Goal: Information Seeking & Learning: Learn about a topic

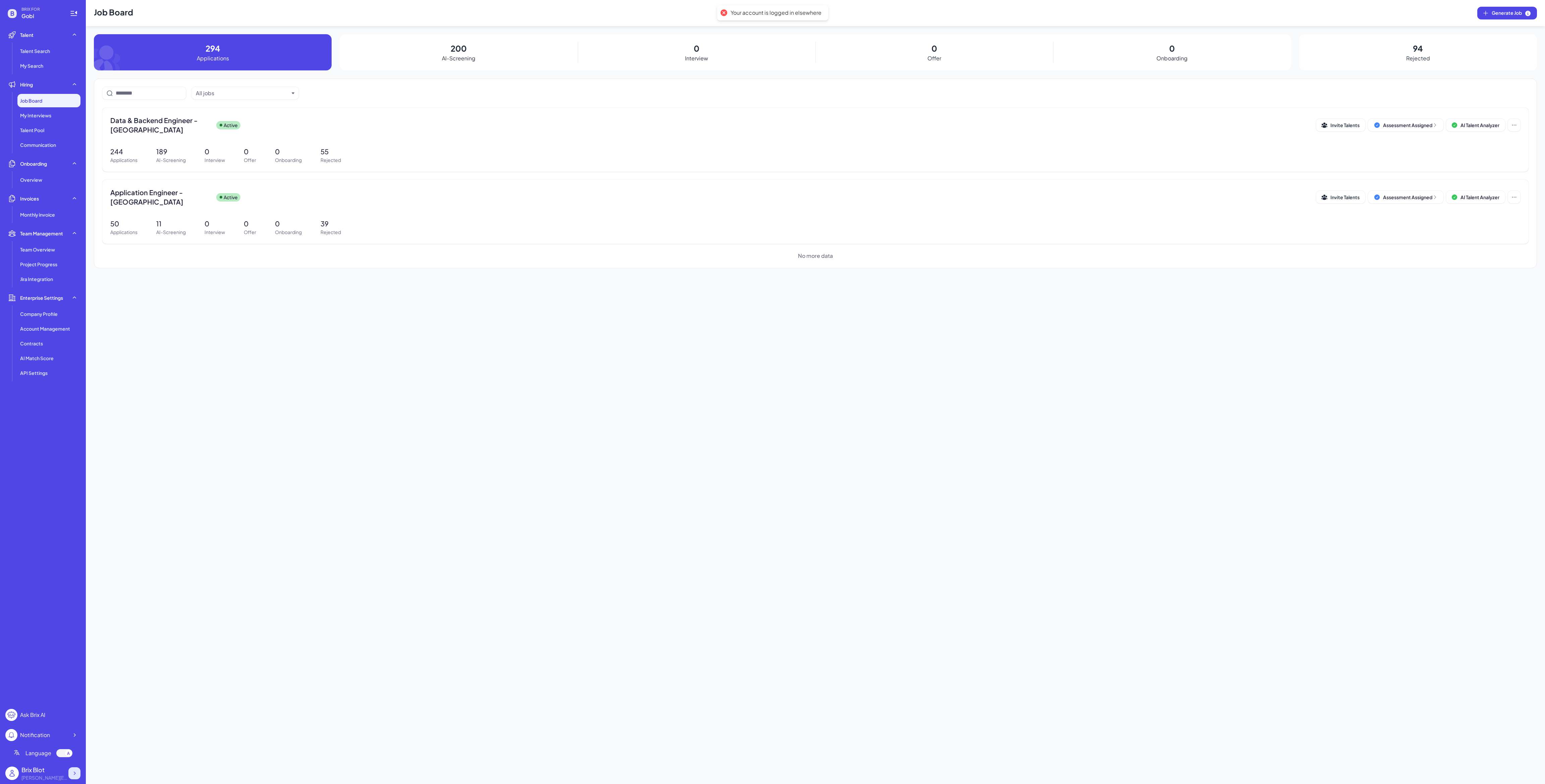
click at [74, 771] on icon at bounding box center [75, 773] width 2 height 3
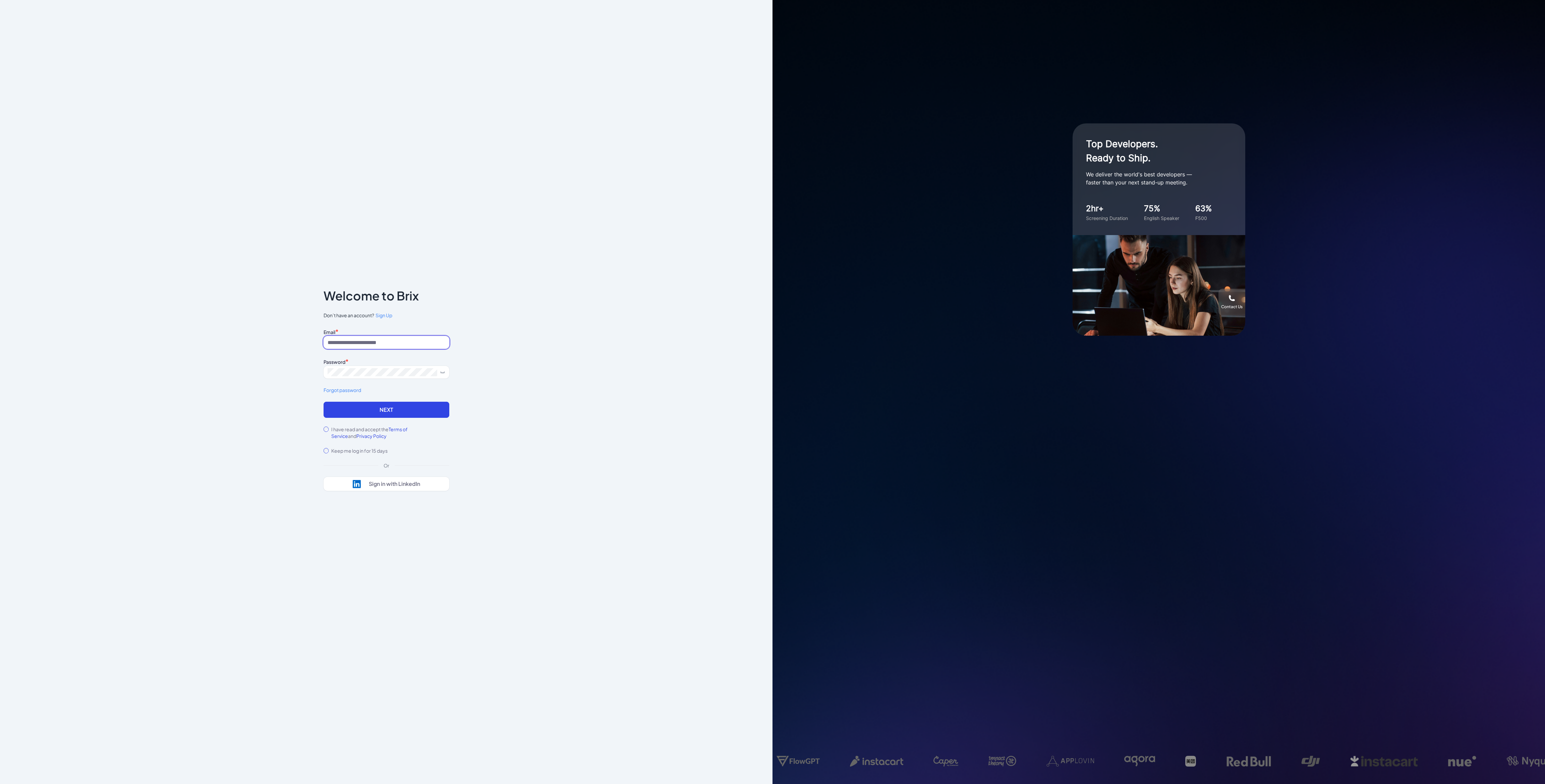
click at [381, 342] on input at bounding box center [386, 342] width 126 height 13
type input "**********"
click at [345, 407] on button "Next" at bounding box center [386, 409] width 126 height 16
click at [357, 407] on div "blake@joinbrix.com Brix Blot , Enterprise Founder" at bounding box center [385, 410] width 123 height 44
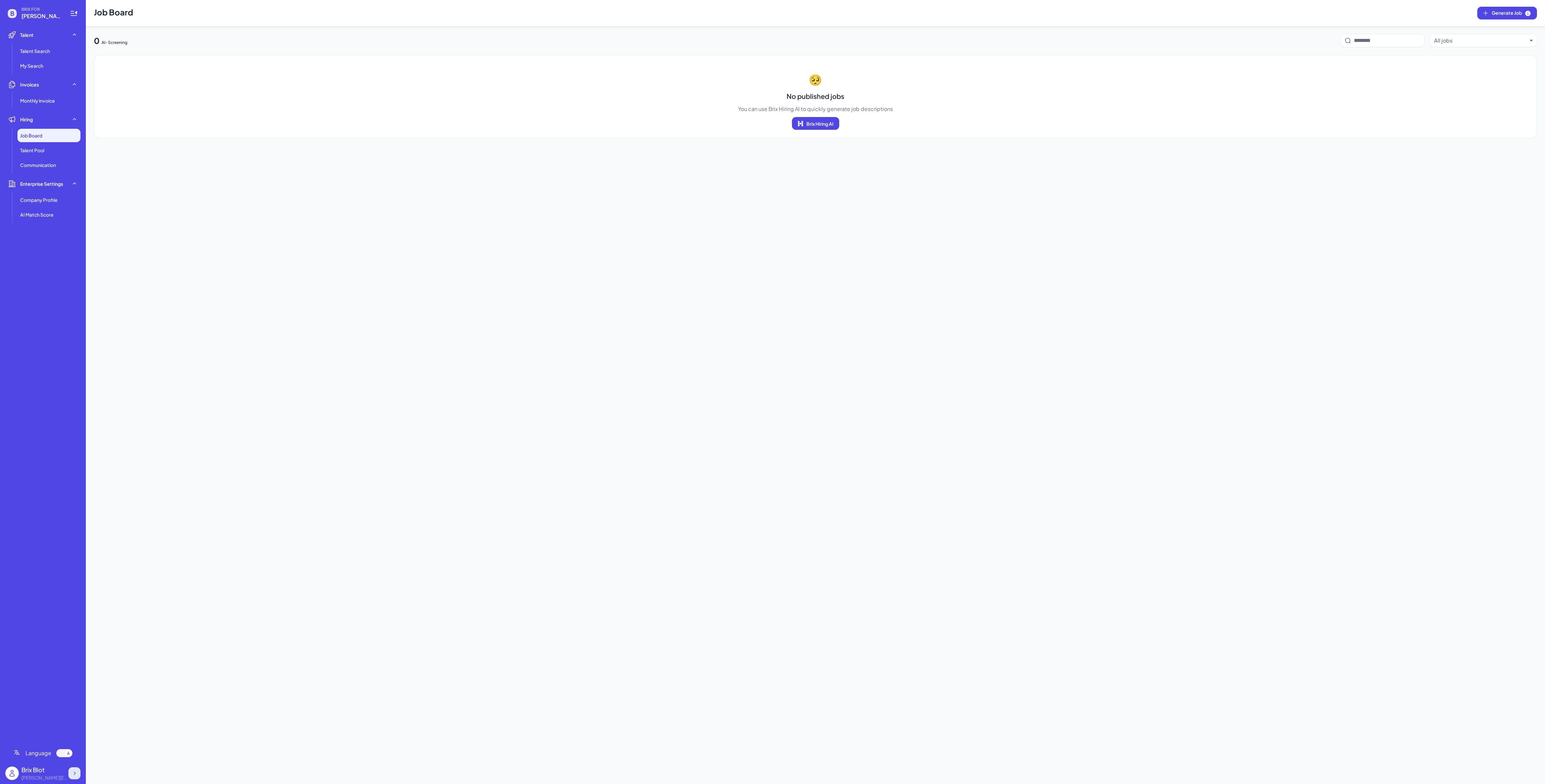
click at [74, 772] on icon at bounding box center [75, 773] width 2 height 3
click at [133, 748] on span "Switch Enterprise" at bounding box center [115, 749] width 39 height 7
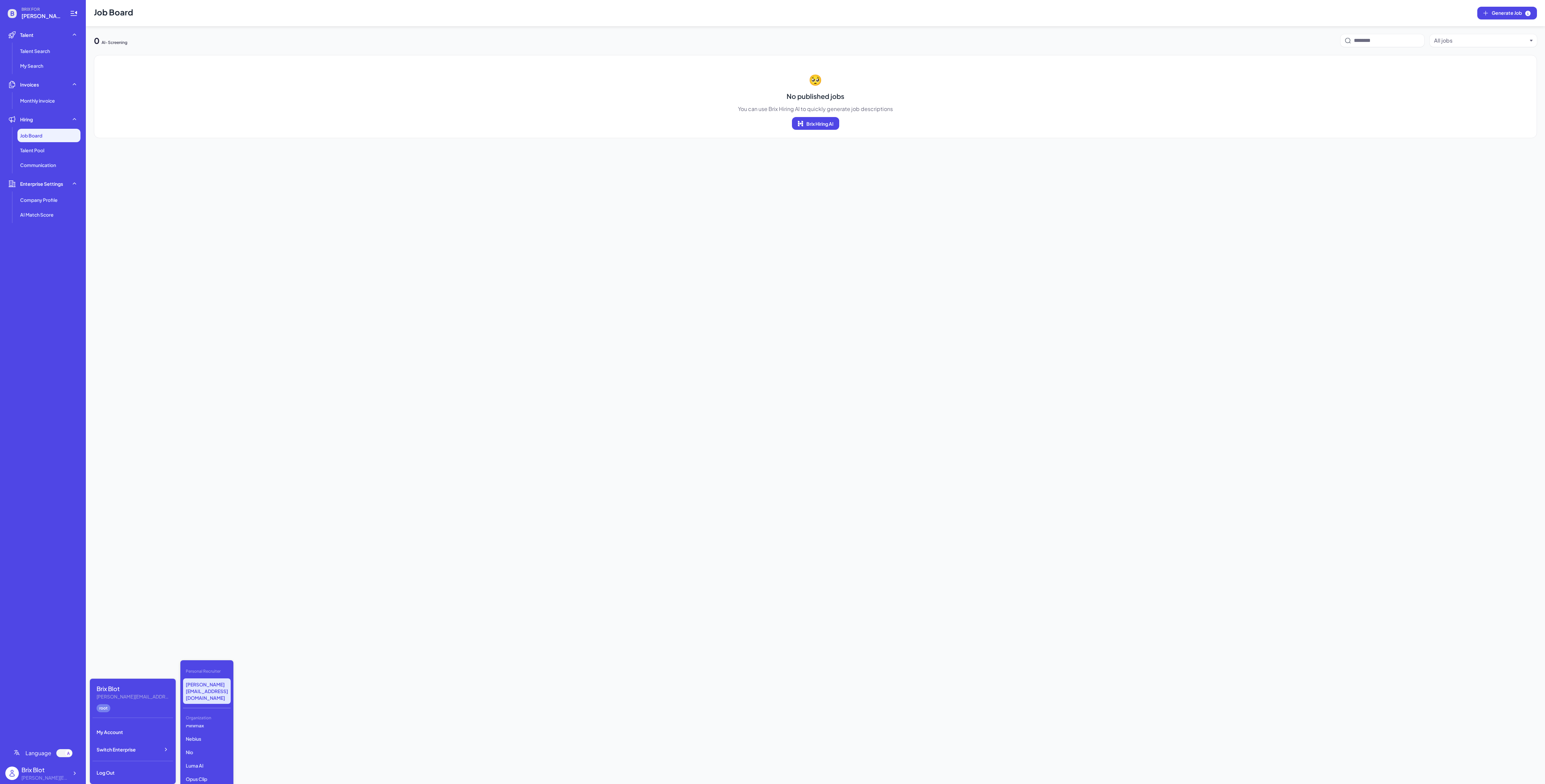
scroll to position [50, 0]
click at [218, 755] on p "Opus Clip" at bounding box center [207, 761] width 47 height 12
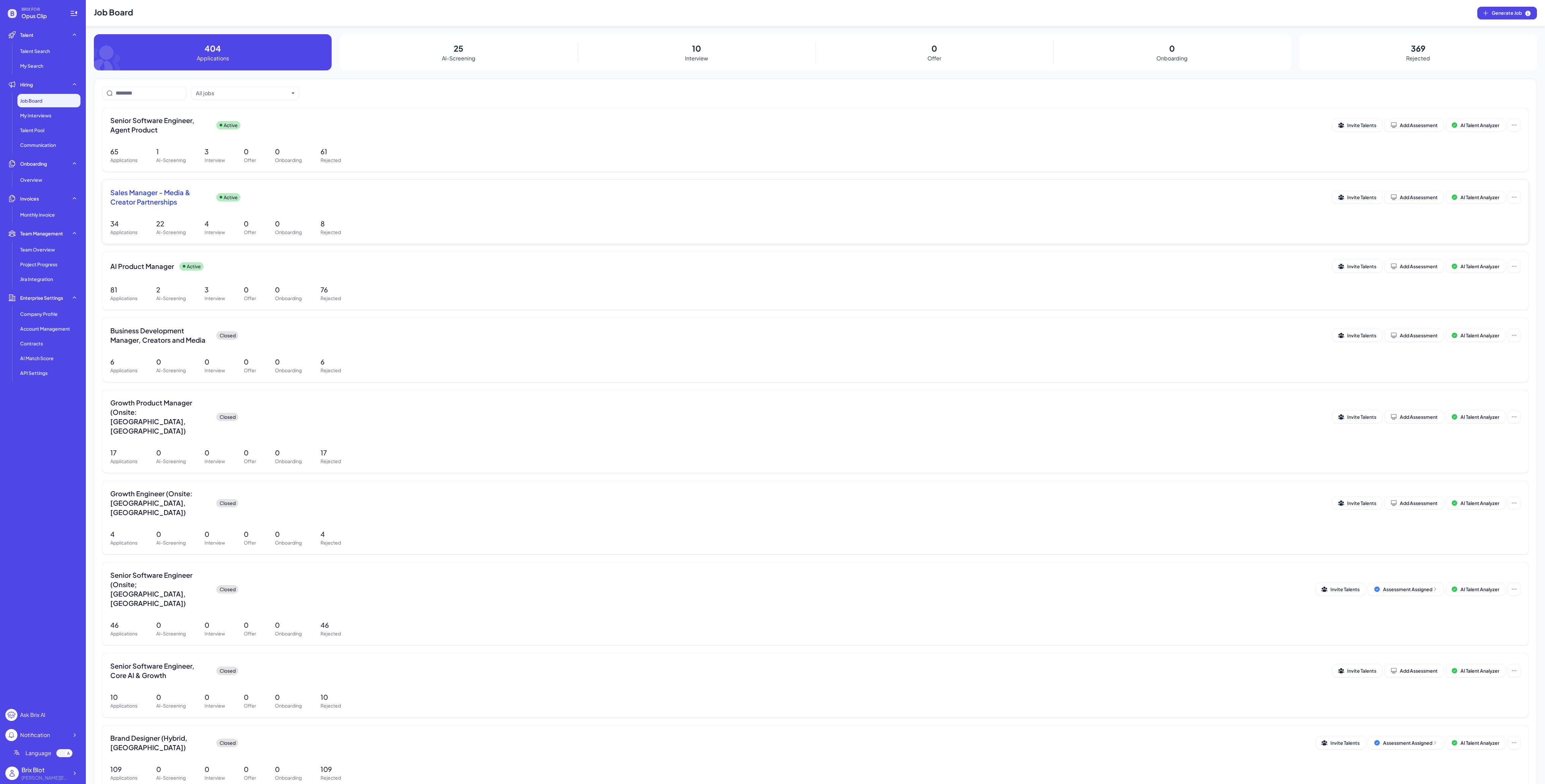
click at [173, 196] on span "Sales Manager - Media & Creator Partnerships" at bounding box center [160, 197] width 101 height 18
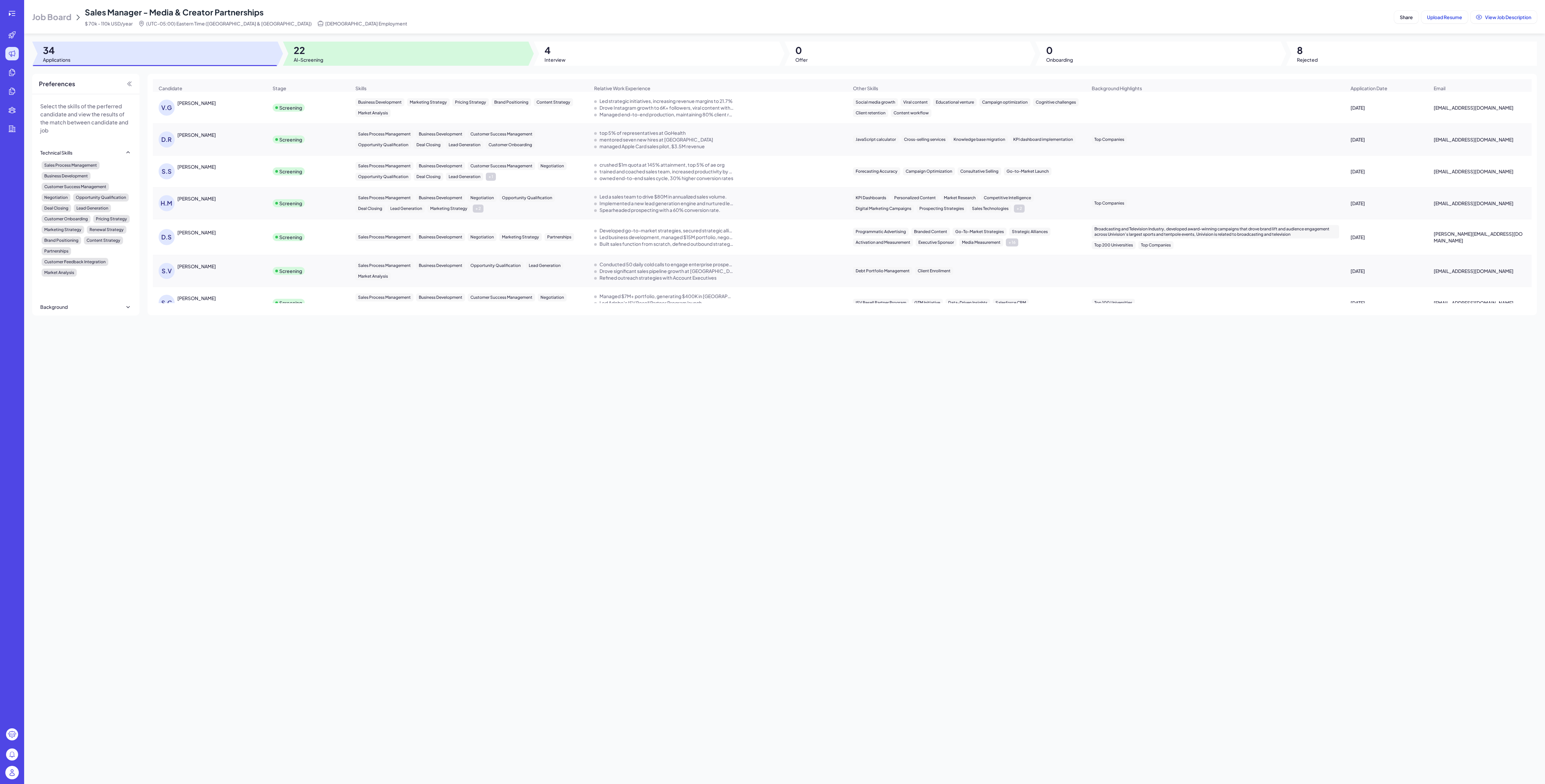
click at [320, 52] on span "22" at bounding box center [308, 50] width 30 height 12
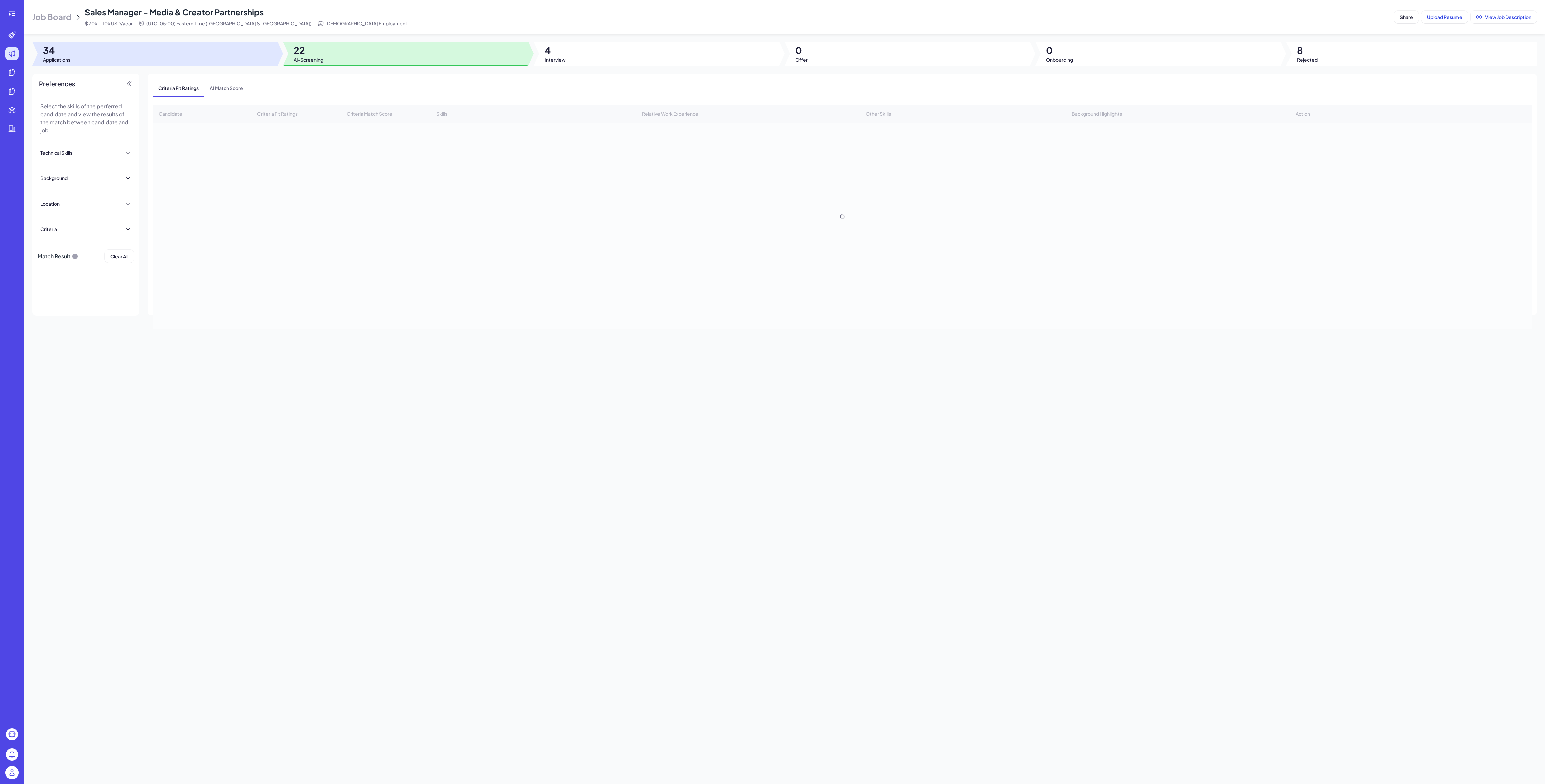
click at [224, 58] on div at bounding box center [155, 53] width 245 height 24
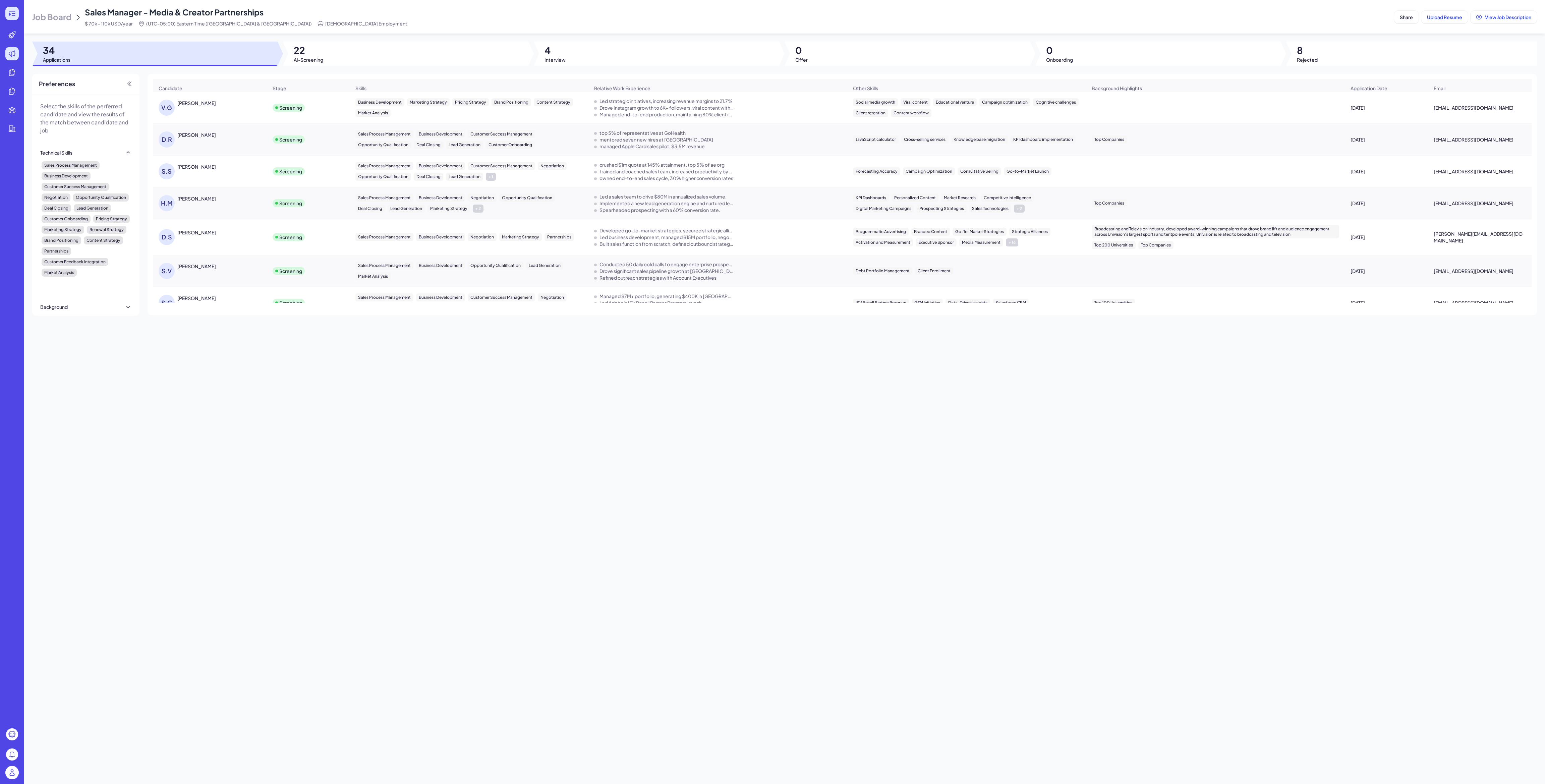
click at [12, 16] on icon at bounding box center [12, 13] width 8 height 8
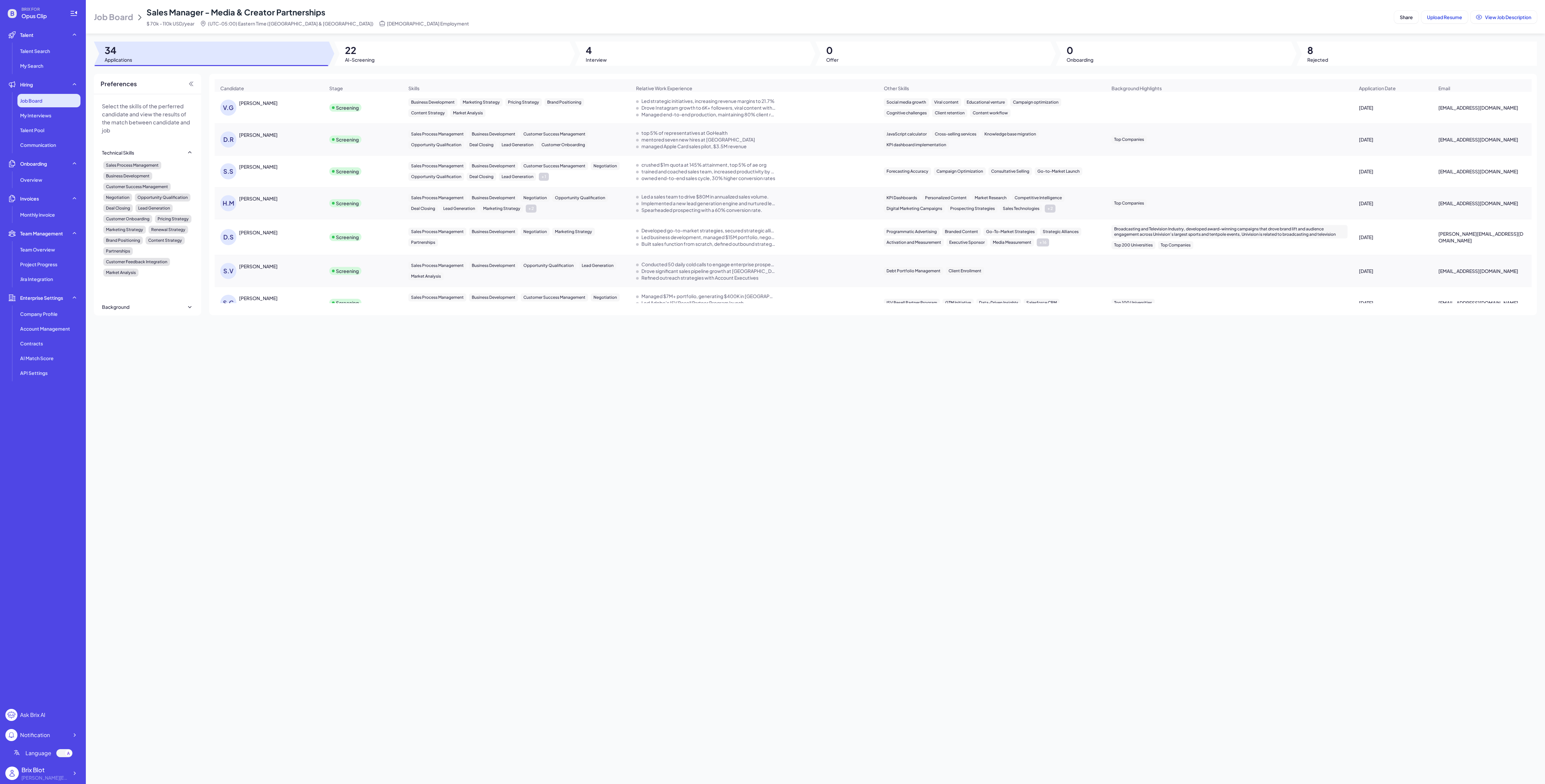
click at [47, 98] on div "Job Board" at bounding box center [49, 100] width 63 height 13
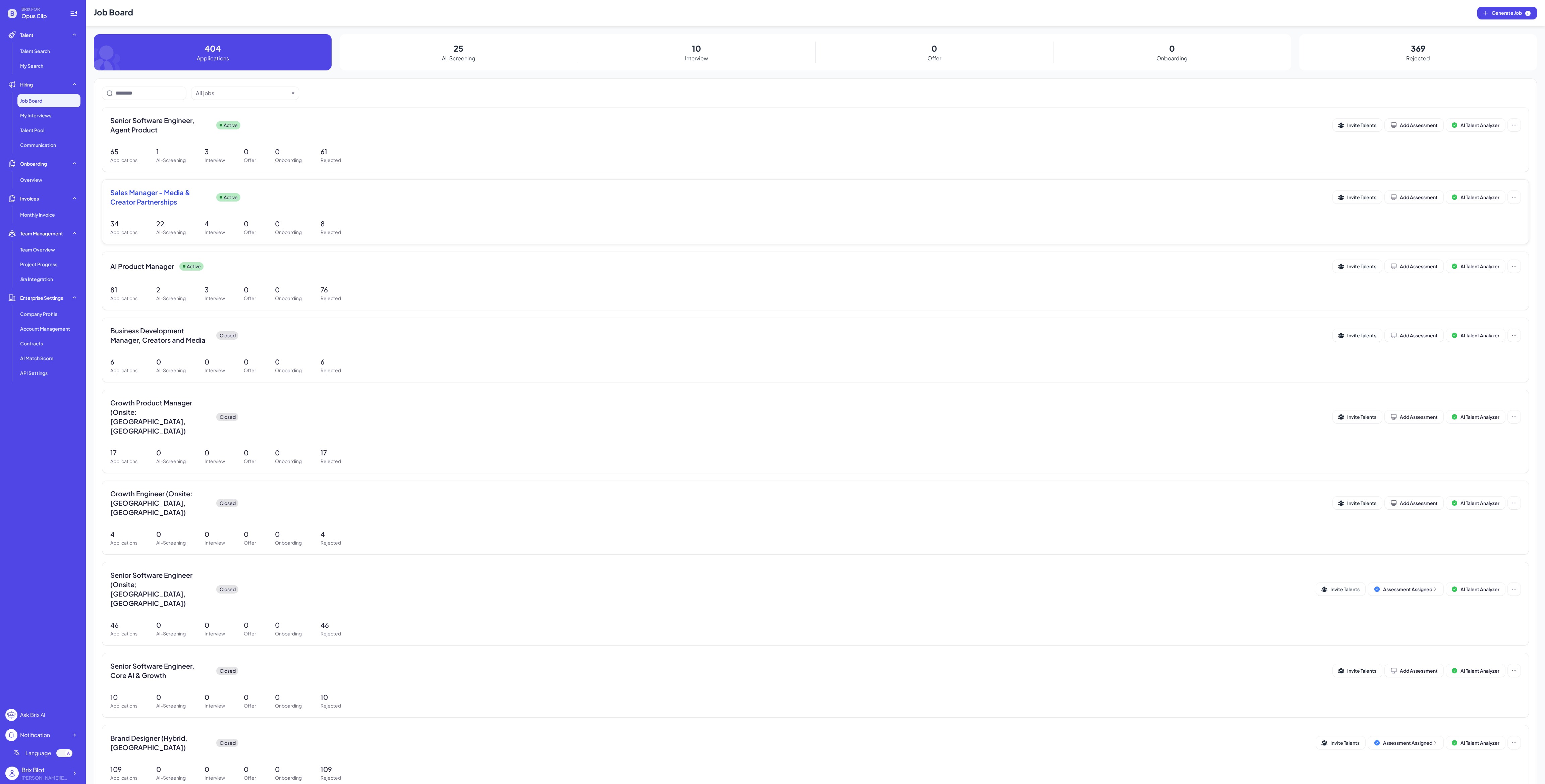
click at [150, 205] on span "Sales Manager - Media & Creator Partnerships" at bounding box center [160, 197] width 101 height 18
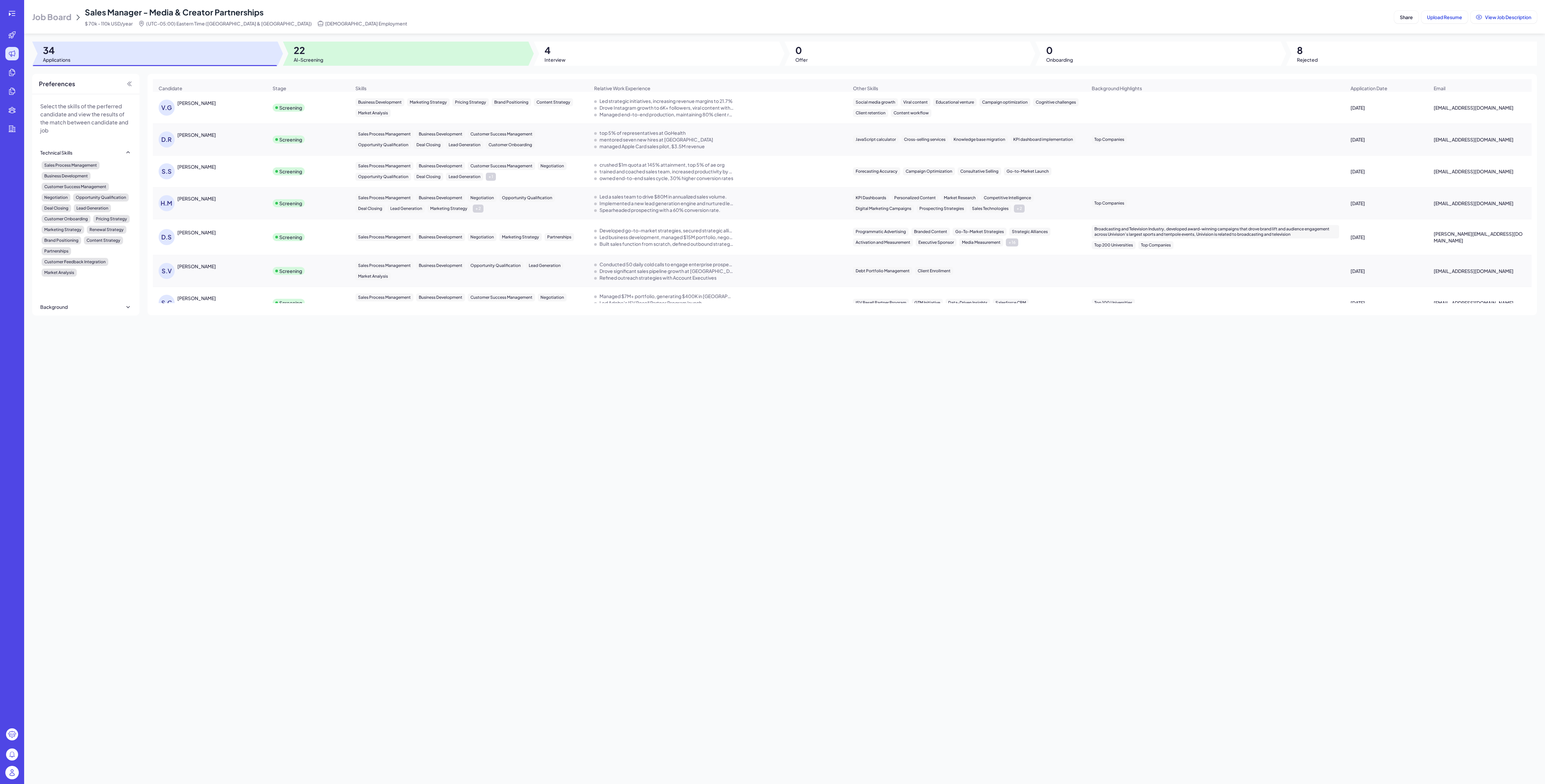
click at [305, 56] on span "AI-Screening" at bounding box center [308, 59] width 30 height 7
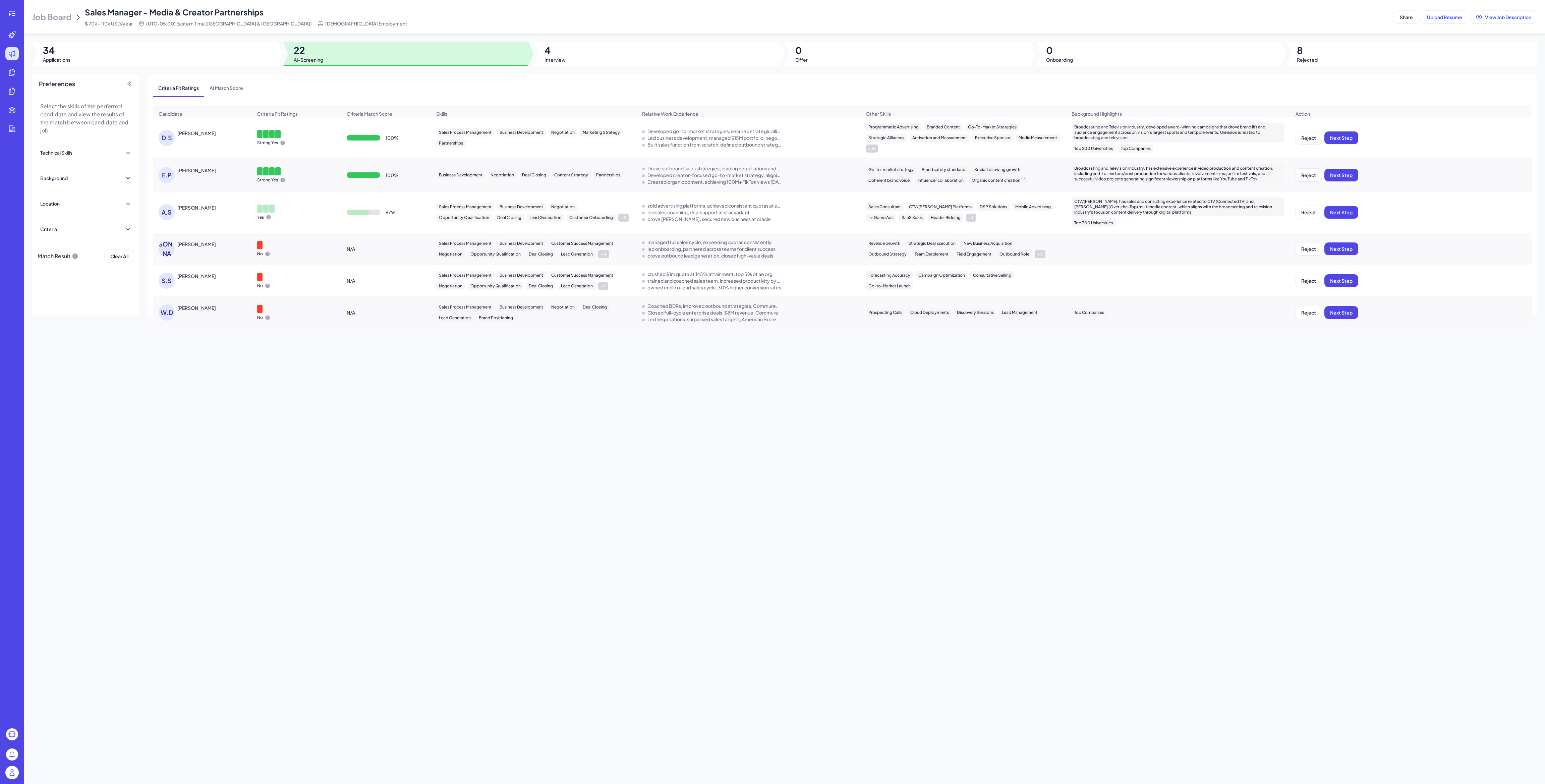
click at [65, 17] on span "Job Board" at bounding box center [51, 16] width 39 height 11
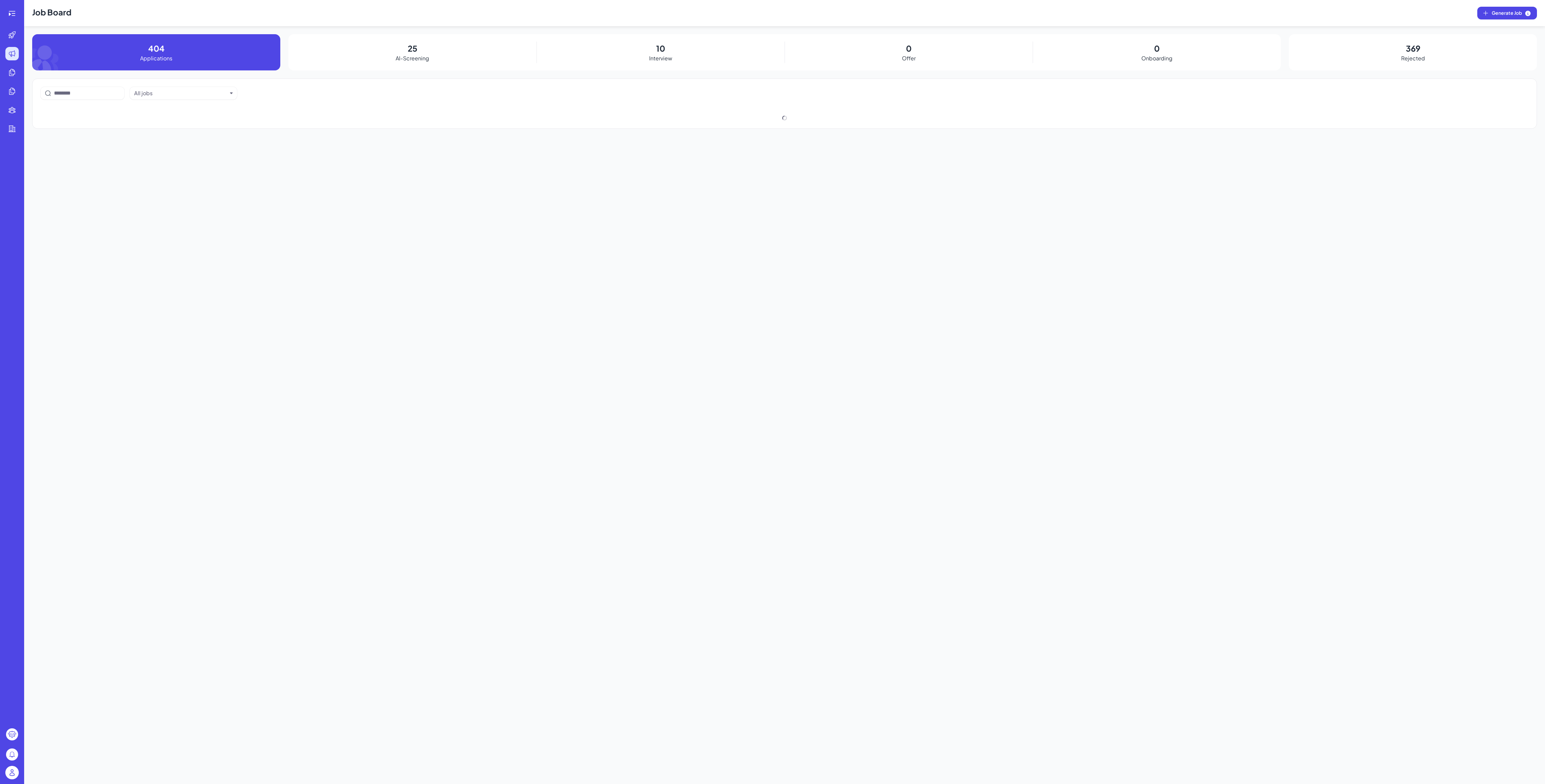
click at [135, 9] on header "Job Board Generate Job" at bounding box center [785, 13] width 1521 height 26
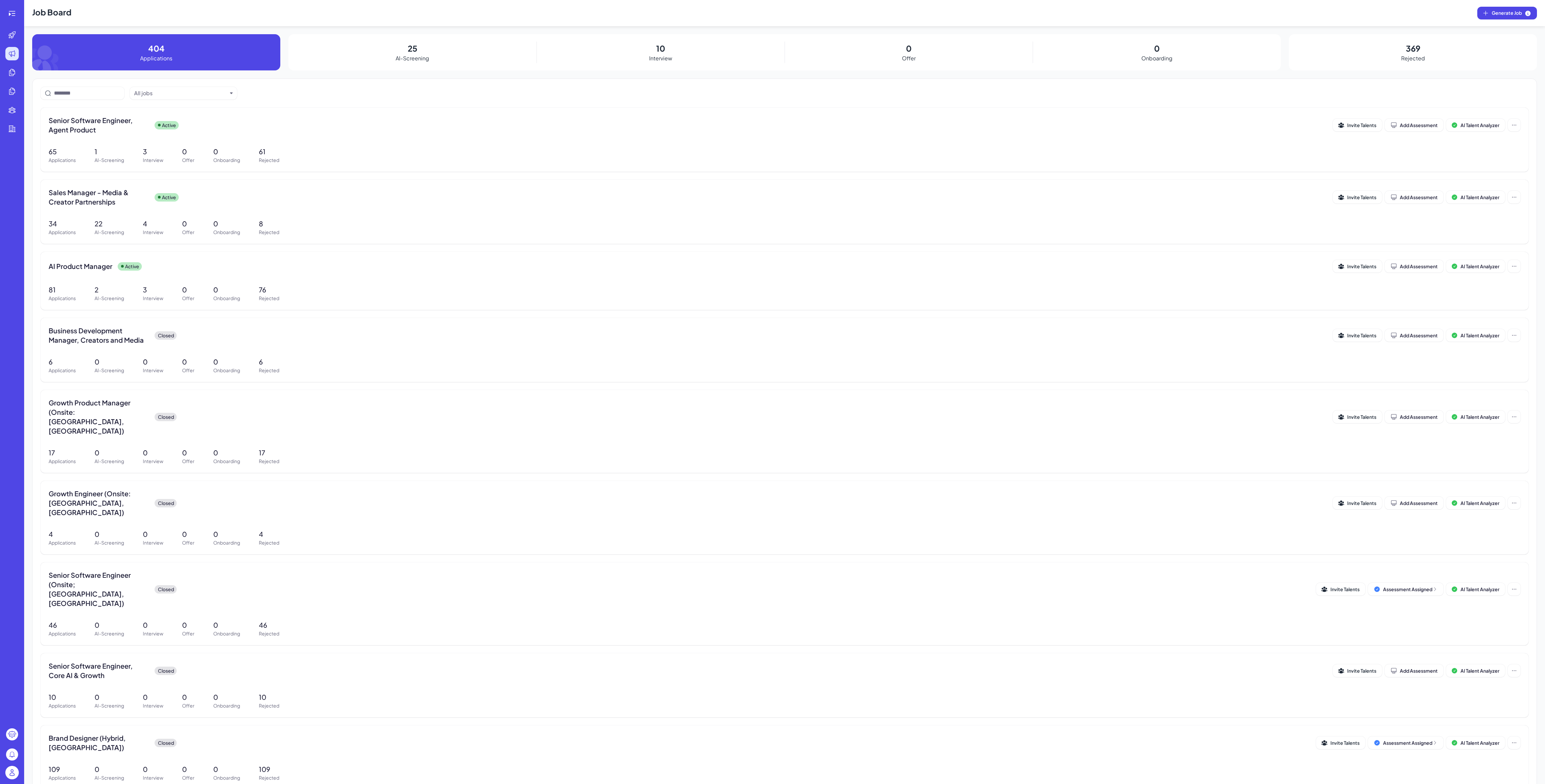
click at [59, 14] on h1 "Job Board" at bounding box center [51, 13] width 39 height 26
click at [17, 15] on div at bounding box center [12, 13] width 13 height 13
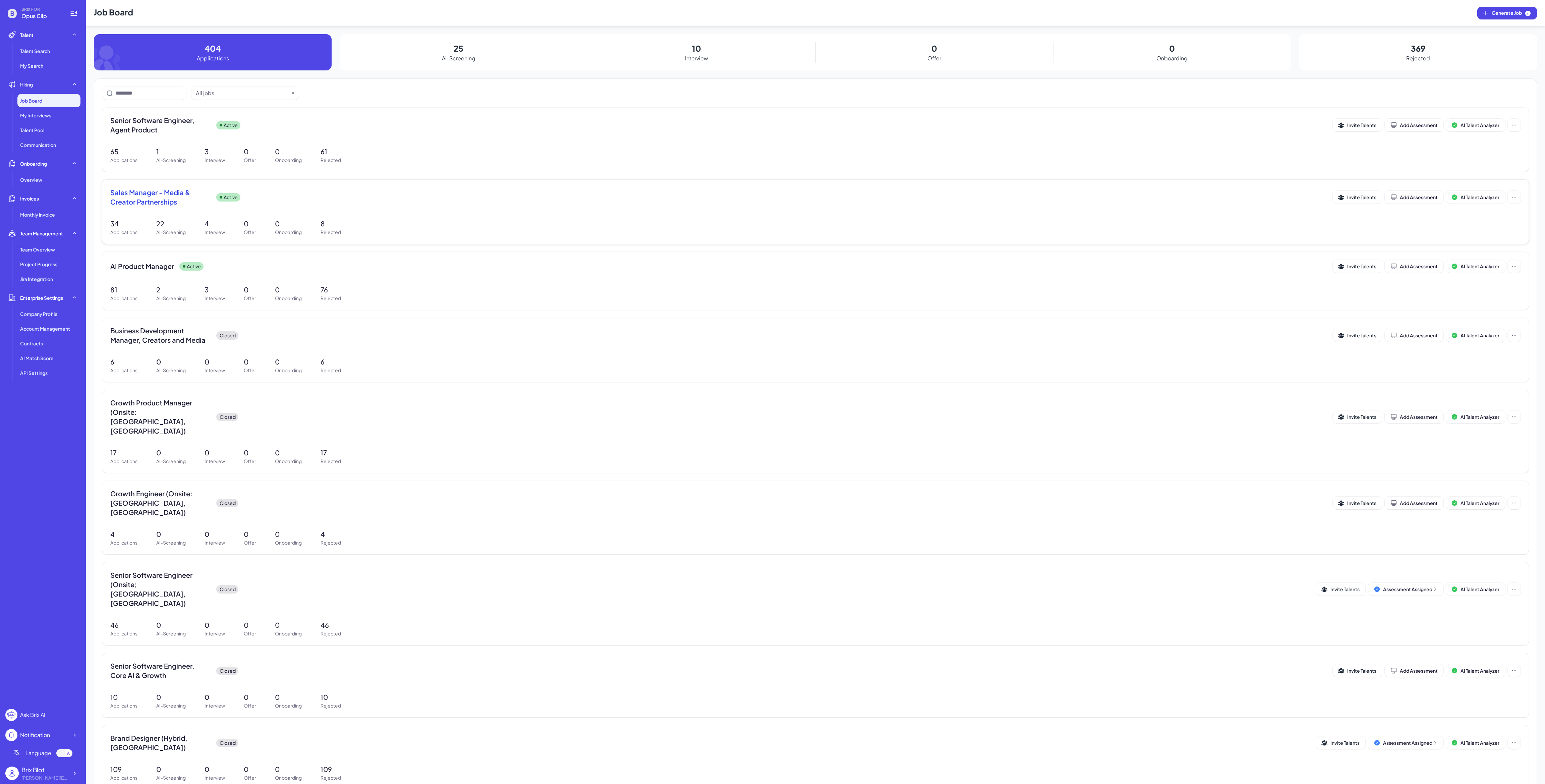
click at [139, 195] on span "Sales Manager - Media & Creator Partnerships" at bounding box center [160, 197] width 101 height 18
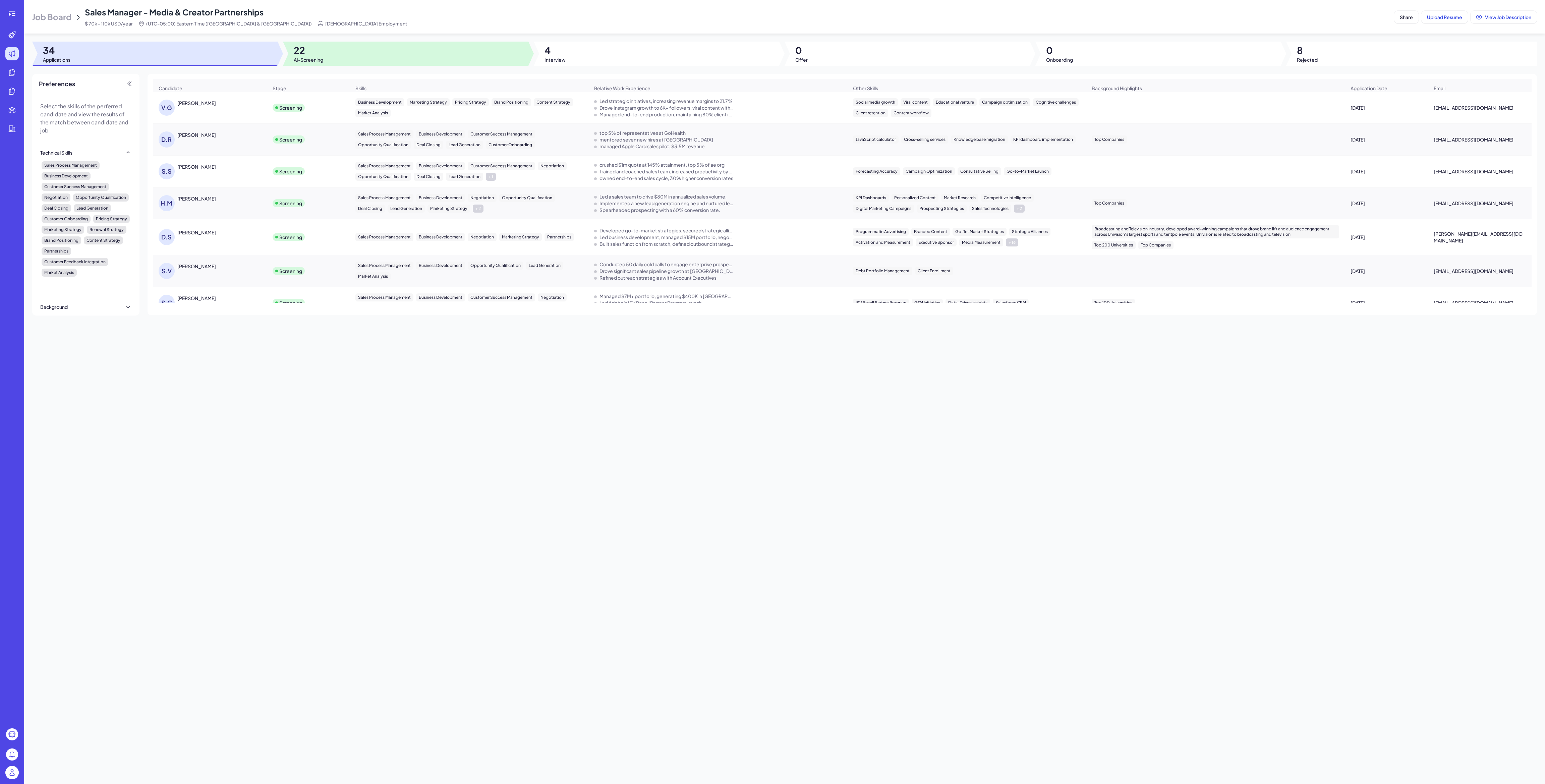
click at [326, 63] on div at bounding box center [406, 53] width 245 height 24
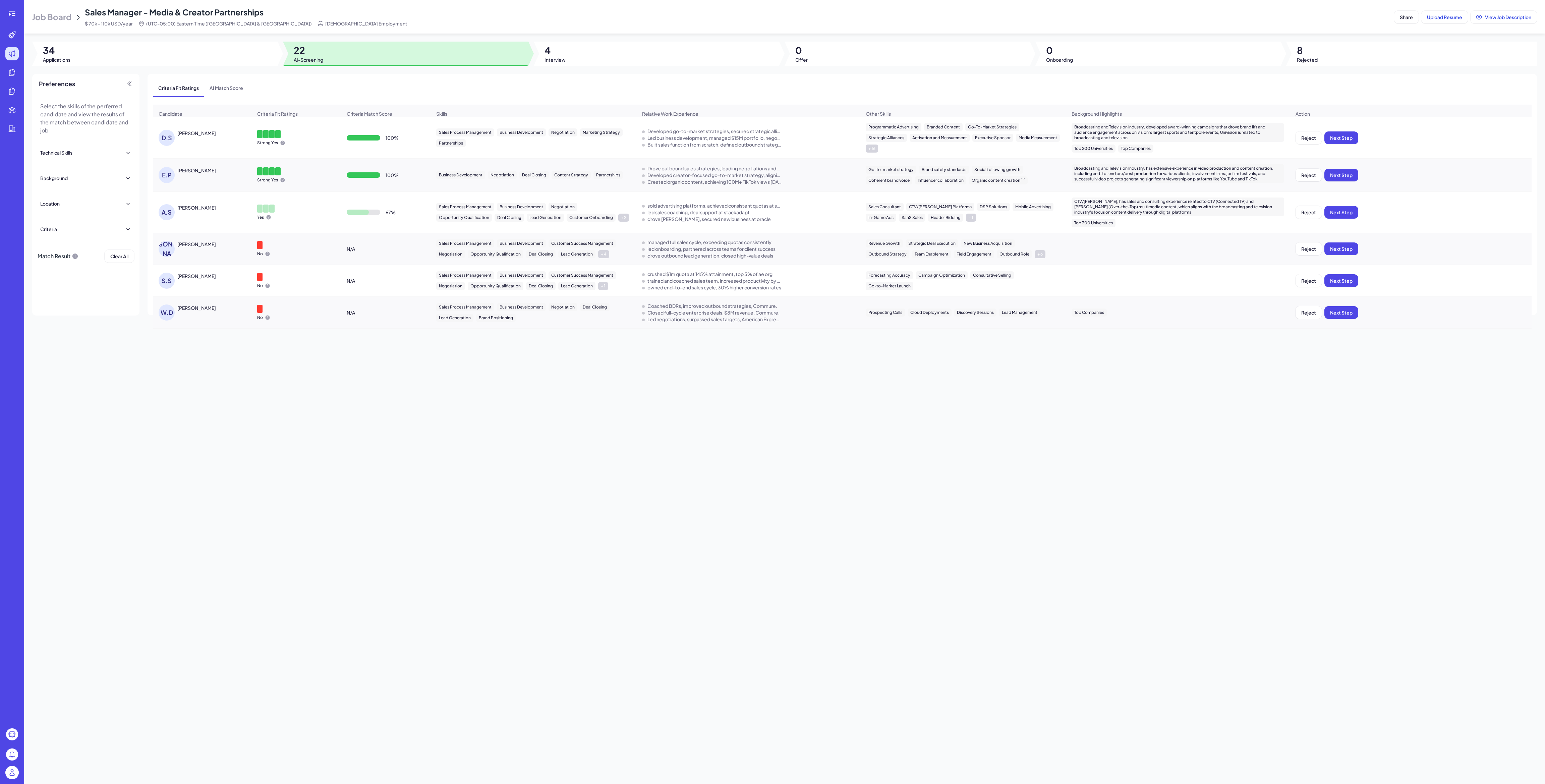
click at [179, 60] on div at bounding box center [155, 53] width 245 height 24
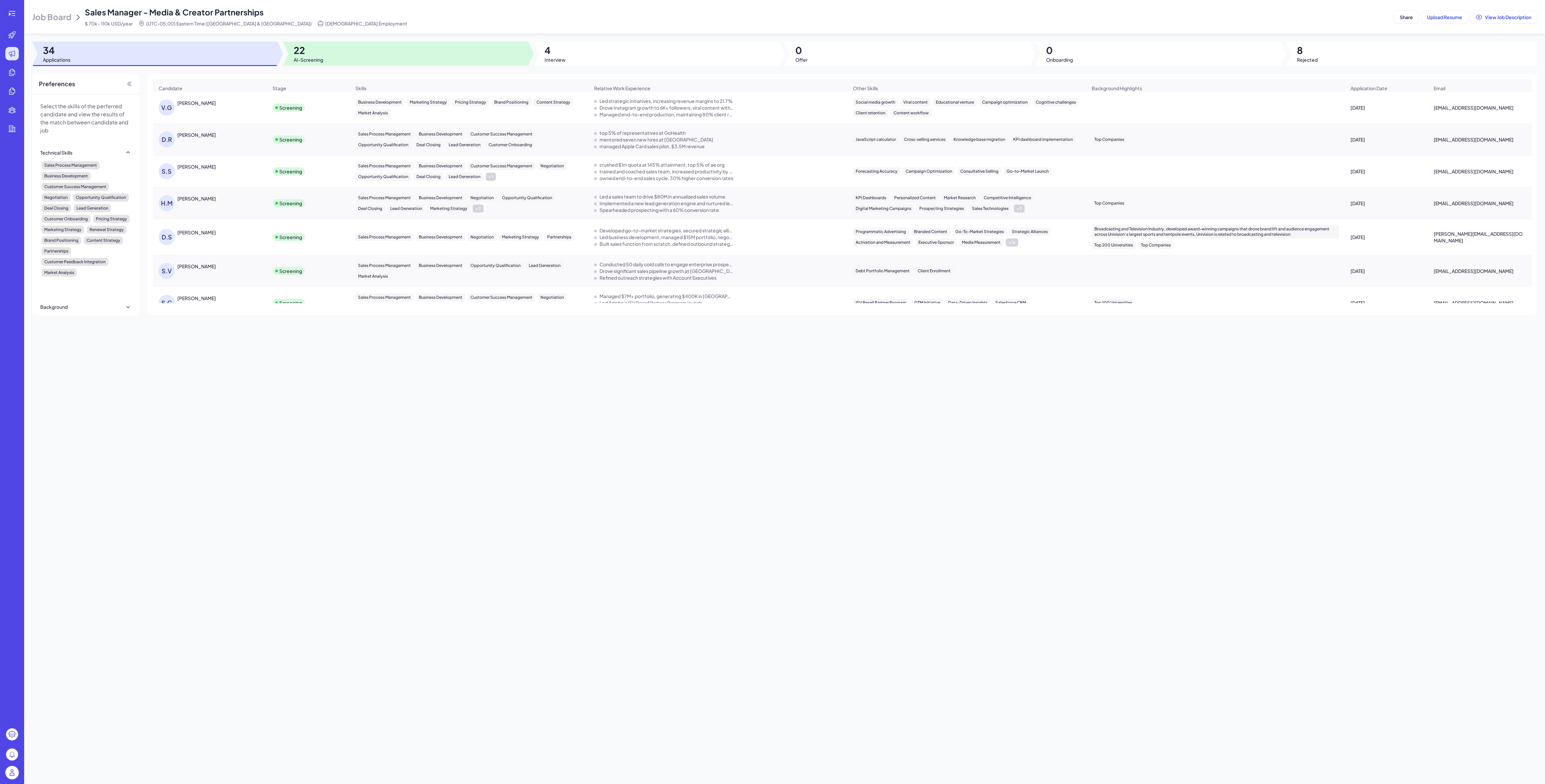
click at [313, 57] on span "AI-Screening" at bounding box center [308, 59] width 30 height 7
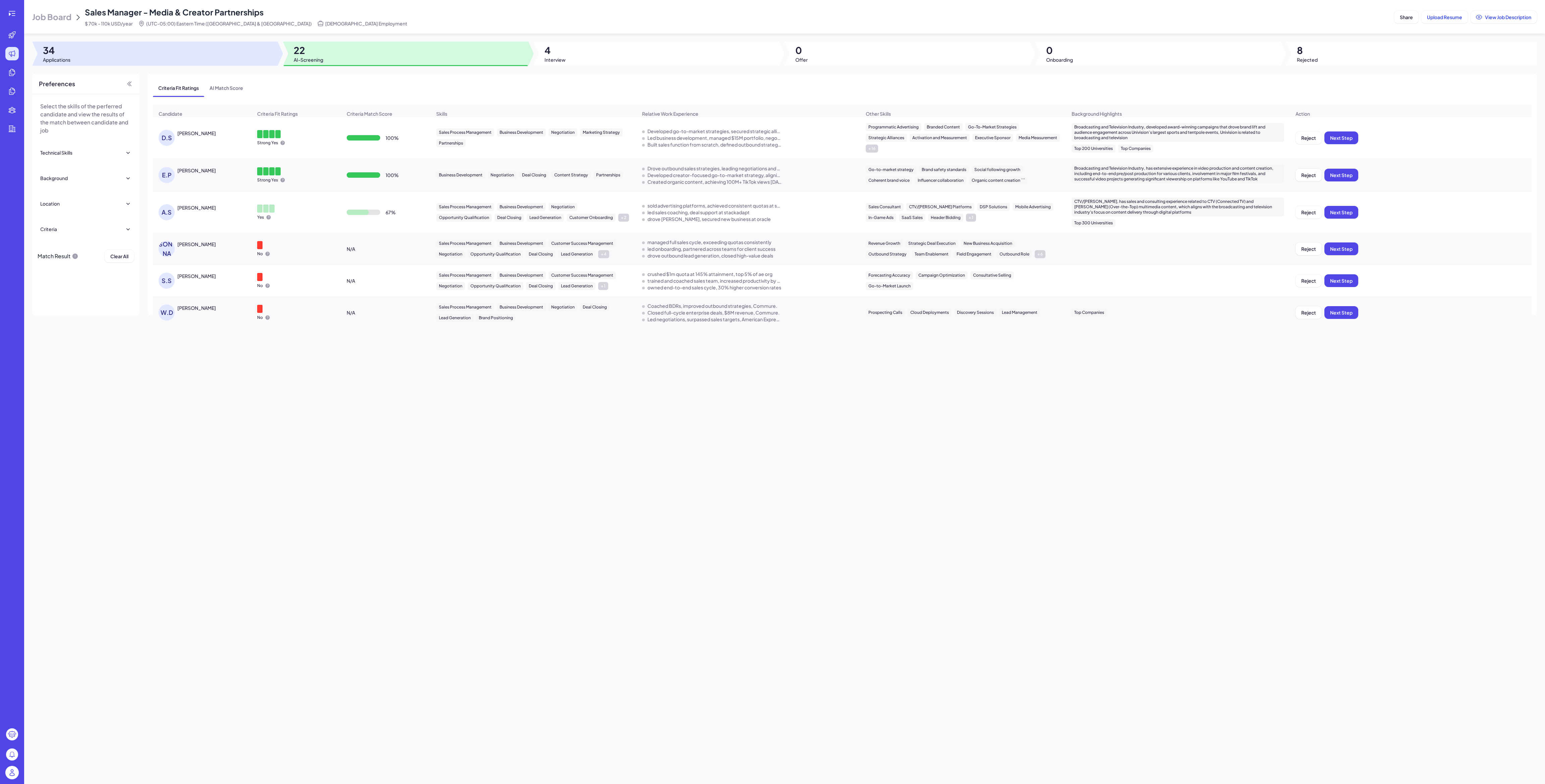
click at [84, 49] on div at bounding box center [155, 53] width 245 height 24
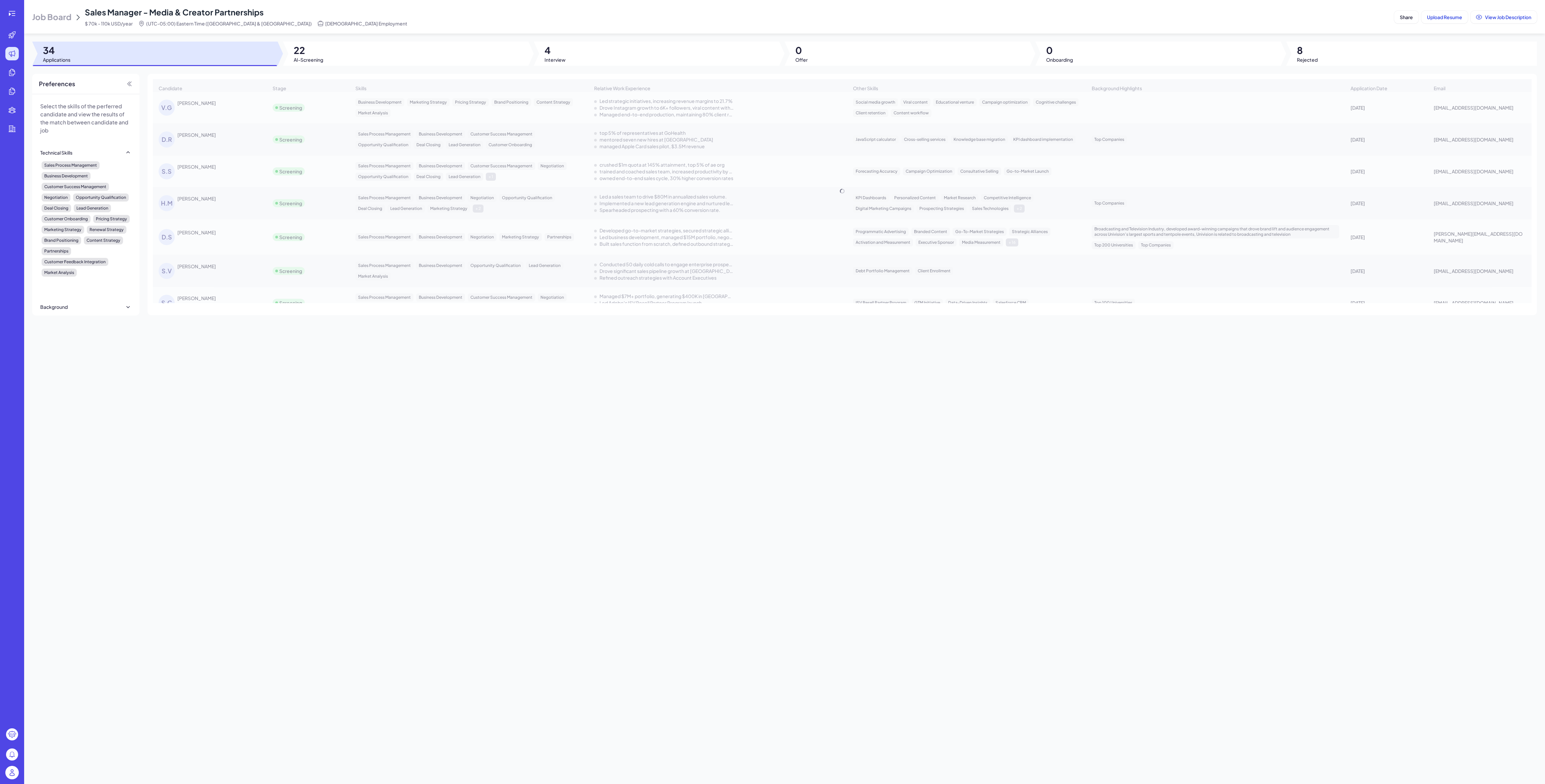
click at [108, 19] on div "Sales Manager - Media & Creator Partnerships $ 70k - 110k USD/year (UTC-05:00) …" at bounding box center [246, 16] width 322 height 20
click at [122, 7] on span "Sales Manager - Media & Creator Partnerships" at bounding box center [174, 12] width 179 height 10
drag, startPoint x: 121, startPoint y: 11, endPoint x: 77, endPoint y: 18, distance: 44.6
click at [121, 11] on span "Sales Manager - Media & Creator Partnerships" at bounding box center [174, 12] width 179 height 10
click at [61, 20] on span "Job Board" at bounding box center [51, 16] width 39 height 11
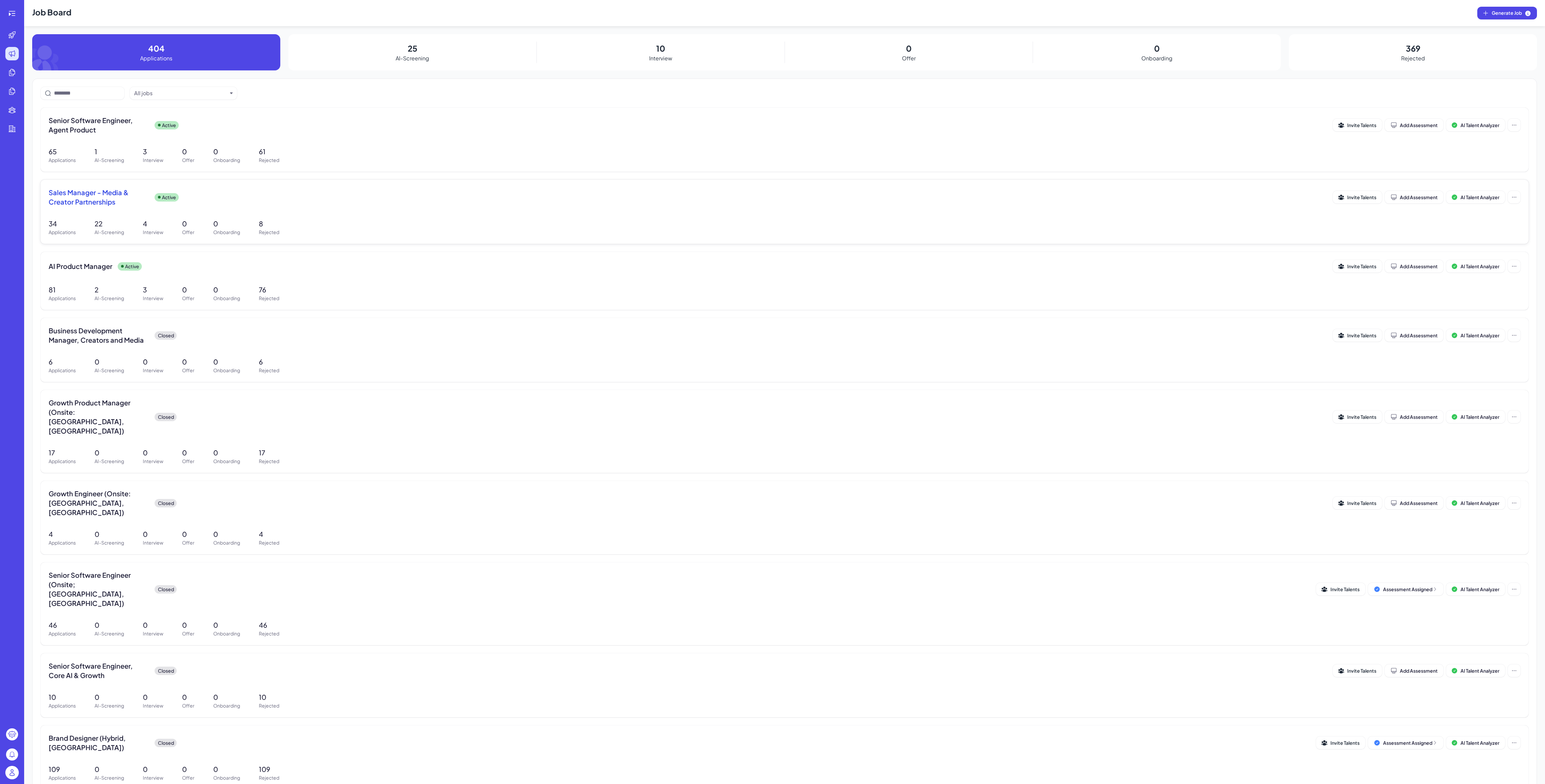
click at [230, 203] on div "Sales Manager - Media & Creator Partnerships Active" at bounding box center [690, 197] width 1284 height 18
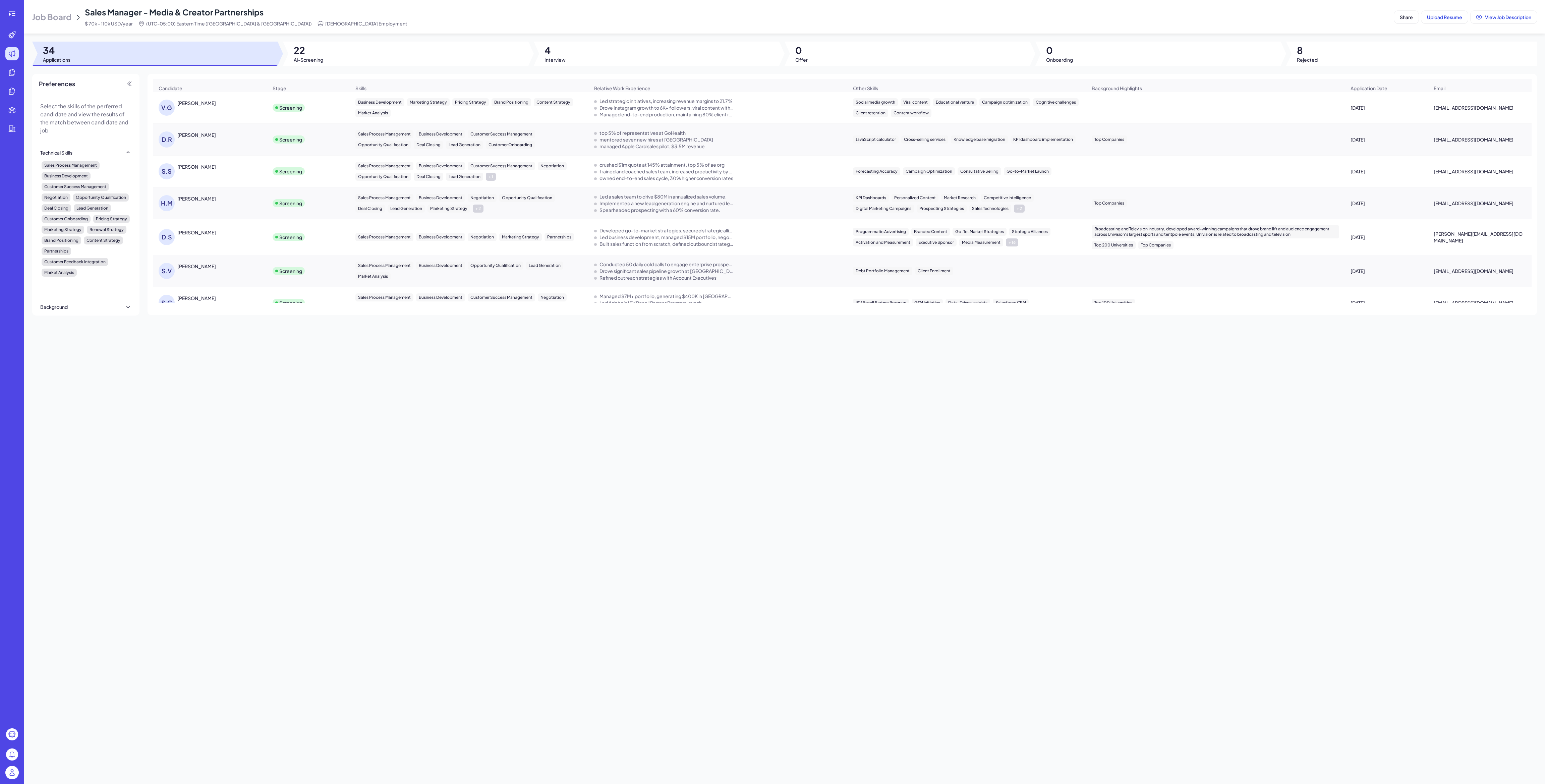
click at [62, 22] on span "Job Board" at bounding box center [51, 16] width 39 height 11
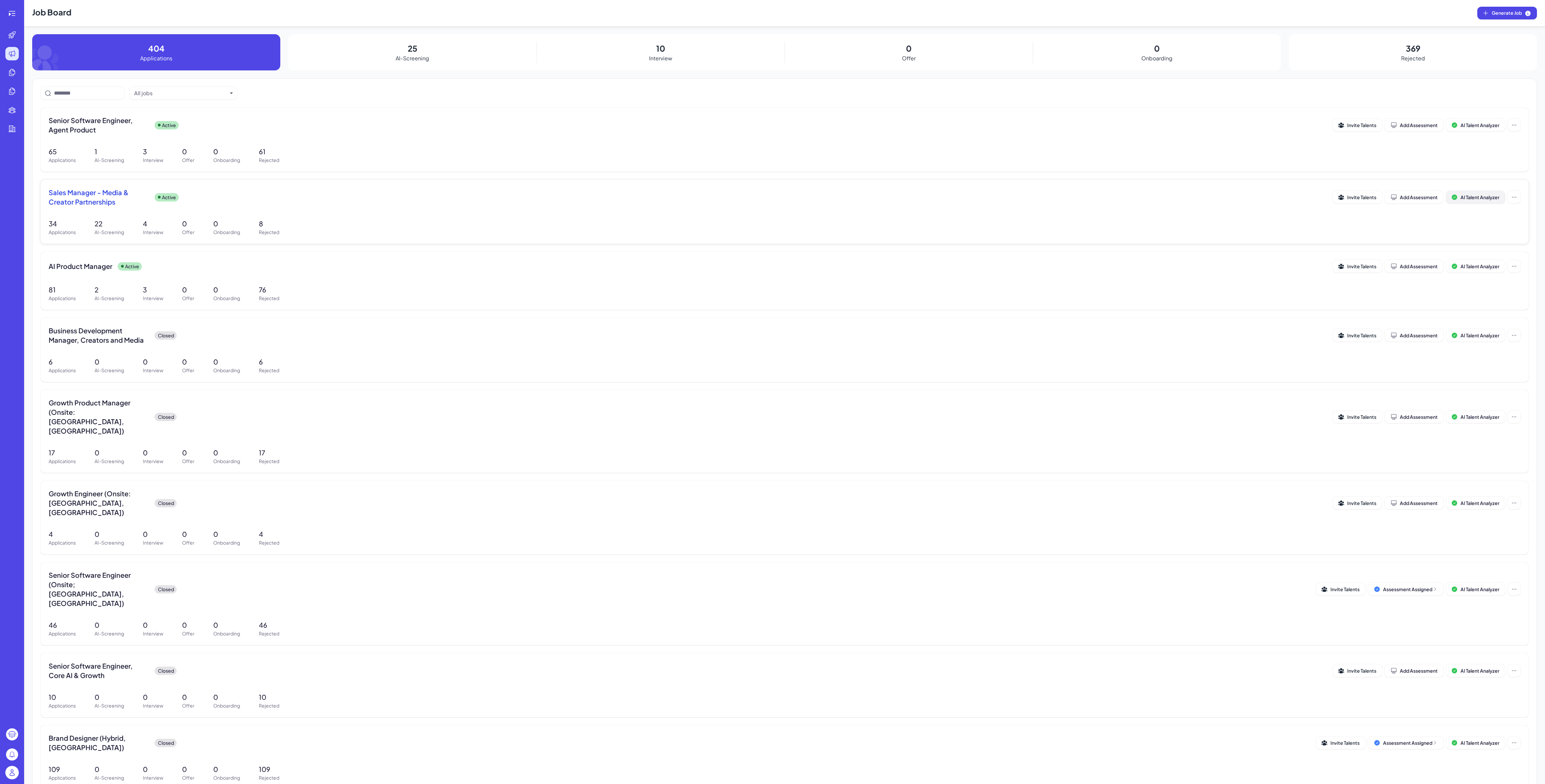
click at [1451, 195] on icon at bounding box center [1454, 197] width 7 height 7
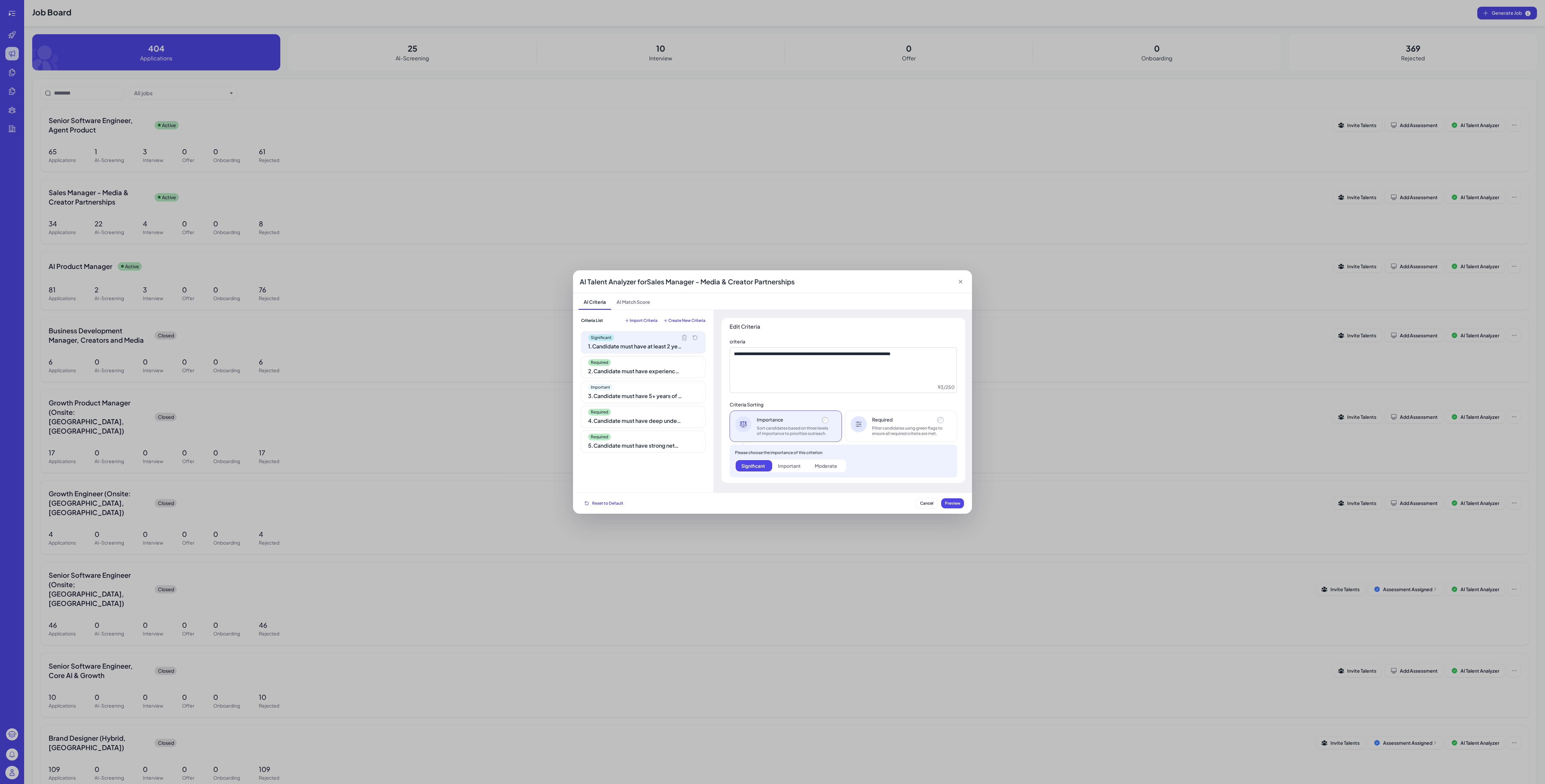
click at [647, 375] on div "Required 2 . Candidate must have experience working for a startup or corporatio…" at bounding box center [643, 367] width 125 height 22
click at [632, 347] on div "1 . Candidate must have at least 2 years of creator partnerships or media partn…" at bounding box center [635, 346] width 94 height 8
click at [644, 379] on div "Significant 1 . Candidate must have at least 2 years of creator partnerships or…" at bounding box center [643, 407] width 125 height 154
click at [636, 374] on div "2 . Candidate must have experience working for a startup or corporation in the …" at bounding box center [635, 371] width 94 height 8
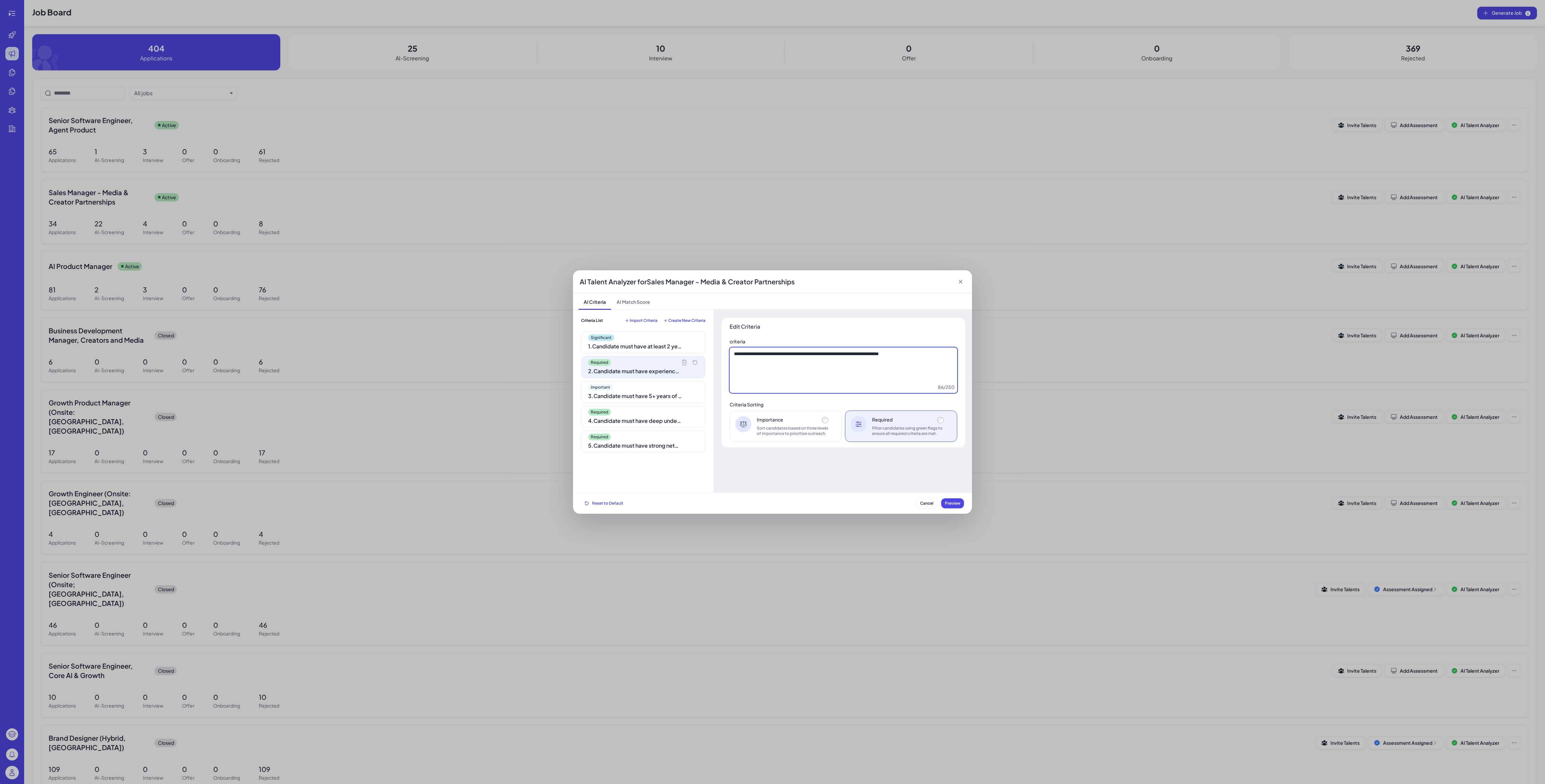
drag, startPoint x: 936, startPoint y: 353, endPoint x: 828, endPoint y: 358, distance: 108.1
click at [828, 358] on textarea "**********" at bounding box center [843, 370] width 227 height 45
click at [824, 365] on textarea "**********" at bounding box center [843, 370] width 227 height 45
click at [634, 340] on div "Significant" at bounding box center [643, 338] width 110 height 7
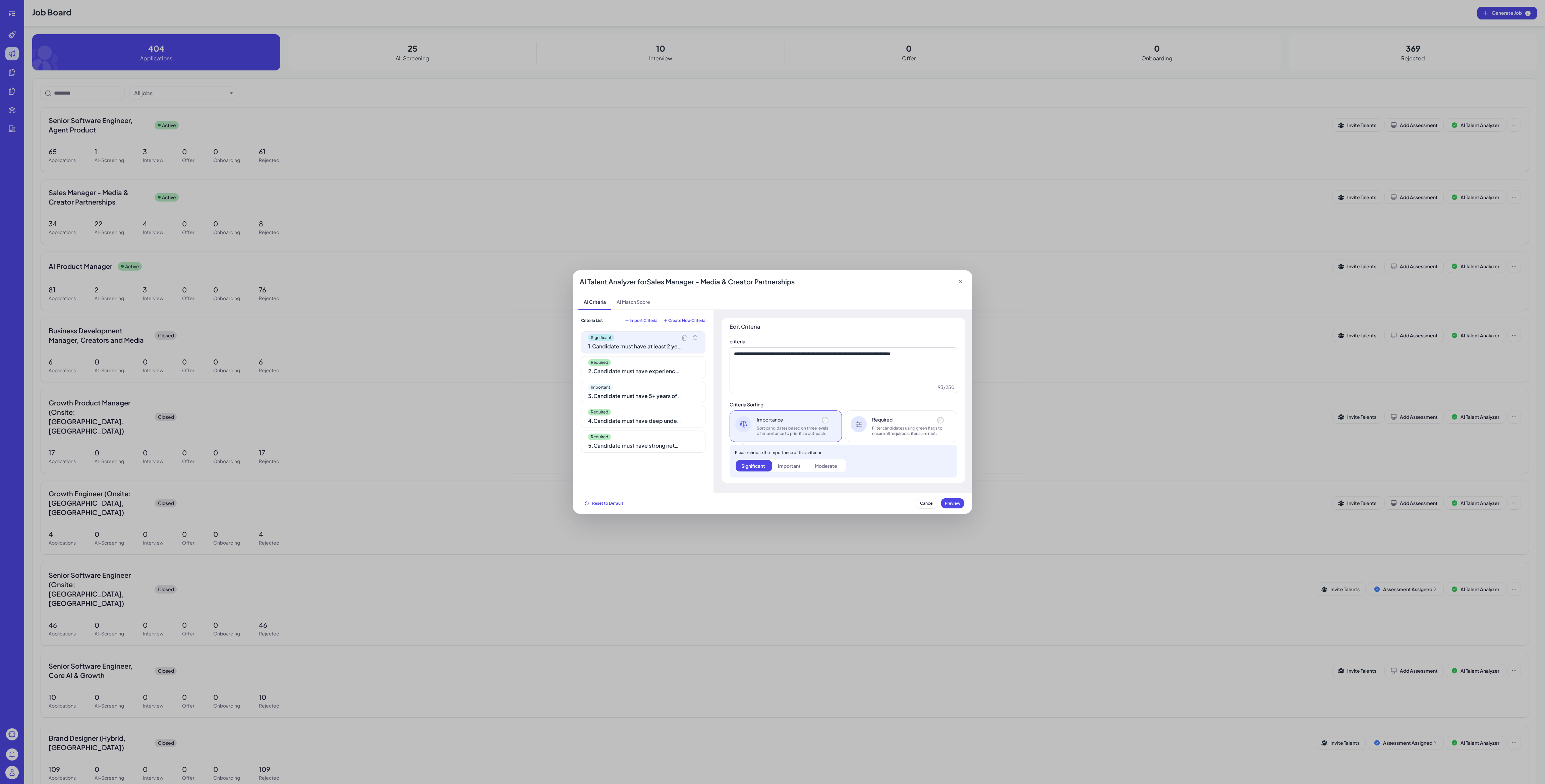
click at [643, 393] on div "3 . Candidate must have 5+ years of experience in sales, business development, …" at bounding box center [635, 396] width 94 height 8
drag, startPoint x: 794, startPoint y: 368, endPoint x: 727, endPoint y: 350, distance: 69.4
click at [727, 350] on div "**********" at bounding box center [843, 400] width 244 height 165
click at [787, 359] on textarea "**********" at bounding box center [843, 370] width 227 height 45
click at [788, 365] on textarea "**********" at bounding box center [843, 370] width 227 height 45
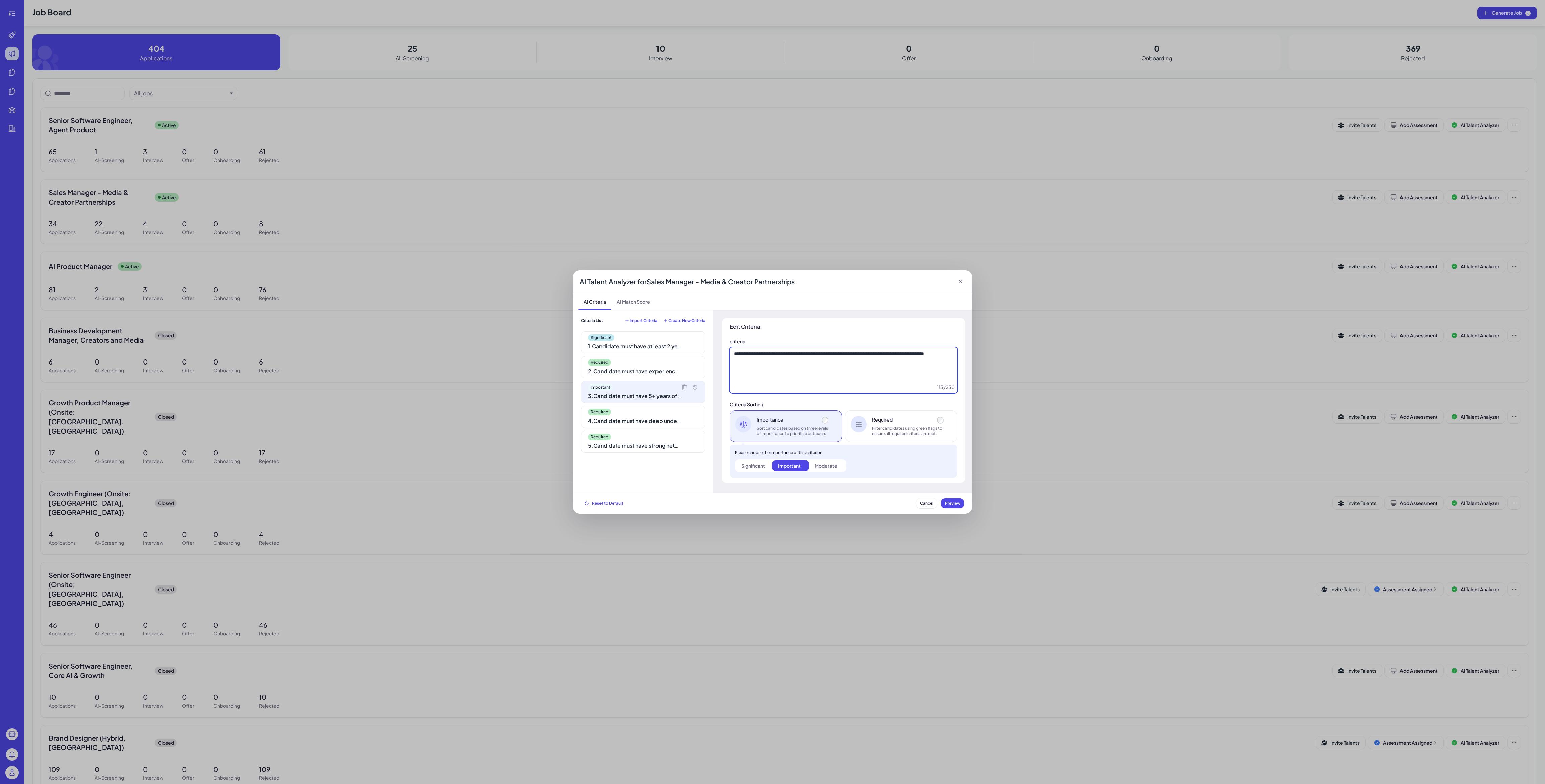
drag, startPoint x: 839, startPoint y: 365, endPoint x: 770, endPoint y: 352, distance: 70.2
click at [770, 352] on textarea "**********" at bounding box center [843, 370] width 227 height 45
click at [804, 368] on textarea "**********" at bounding box center [843, 370] width 227 height 45
click at [650, 420] on div "4 . Candidate must have deep understanding of the media and creator space" at bounding box center [635, 421] width 94 height 8
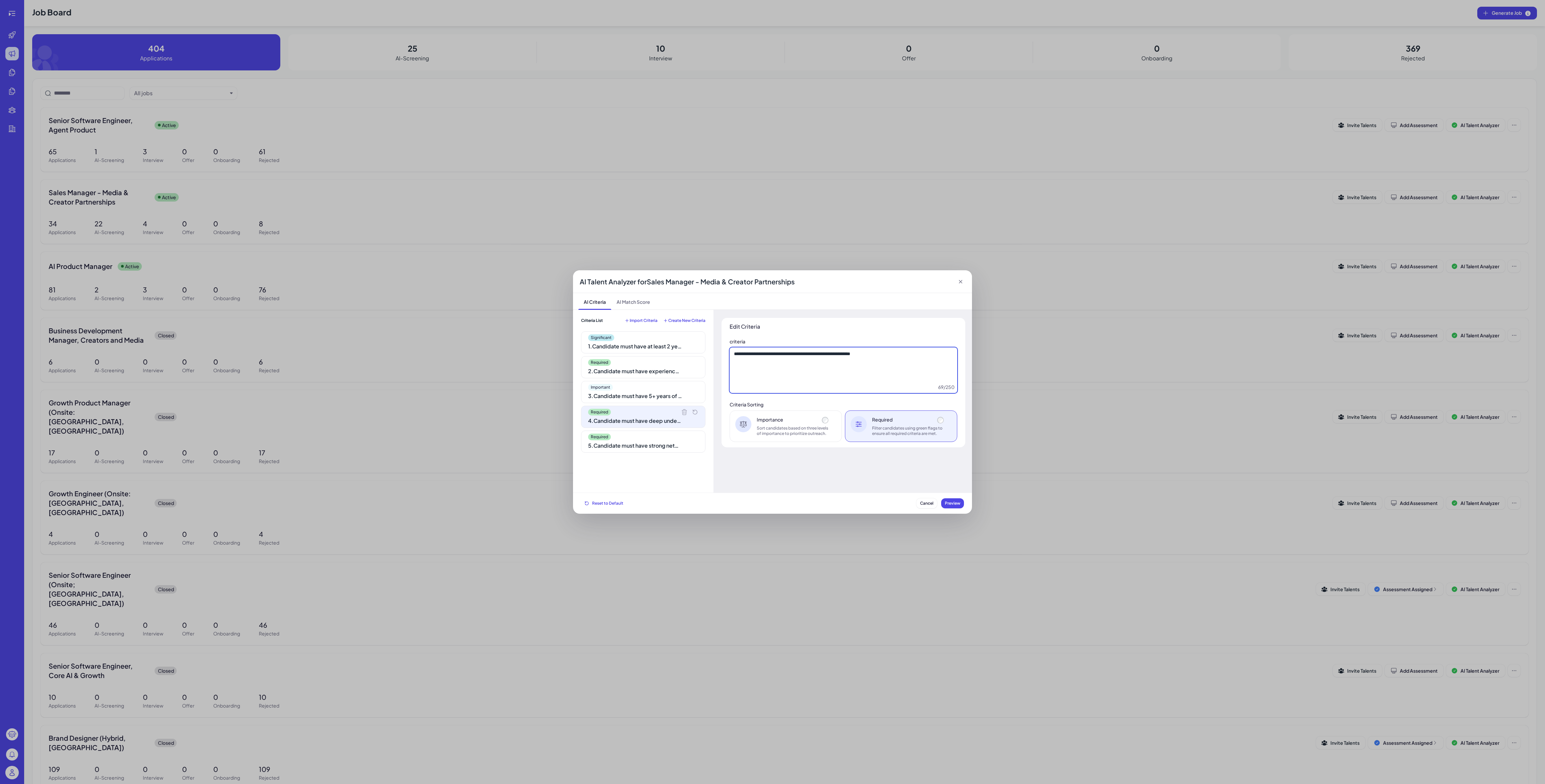
click at [894, 361] on textarea "**********" at bounding box center [843, 370] width 227 height 45
drag, startPoint x: 907, startPoint y: 362, endPoint x: 756, endPoint y: 359, distance: 151.0
click at [756, 359] on textarea "**********" at bounding box center [843, 370] width 227 height 45
click at [843, 368] on textarea "**********" at bounding box center [843, 370] width 227 height 45
click at [881, 378] on textarea "**********" at bounding box center [843, 370] width 227 height 45
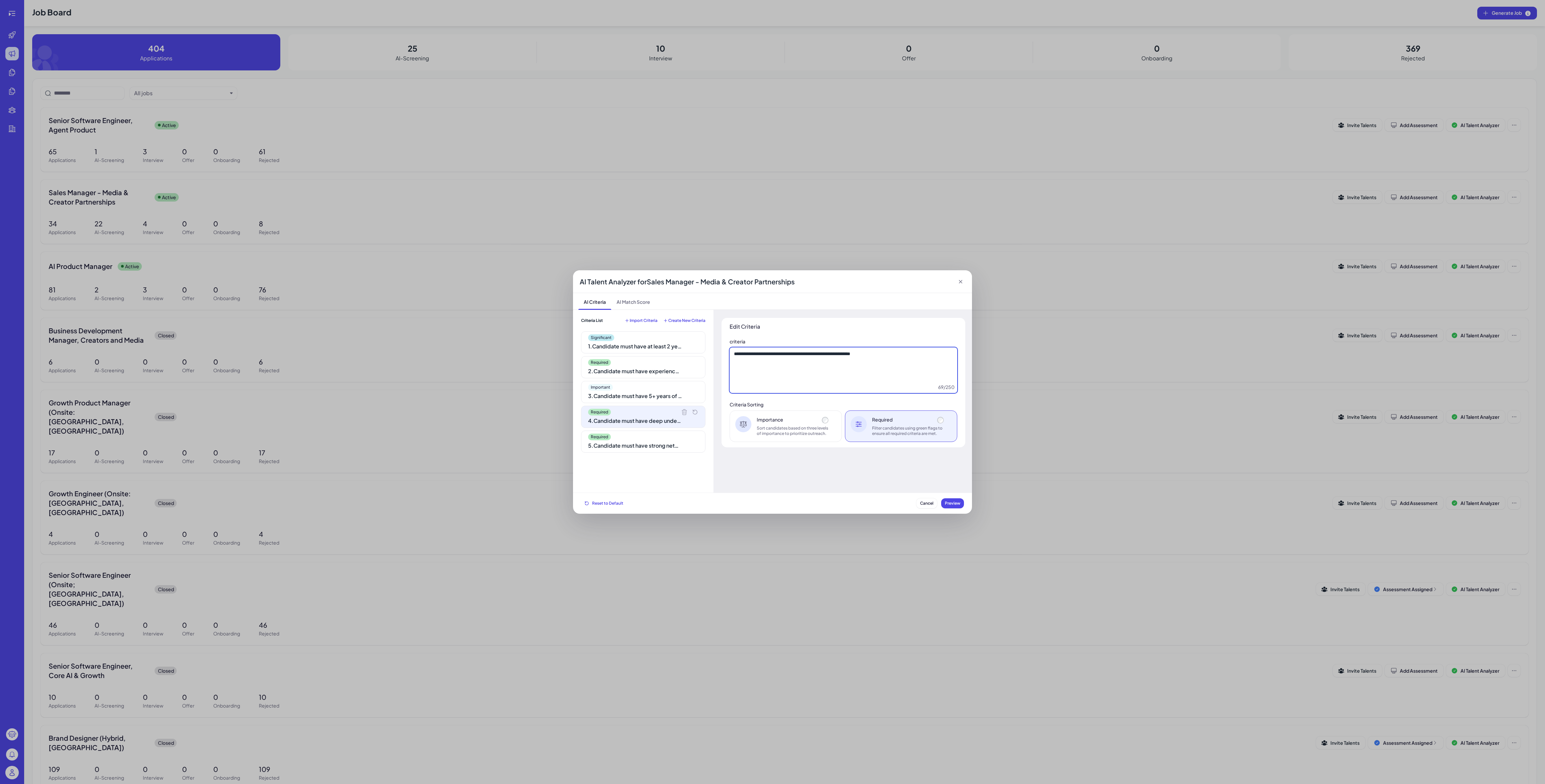
drag, startPoint x: 916, startPoint y: 359, endPoint x: 777, endPoint y: 355, distance: 139.1
click at [763, 349] on textarea "**********" at bounding box center [843, 370] width 227 height 45
click at [872, 378] on textarea "**********" at bounding box center [843, 370] width 227 height 45
click at [653, 436] on div "Required" at bounding box center [643, 437] width 110 height 7
click at [816, 359] on textarea "**********" at bounding box center [843, 370] width 227 height 45
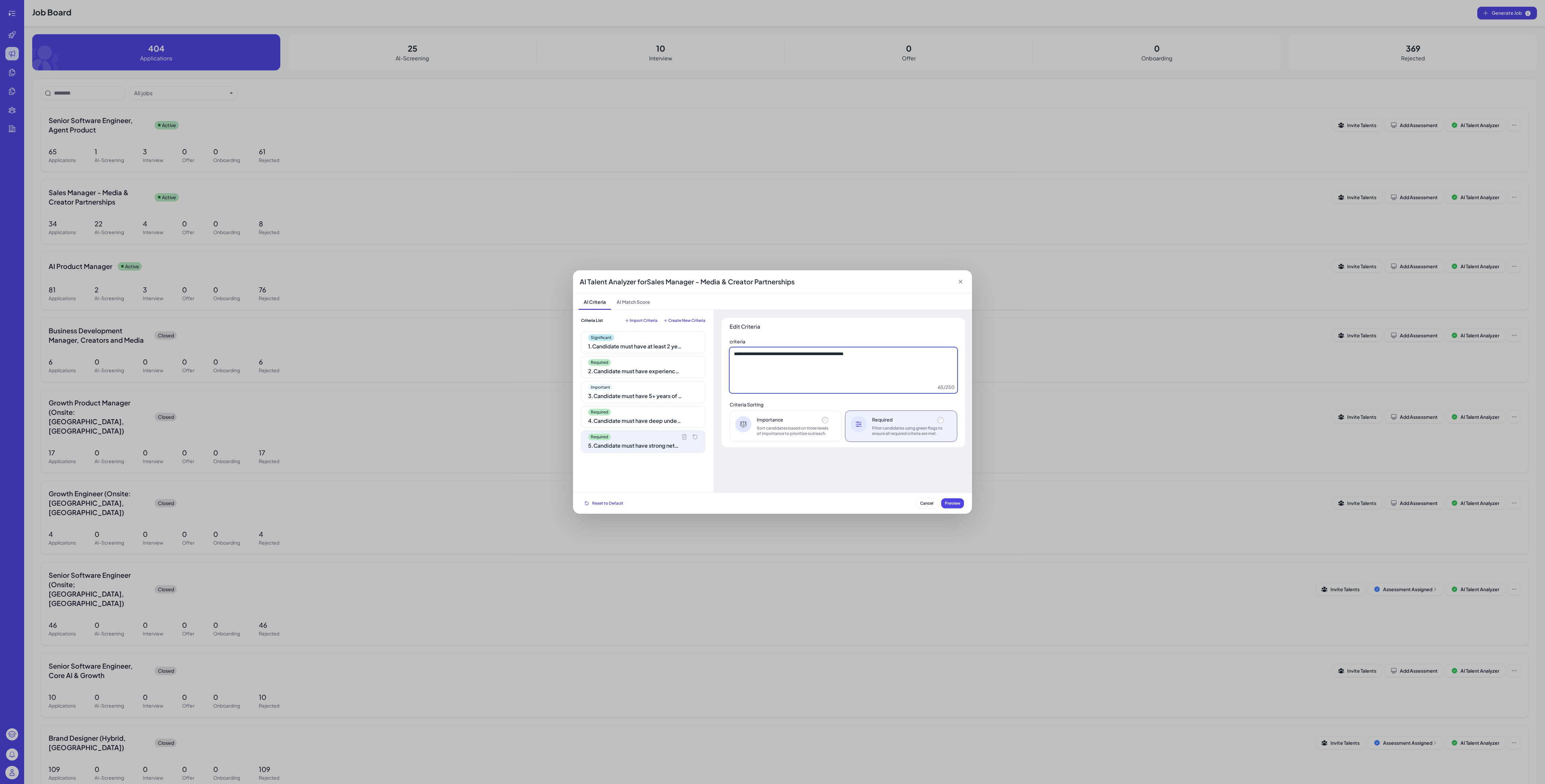
drag, startPoint x: 742, startPoint y: 359, endPoint x: 871, endPoint y: 356, distance: 129.0
click at [871, 356] on textarea "**********" at bounding box center [843, 370] width 227 height 45
drag, startPoint x: 871, startPoint y: 361, endPoint x: 884, endPoint y: 358, distance: 13.3
click at [871, 361] on textarea "**********" at bounding box center [843, 370] width 227 height 45
click at [894, 355] on textarea "**********" at bounding box center [843, 370] width 227 height 45
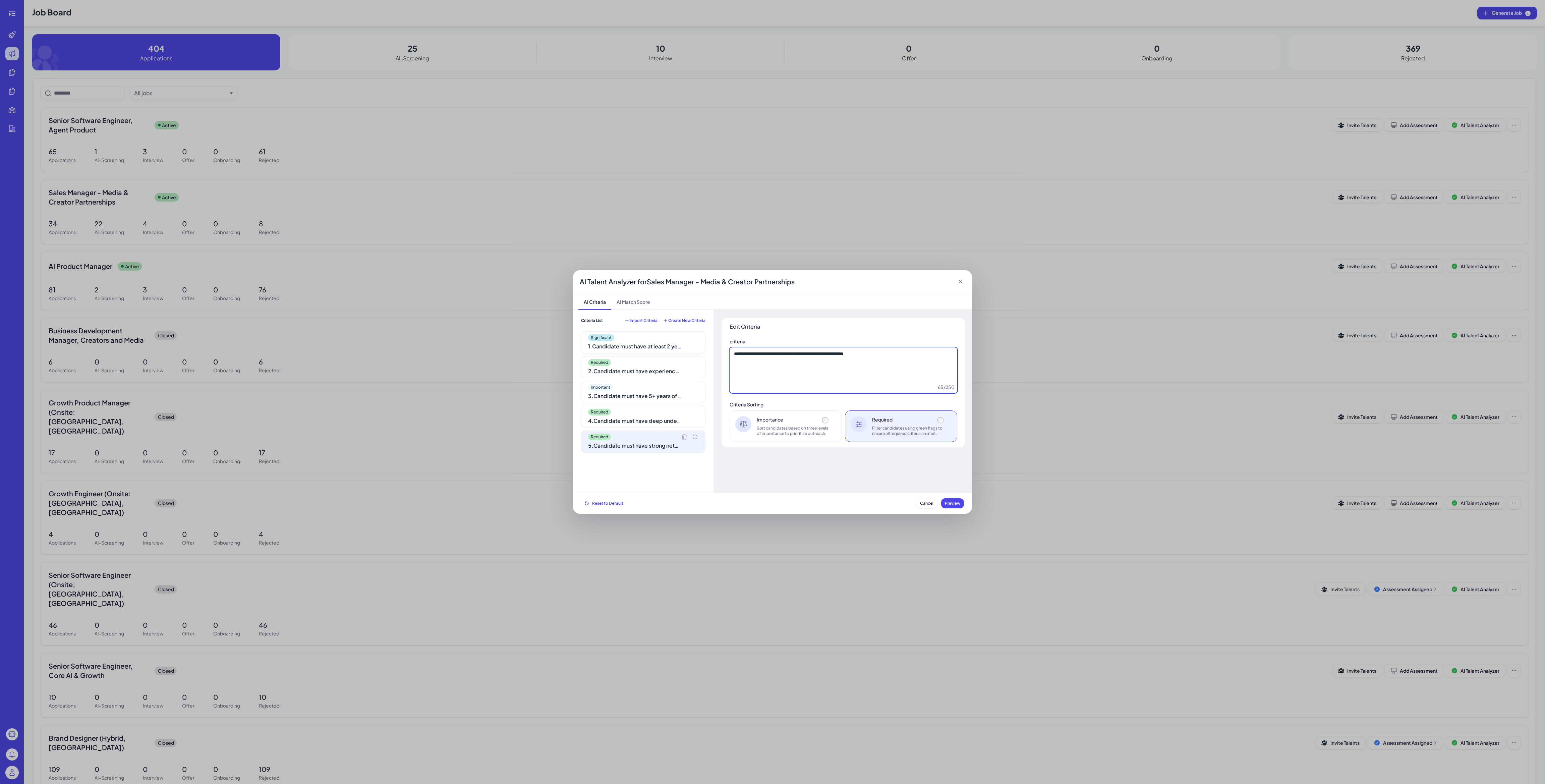
drag, startPoint x: 899, startPoint y: 355, endPoint x: 729, endPoint y: 357, distance: 170.0
click at [729, 357] on textarea "**********" at bounding box center [843, 370] width 227 height 45
click at [810, 373] on textarea "**********" at bounding box center [843, 370] width 227 height 45
drag, startPoint x: 888, startPoint y: 354, endPoint x: 744, endPoint y: 353, distance: 144.0
click at [744, 353] on textarea "**********" at bounding box center [843, 370] width 227 height 45
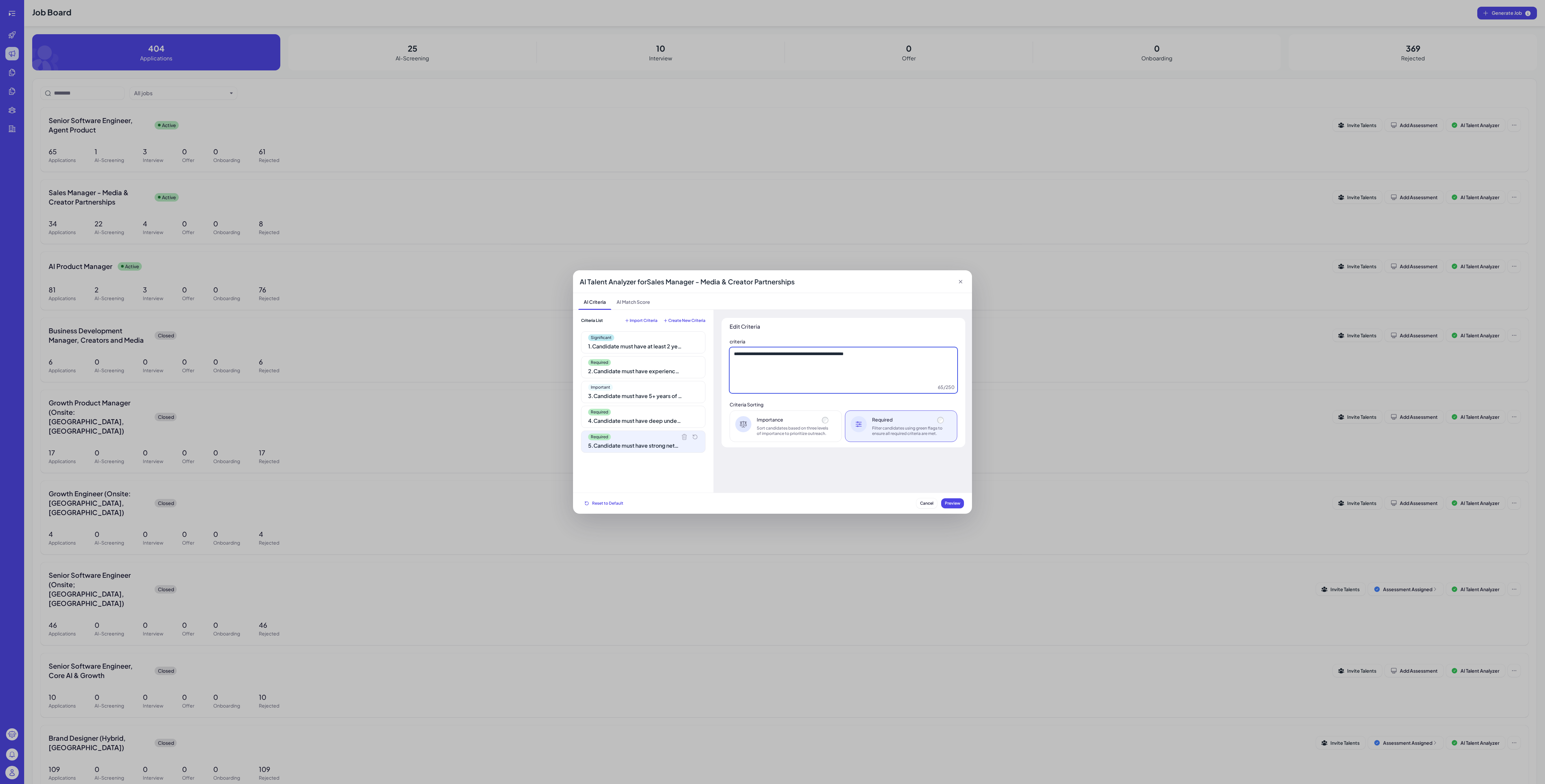
click at [828, 377] on textarea "**********" at bounding box center [843, 370] width 227 height 45
drag, startPoint x: 778, startPoint y: 360, endPoint x: 883, endPoint y: 353, distance: 105.2
click at [872, 353] on textarea "**********" at bounding box center [843, 370] width 227 height 45
drag, startPoint x: 883, startPoint y: 353, endPoint x: 888, endPoint y: 353, distance: 5.0
click at [884, 353] on textarea "**********" at bounding box center [843, 370] width 227 height 45
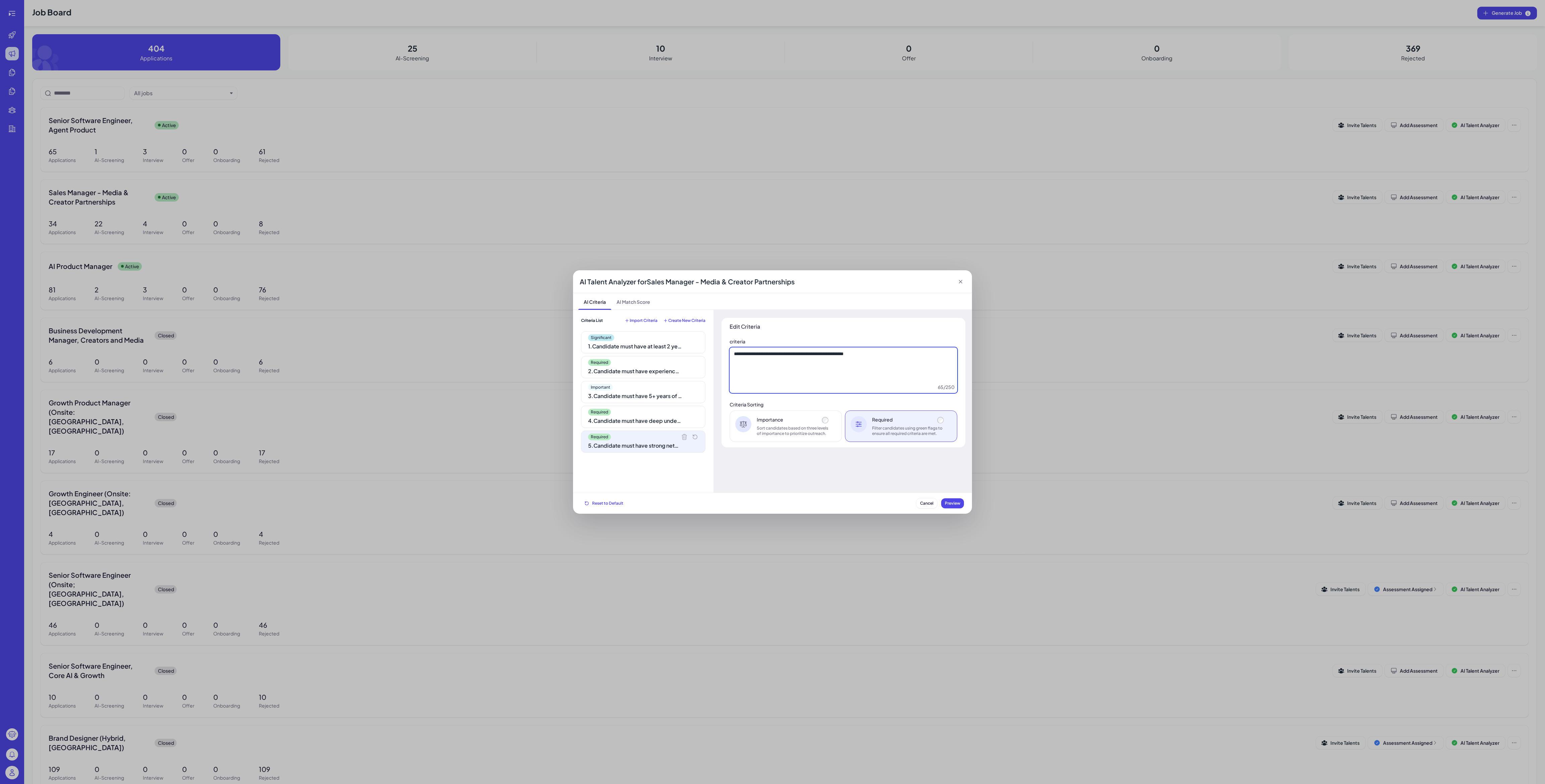
click at [888, 362] on textarea "**********" at bounding box center [843, 370] width 227 height 45
drag, startPoint x: 894, startPoint y: 355, endPoint x: 739, endPoint y: 355, distance: 155.0
click at [739, 355] on textarea "**********" at bounding box center [843, 370] width 227 height 45
click at [806, 365] on textarea "**********" at bounding box center [843, 370] width 227 height 45
click at [639, 349] on div "1 . Candidate must have at least 2 years of creator partnerships or media partn…" at bounding box center [635, 346] width 94 height 8
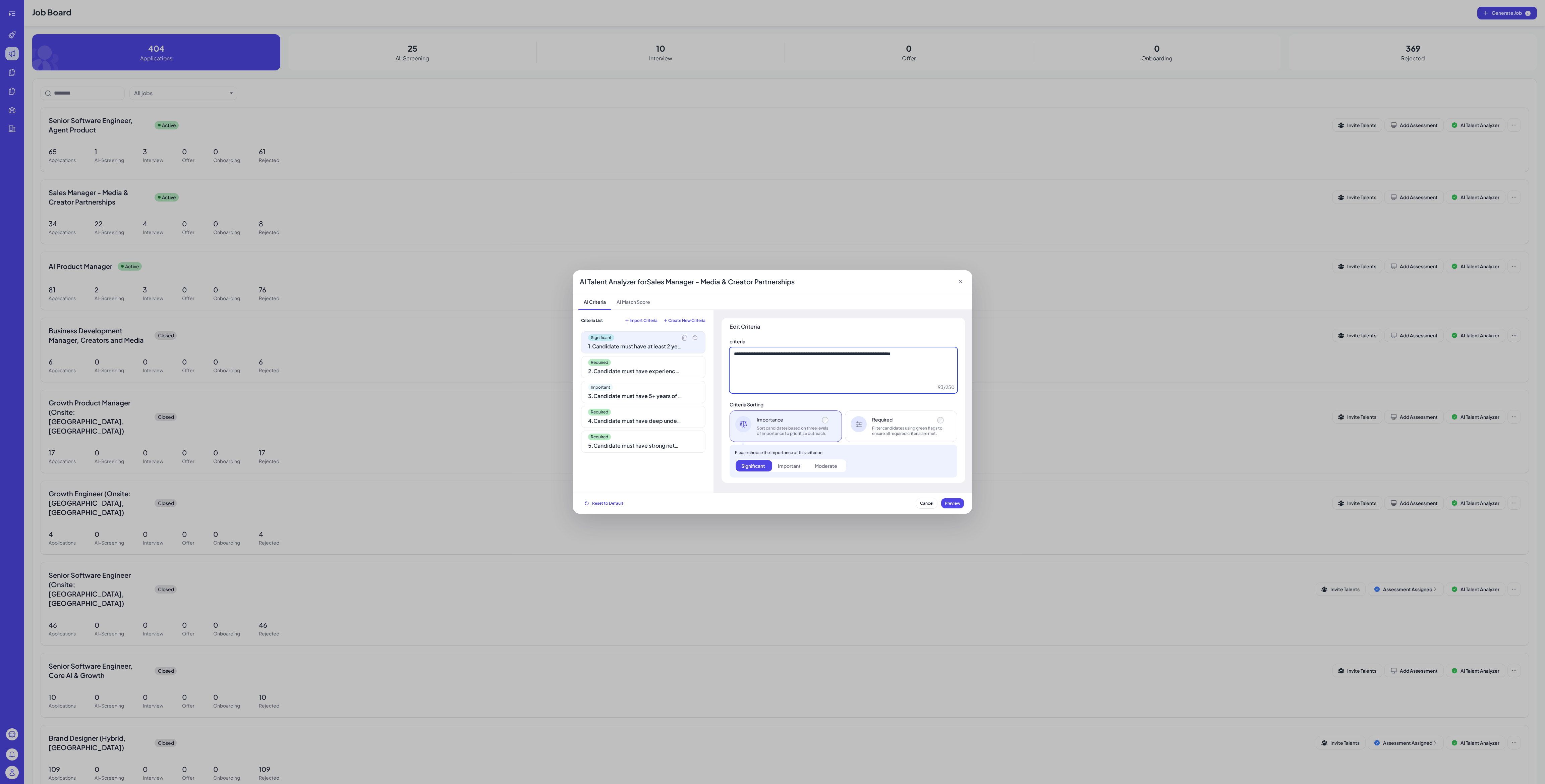
drag, startPoint x: 876, startPoint y: 355, endPoint x: 947, endPoint y: 355, distance: 71.0
click at [947, 355] on textarea "**********" at bounding box center [843, 370] width 227 height 45
click at [898, 363] on textarea "**********" at bounding box center [843, 370] width 227 height 45
drag, startPoint x: 868, startPoint y: 353, endPoint x: 779, endPoint y: 353, distance: 89.0
click at [779, 353] on textarea "**********" at bounding box center [843, 370] width 227 height 45
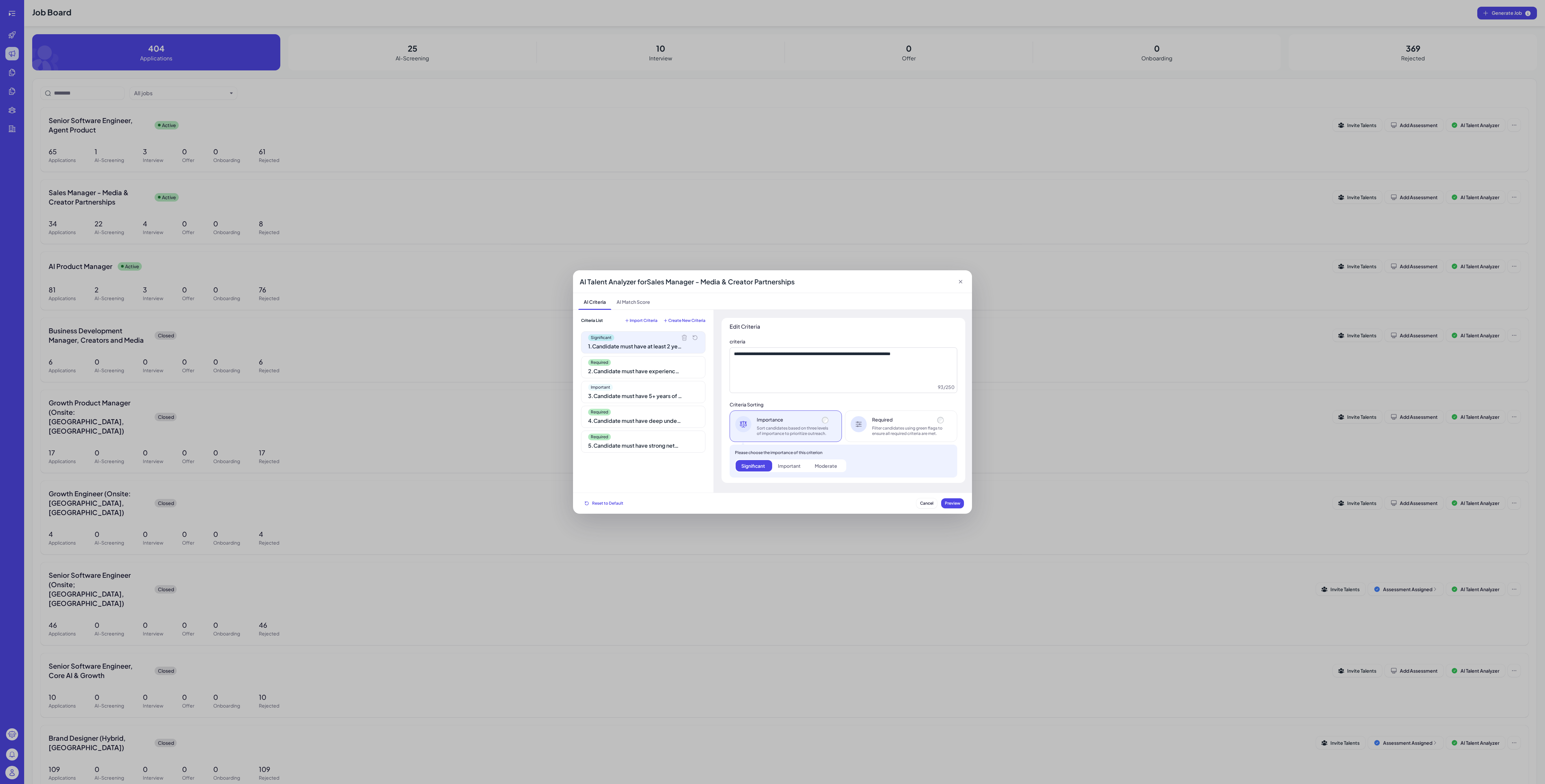
click at [649, 448] on div "5 . Candidate must have strong network in the media and creator space" at bounding box center [635, 446] width 94 height 8
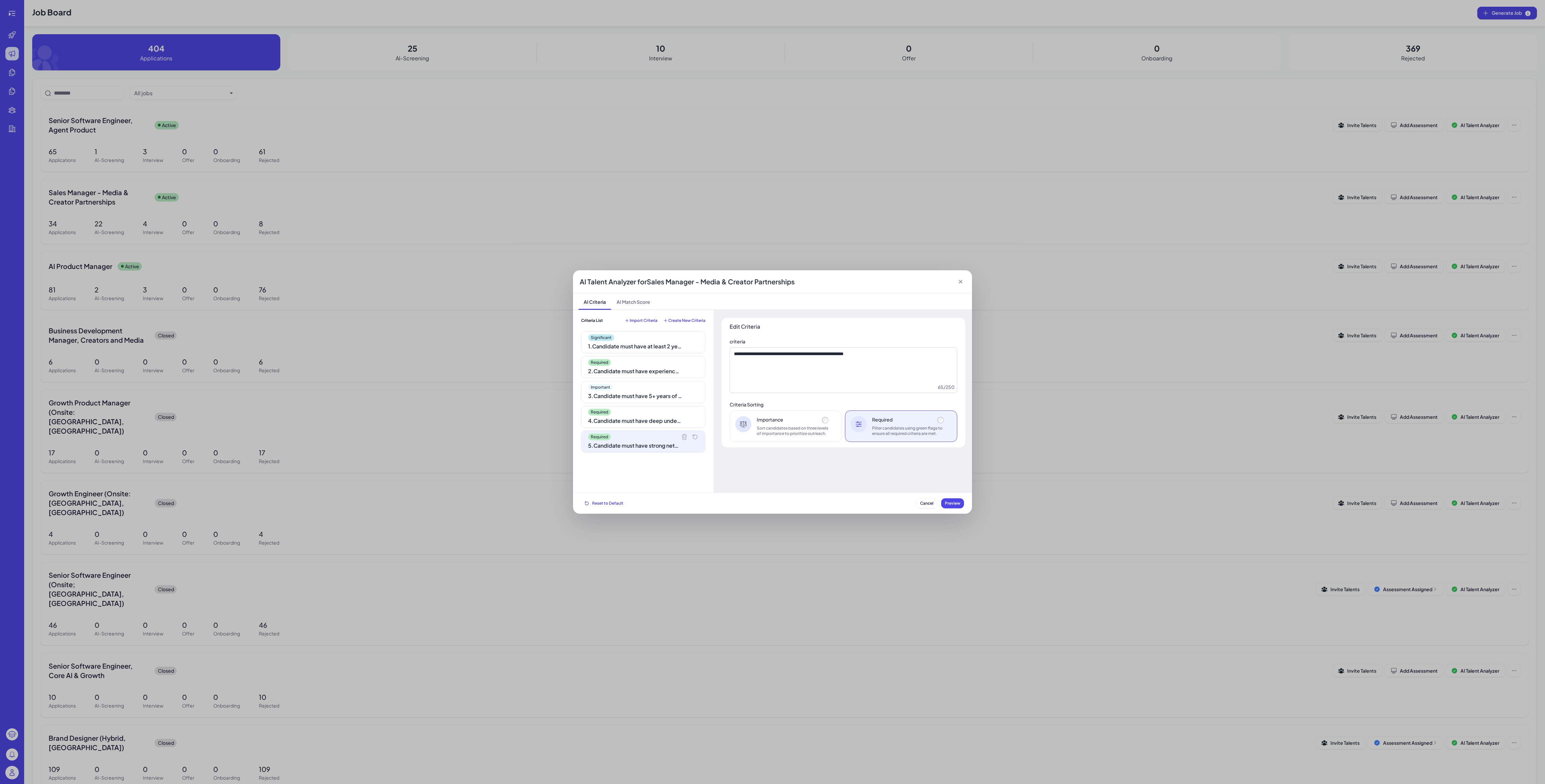
click at [643, 367] on div "2 . Candidate must have experience working for a startup or corporation in the …" at bounding box center [635, 371] width 94 height 8
click at [651, 449] on div "5 . Candidate must have strong network in the media and creator space" at bounding box center [635, 446] width 94 height 8
click at [658, 367] on div "2 . Candidate must have experience working for a startup or corporation in the …" at bounding box center [635, 371] width 94 height 8
drag, startPoint x: 861, startPoint y: 353, endPoint x: 920, endPoint y: 362, distance: 59.7
click at [961, 351] on div "**********" at bounding box center [843, 382] width 244 height 129
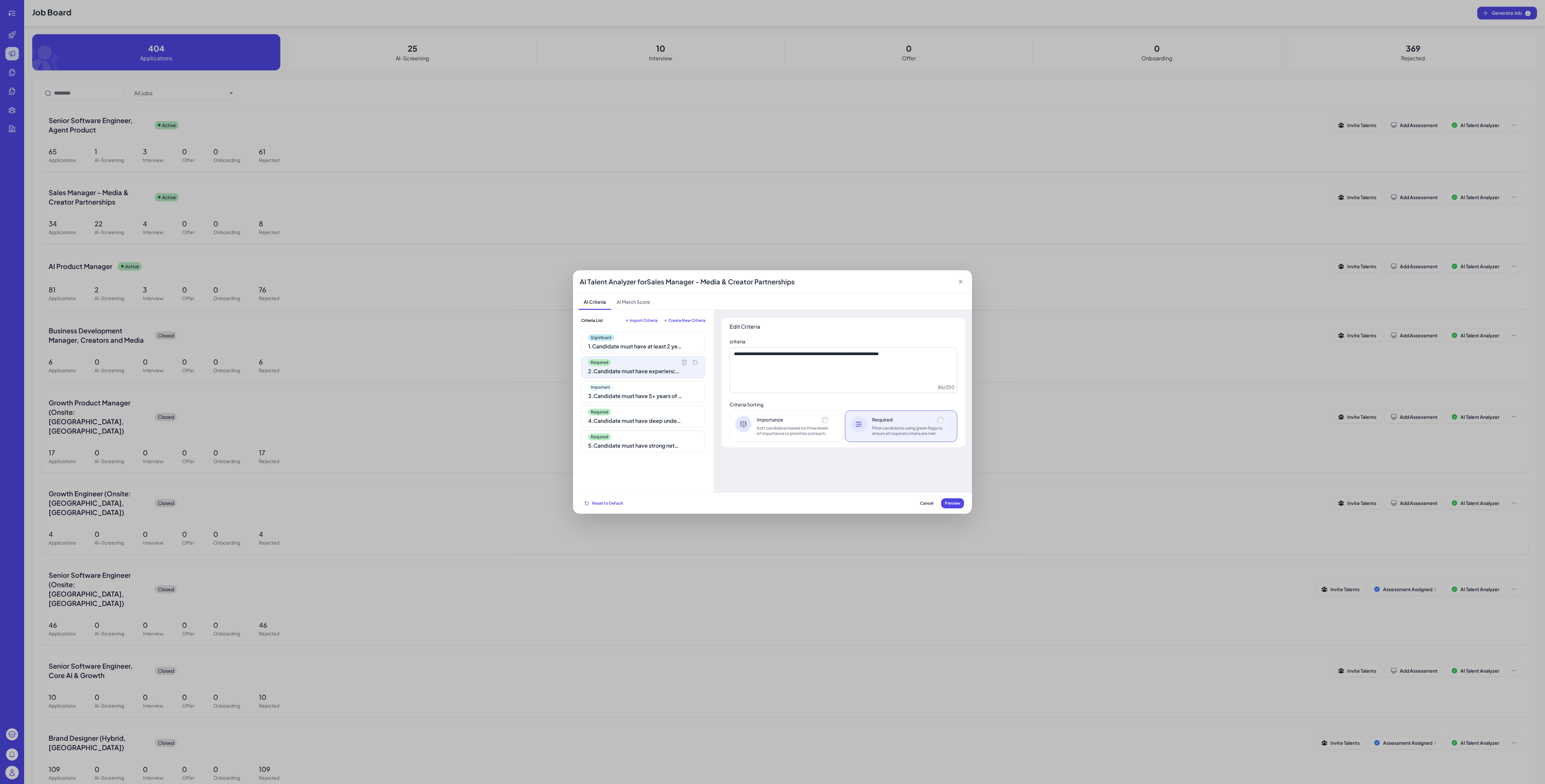
click at [667, 439] on div "Required" at bounding box center [643, 437] width 110 height 7
drag, startPoint x: 789, startPoint y: 357, endPoint x: 866, endPoint y: 367, distance: 77.6
click at [913, 347] on textarea "**********" at bounding box center [843, 370] width 227 height 45
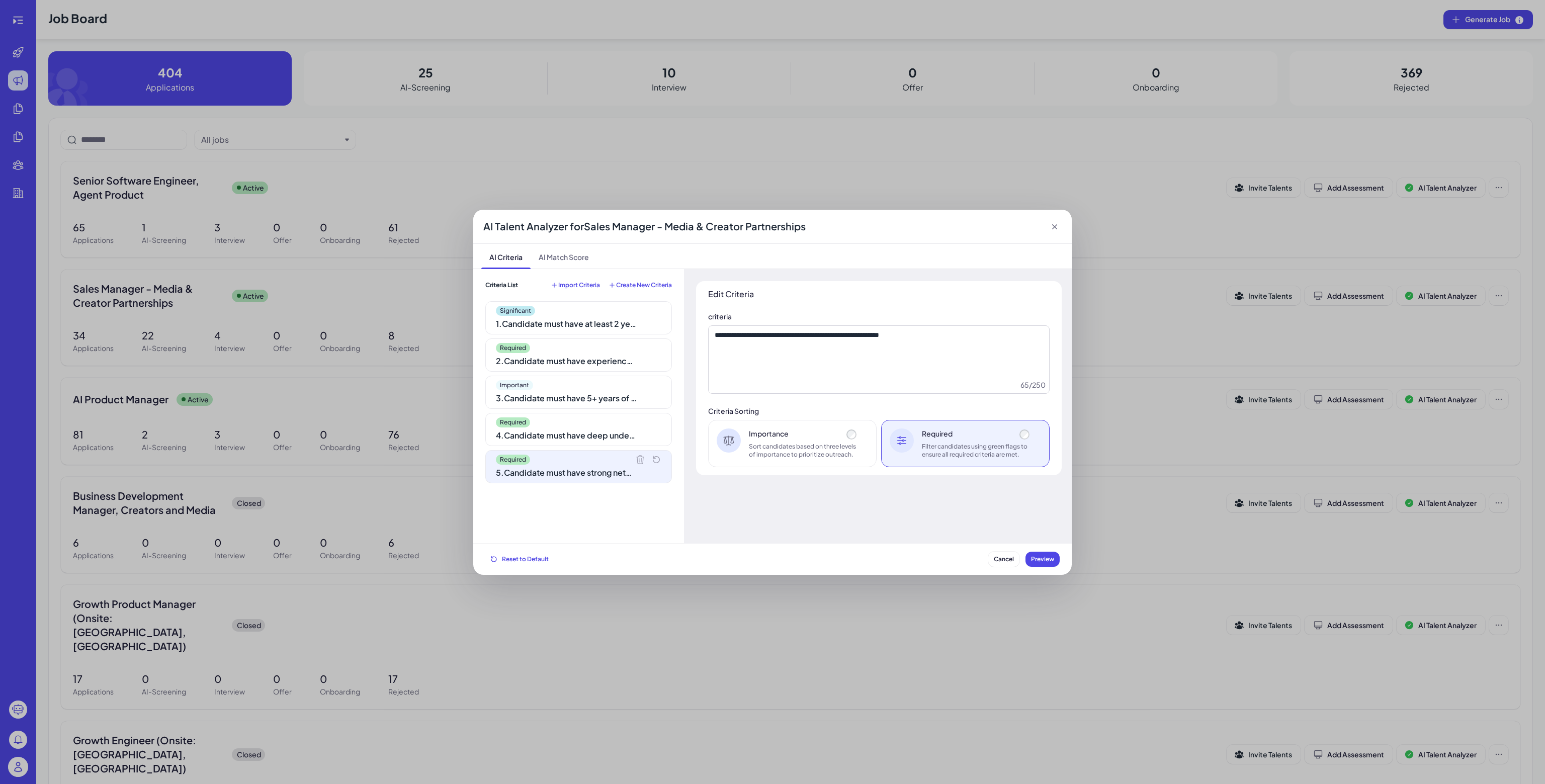
click at [599, 351] on div "Required" at bounding box center [578, 348] width 165 height 10
click at [590, 460] on div "Required" at bounding box center [578, 460] width 165 height 10
click at [591, 353] on div "Required 2 . Candidate must have experience working for a startup or corporatio…" at bounding box center [579, 355] width 187 height 34
click at [595, 462] on div "Required" at bounding box center [578, 460] width 165 height 10
click at [597, 343] on div "Required" at bounding box center [578, 348] width 165 height 10
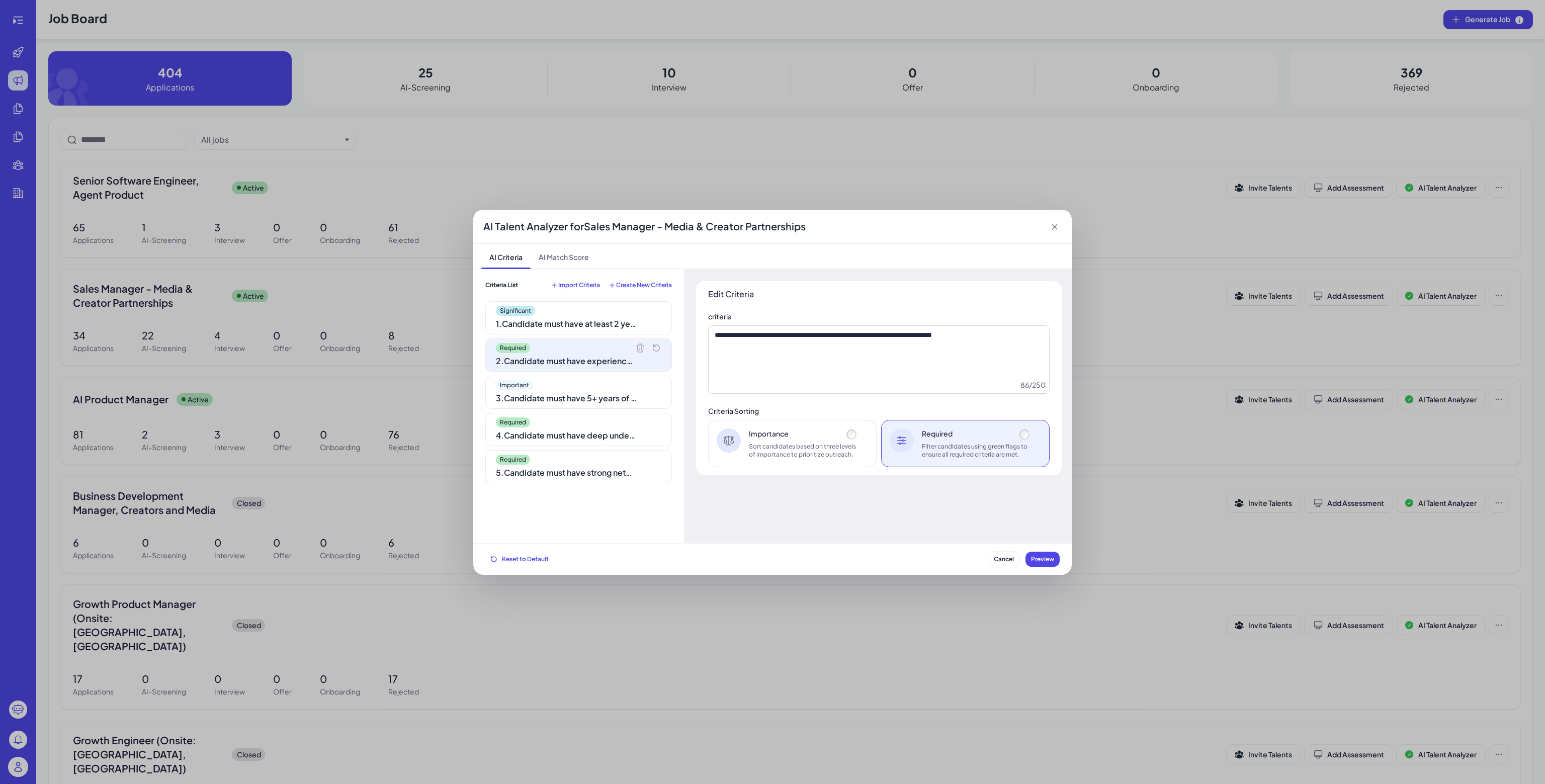
click at [605, 460] on div "Required" at bounding box center [578, 460] width 165 height 10
click at [599, 349] on div "Required" at bounding box center [578, 348] width 165 height 10
click at [598, 459] on div "Required" at bounding box center [578, 460] width 165 height 10
click at [994, 559] on span "Cancel" at bounding box center [1004, 559] width 20 height 8
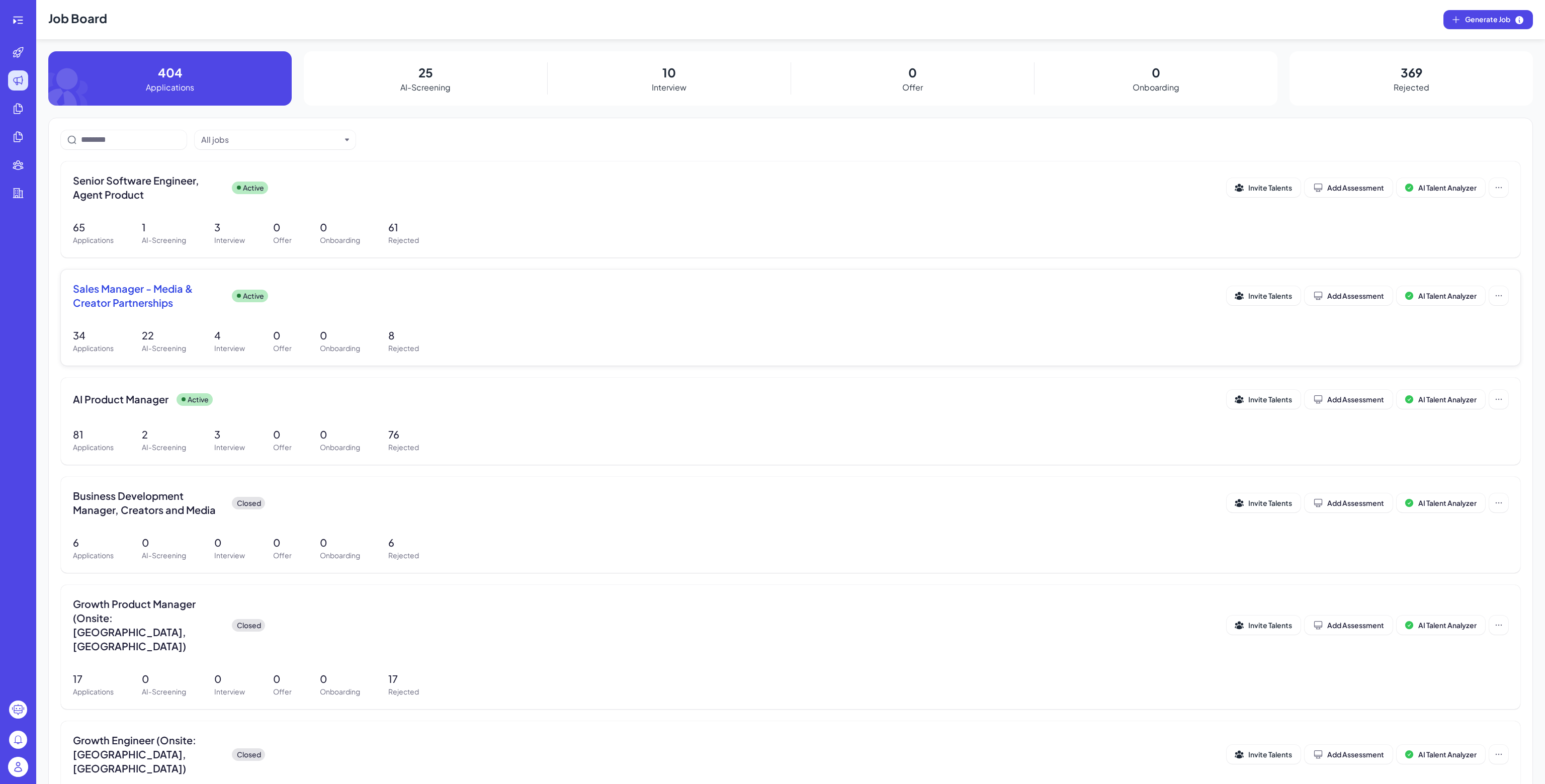
click at [191, 298] on span "Sales Manager - Media & Creator Partnerships" at bounding box center [148, 296] width 151 height 28
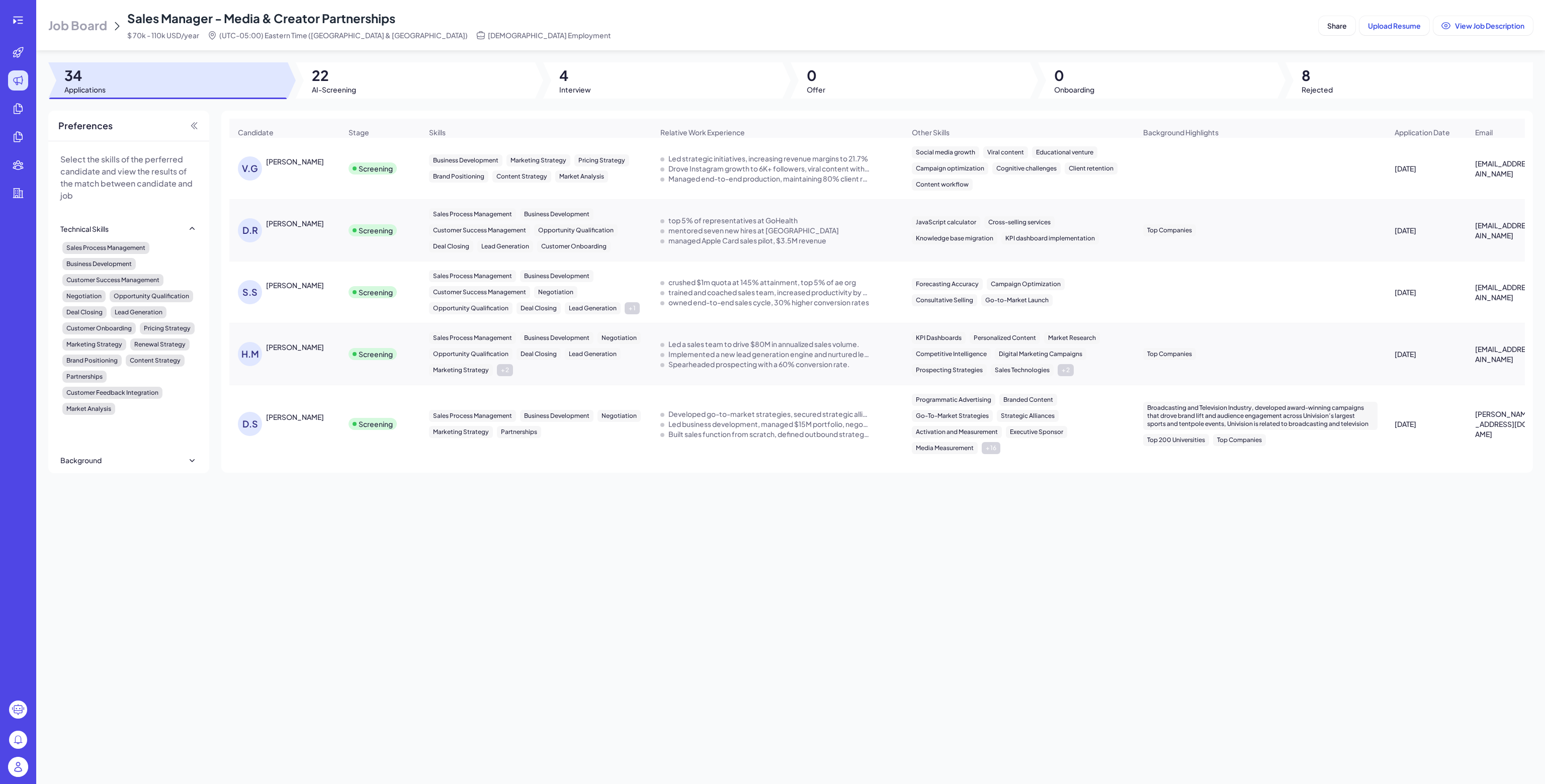
click at [356, 97] on div at bounding box center [415, 80] width 239 height 37
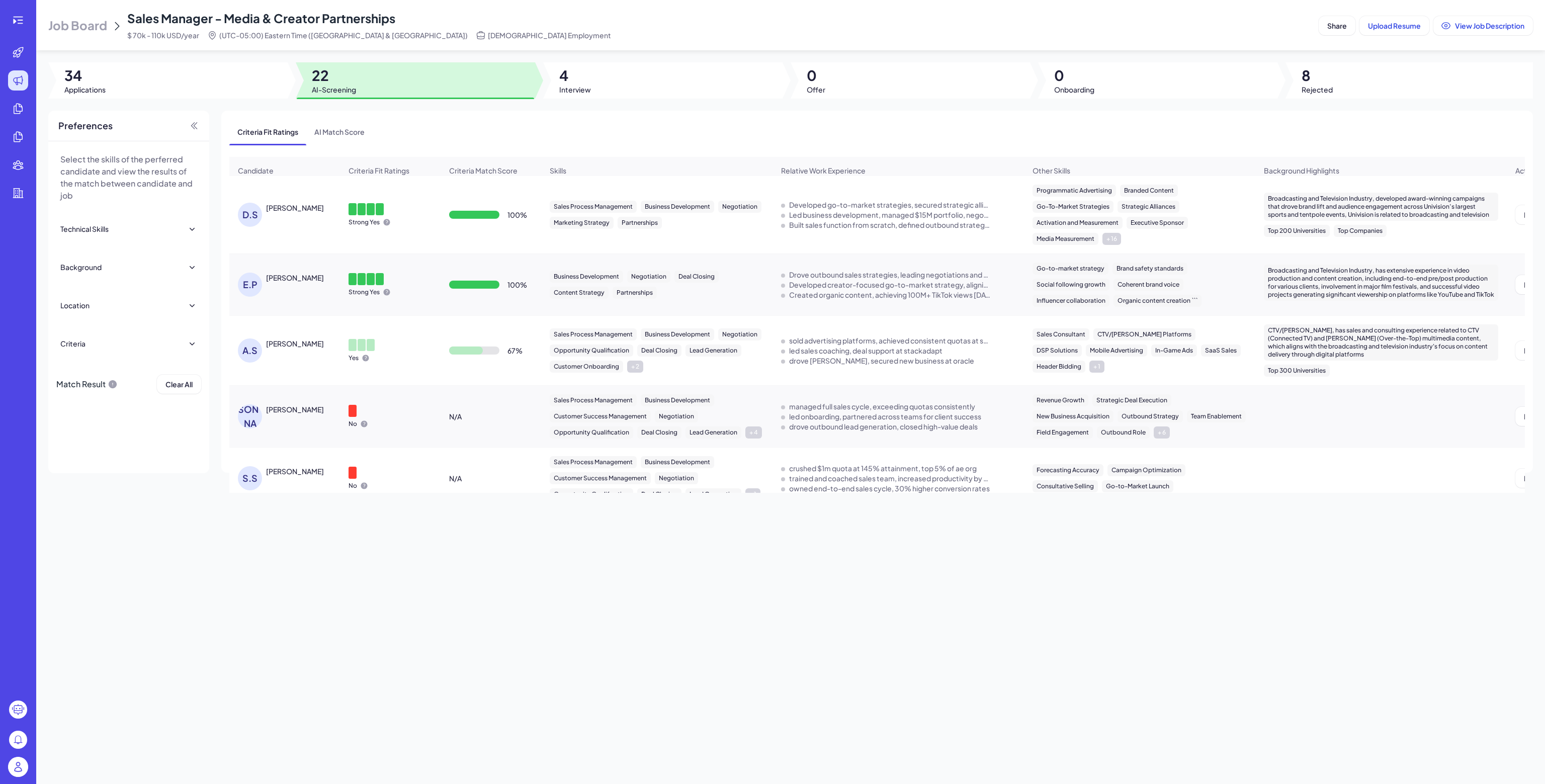
click at [366, 342] on div "Yes" at bounding box center [390, 351] width 100 height 40
click at [293, 345] on div "[PERSON_NAME]" at bounding box center [295, 343] width 57 height 10
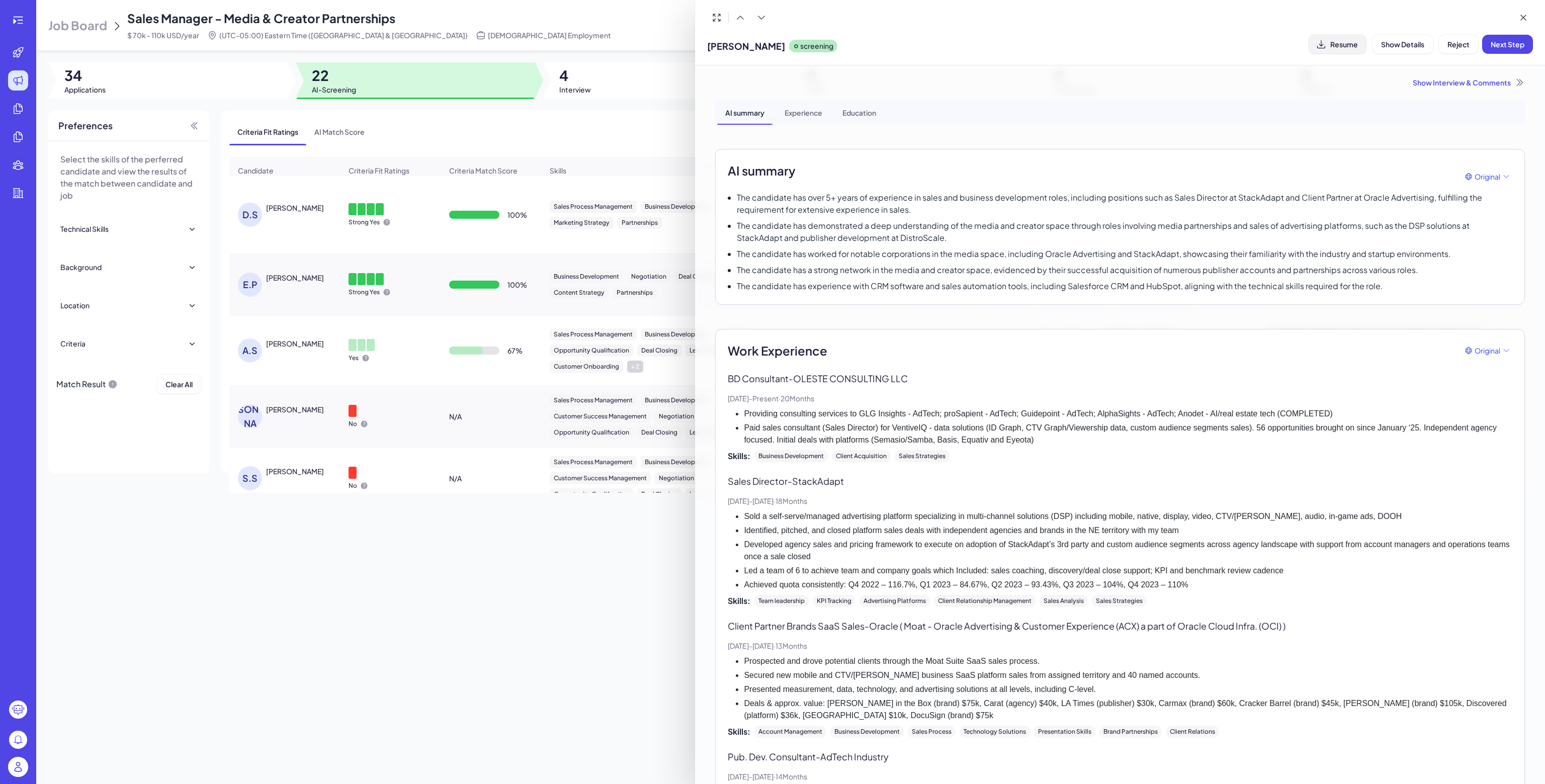
click at [1344, 47] on span "Resume" at bounding box center [1344, 44] width 28 height 9
drag, startPoint x: 806, startPoint y: 204, endPoint x: 795, endPoint y: 199, distance: 12.1
click at [806, 204] on p "The candidate has over 5+ years of experience in sales and business development…" at bounding box center [1125, 204] width 775 height 24
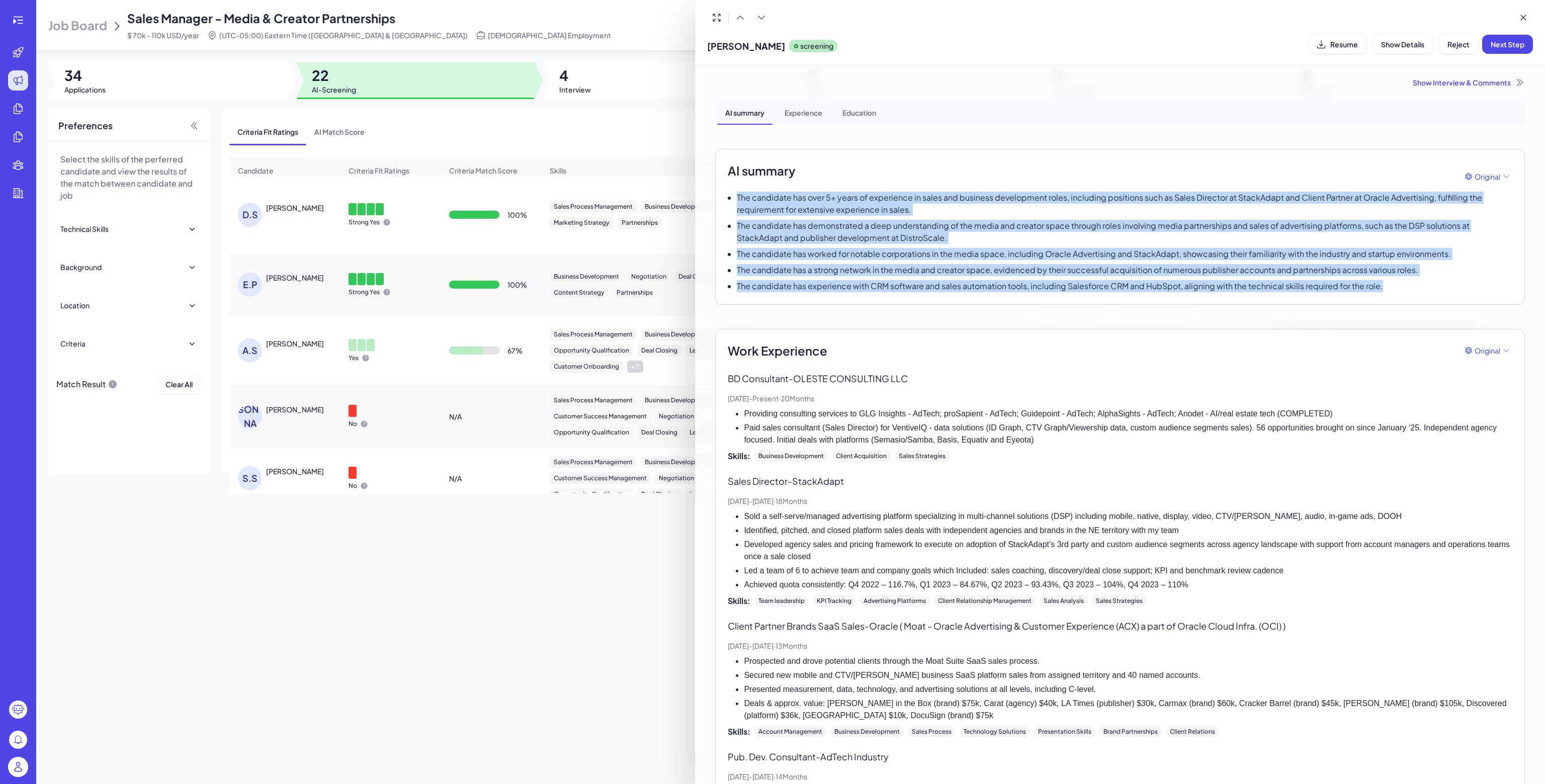
drag, startPoint x: 736, startPoint y: 197, endPoint x: 1403, endPoint y: 296, distance: 674.3
click at [1403, 296] on div "AI summary Original The candidate has over 5+ years of experience in sales and …" at bounding box center [1120, 226] width 809 height 156
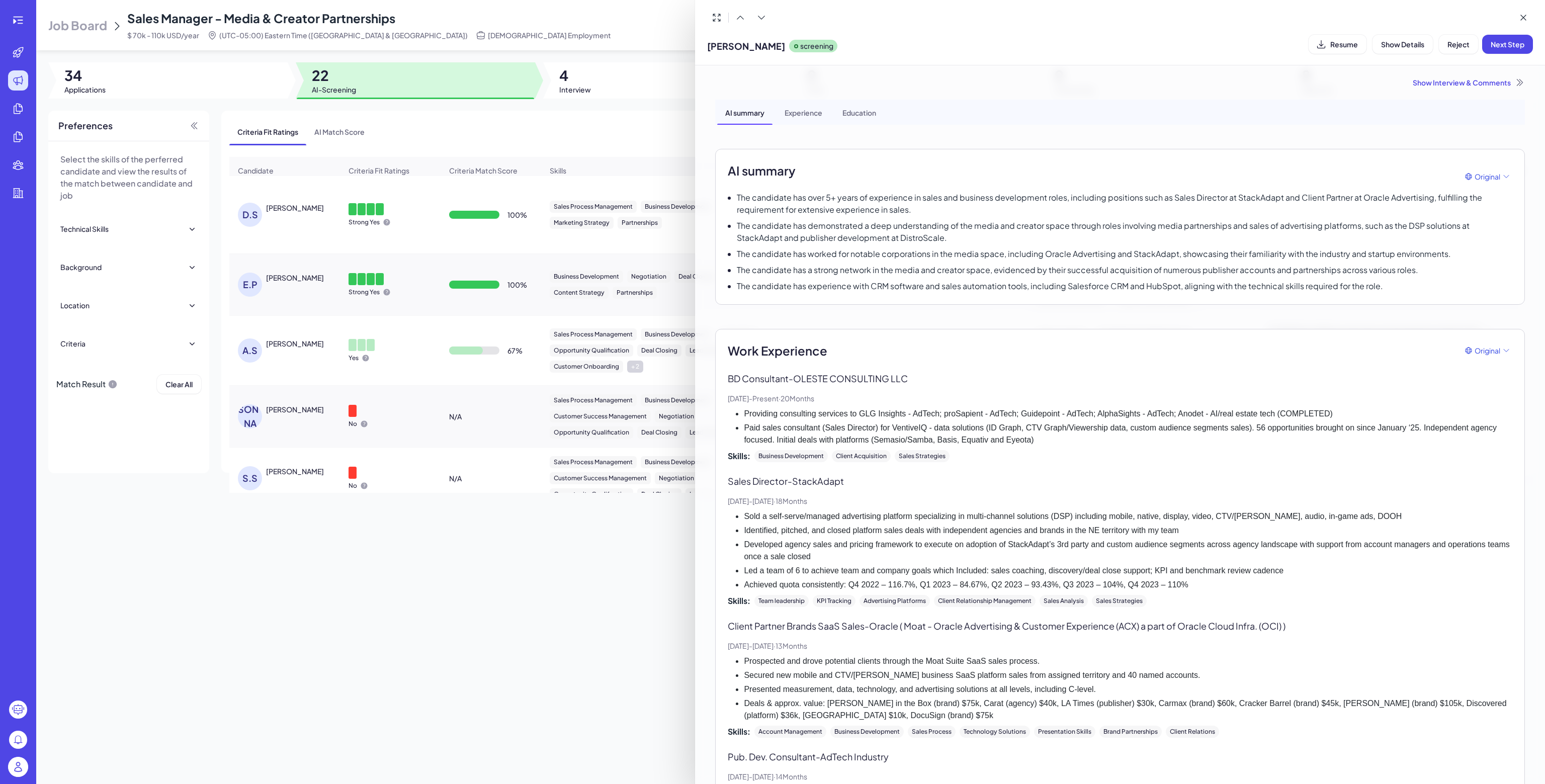
click at [992, 143] on div "AI summary Experience Education AI summary Original The candidate has over 5+ y…" at bounding box center [1120, 746] width 809 height 1293
drag, startPoint x: 842, startPoint y: 204, endPoint x: 1215, endPoint y: 204, distance: 373.0
click at [1215, 204] on p "The candidate has over 5+ years of experience in sales and business development…" at bounding box center [1125, 204] width 775 height 24
click at [1125, 206] on p "The candidate has over 5+ years of experience in sales and business development…" at bounding box center [1125, 204] width 775 height 24
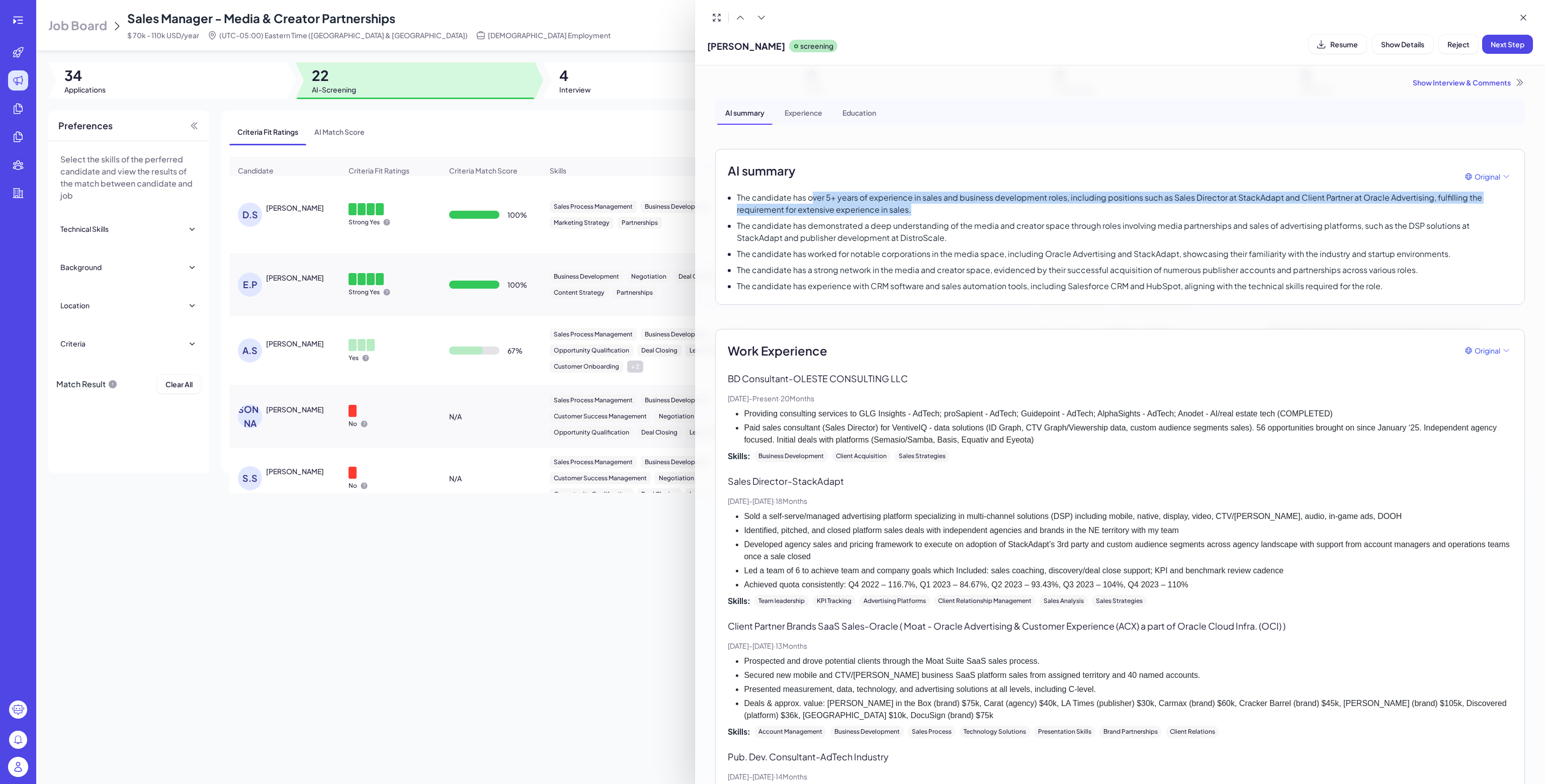
drag, startPoint x: 862, startPoint y: 203, endPoint x: 792, endPoint y: 197, distance: 70.3
click at [793, 197] on p "The candidate has over 5+ years of experience in sales and business development…" at bounding box center [1125, 204] width 775 height 24
click at [786, 211] on p "The candidate has over 5+ years of experience in sales and business development…" at bounding box center [1125, 204] width 775 height 24
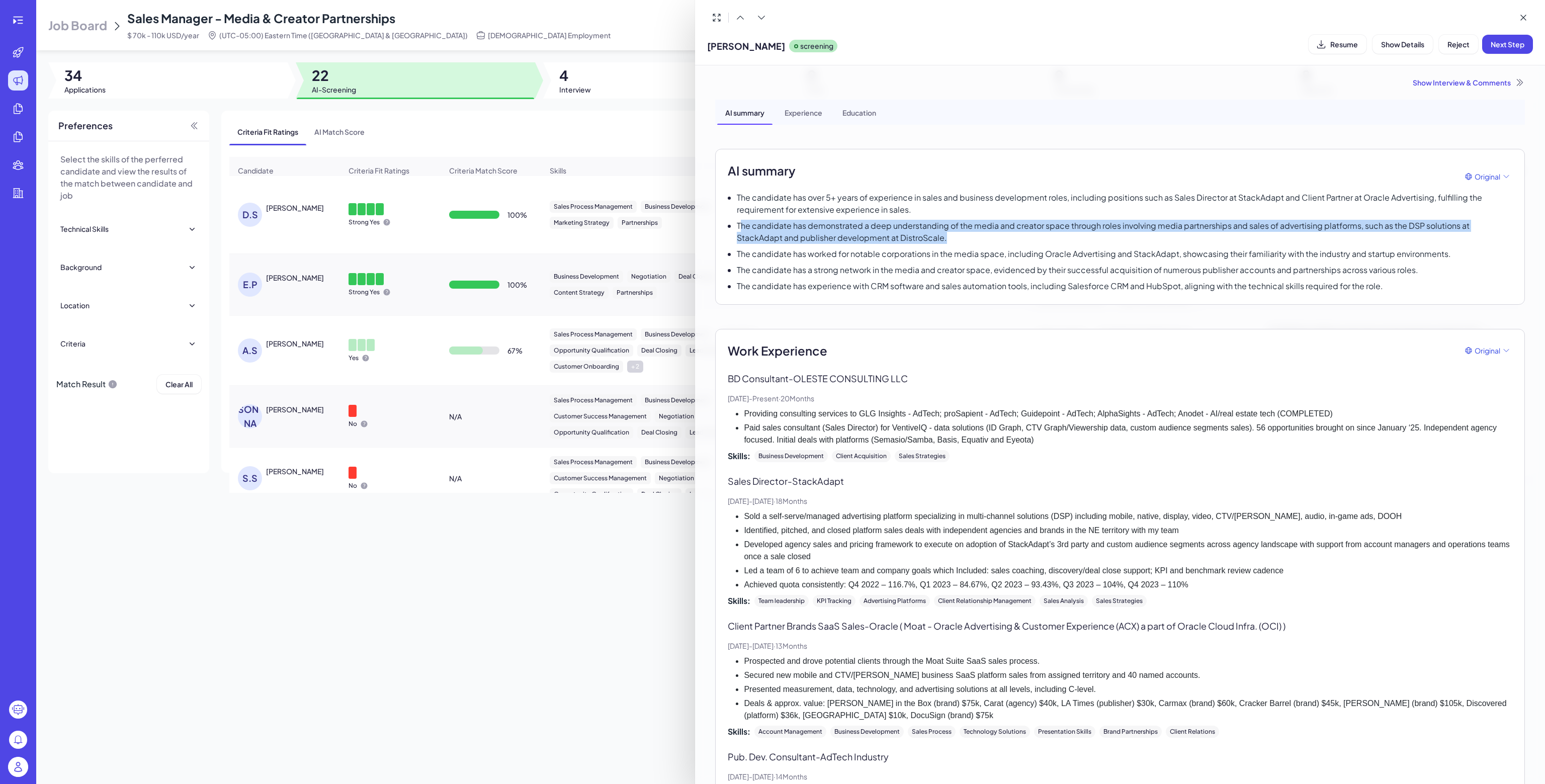
drag, startPoint x: 740, startPoint y: 225, endPoint x: 1052, endPoint y: 239, distance: 312.3
click at [1052, 239] on p "The candidate has demonstrated a deep understanding of the media and creator sp…" at bounding box center [1125, 231] width 775 height 24
drag, startPoint x: 973, startPoint y: 225, endPoint x: 1368, endPoint y: 232, distance: 395.1
click at [1368, 232] on p "The candidate has demonstrated a deep understanding of the media and creator sp…" at bounding box center [1125, 231] width 775 height 24
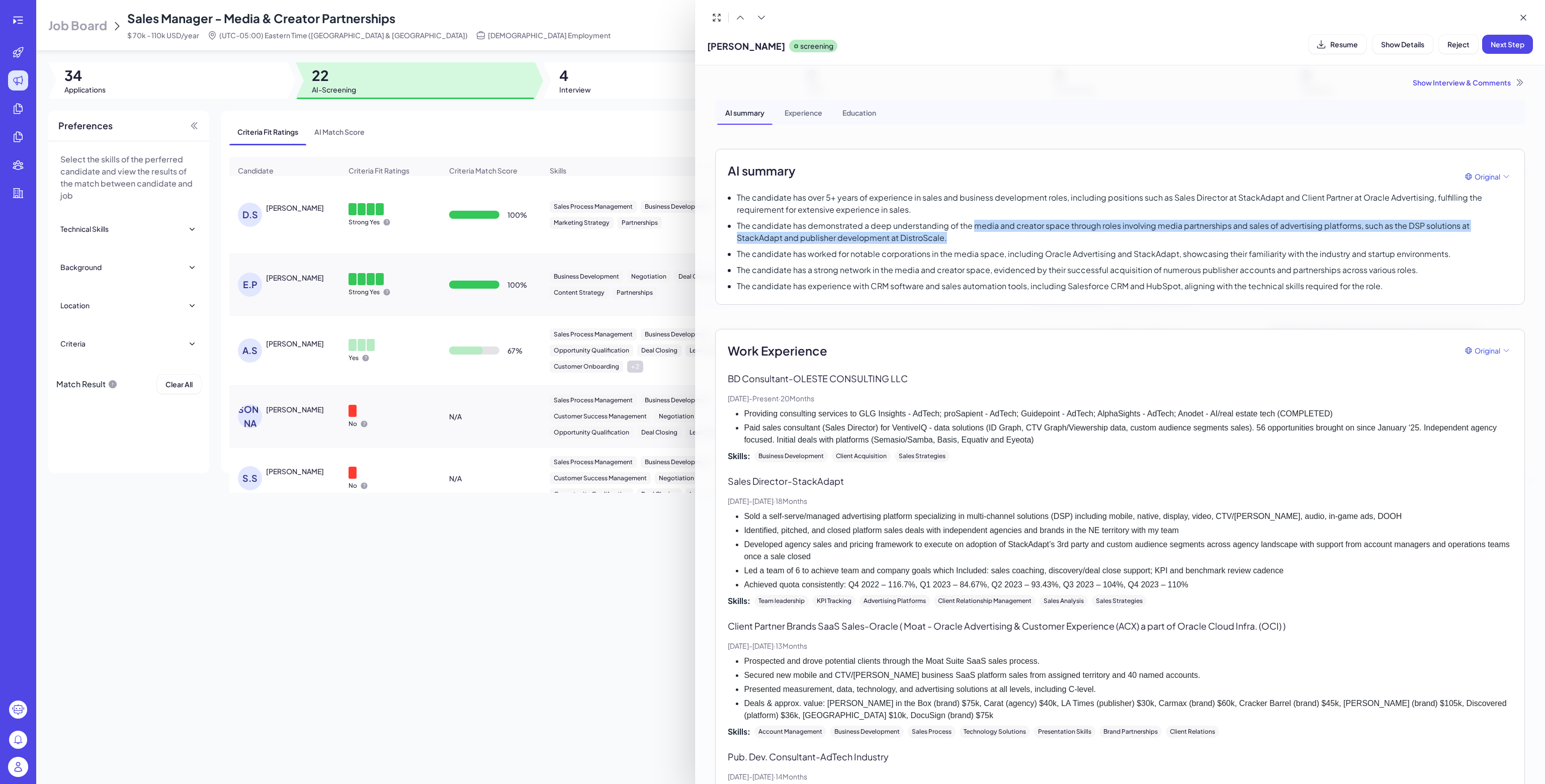
click at [1370, 232] on p "The candidate has demonstrated a deep understanding of the media and creator sp…" at bounding box center [1125, 231] width 775 height 24
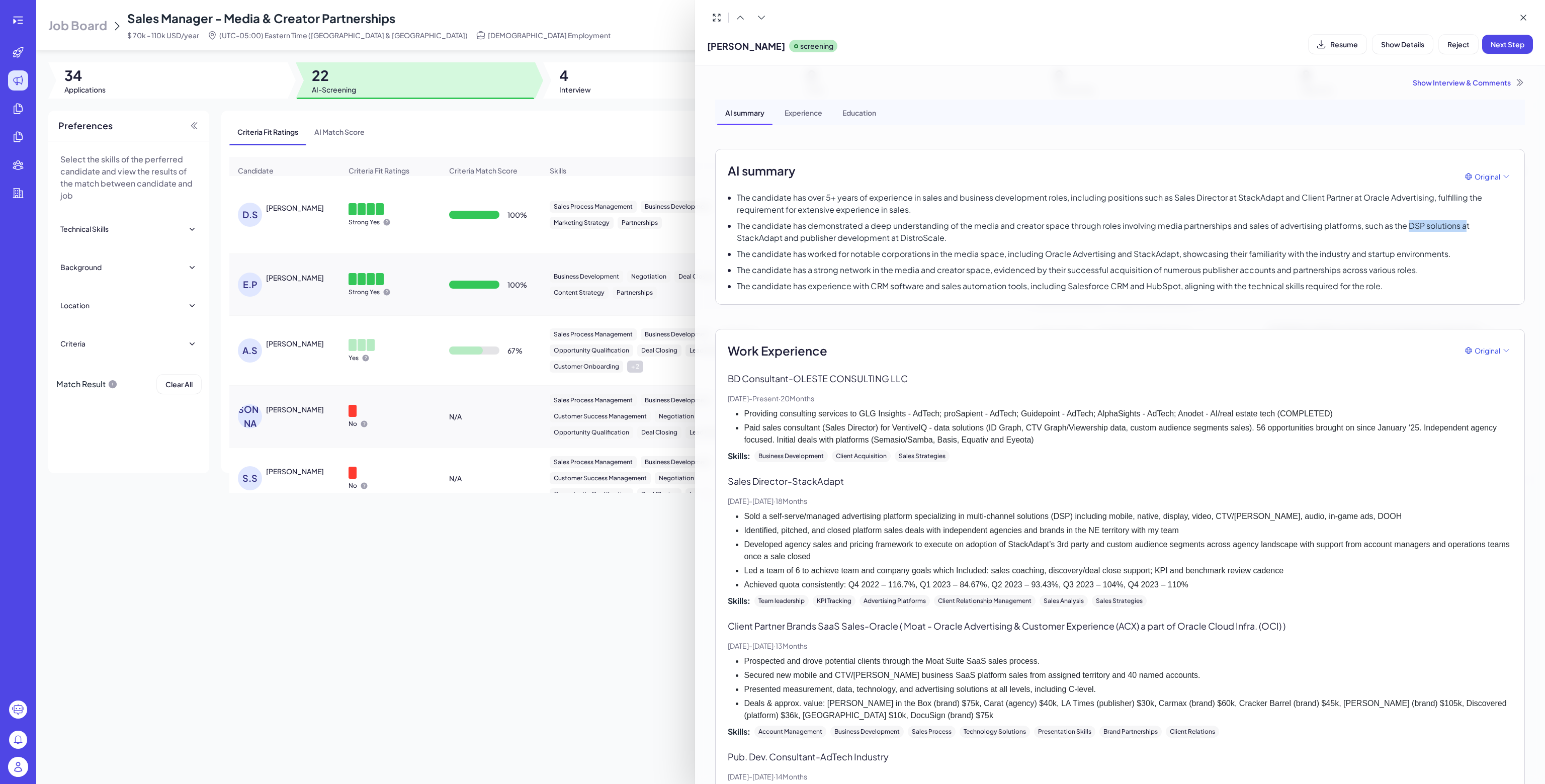
drag, startPoint x: 1404, startPoint y: 224, endPoint x: 1460, endPoint y: 224, distance: 56.0
click at [1460, 224] on p "The candidate has demonstrated a deep understanding of the media and creator sp…" at bounding box center [1125, 231] width 775 height 24
copy p "DSP solutions a"
drag, startPoint x: 780, startPoint y: 236, endPoint x: 930, endPoint y: 249, distance: 150.6
click at [930, 247] on div "The candidate has over 5+ years of experience in sales and business development…" at bounding box center [1120, 242] width 784 height 101
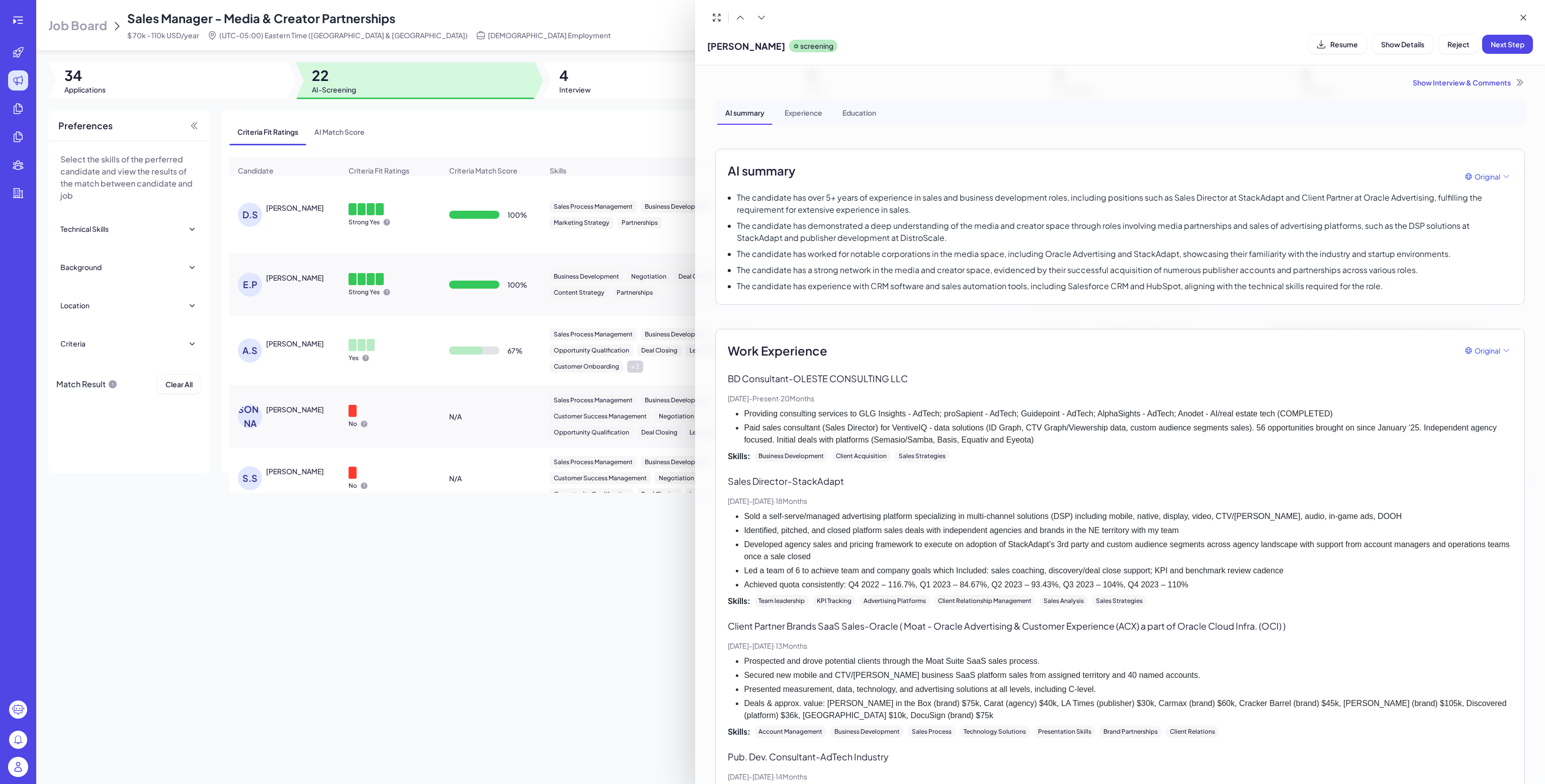
click at [940, 279] on div "The candidate has over 5+ years of experience in sales and business development…" at bounding box center [1120, 242] width 784 height 101
drag, startPoint x: 757, startPoint y: 255, endPoint x: 895, endPoint y: 255, distance: 138.0
click at [895, 255] on p "The candidate has worked for notable corporations in the media space, including…" at bounding box center [1094, 254] width 714 height 12
click at [853, 267] on p "The candidate has a strong network in the media and creator space, evidenced by…" at bounding box center [1077, 270] width 682 height 12
drag, startPoint x: 744, startPoint y: 269, endPoint x: 1201, endPoint y: 268, distance: 457.0
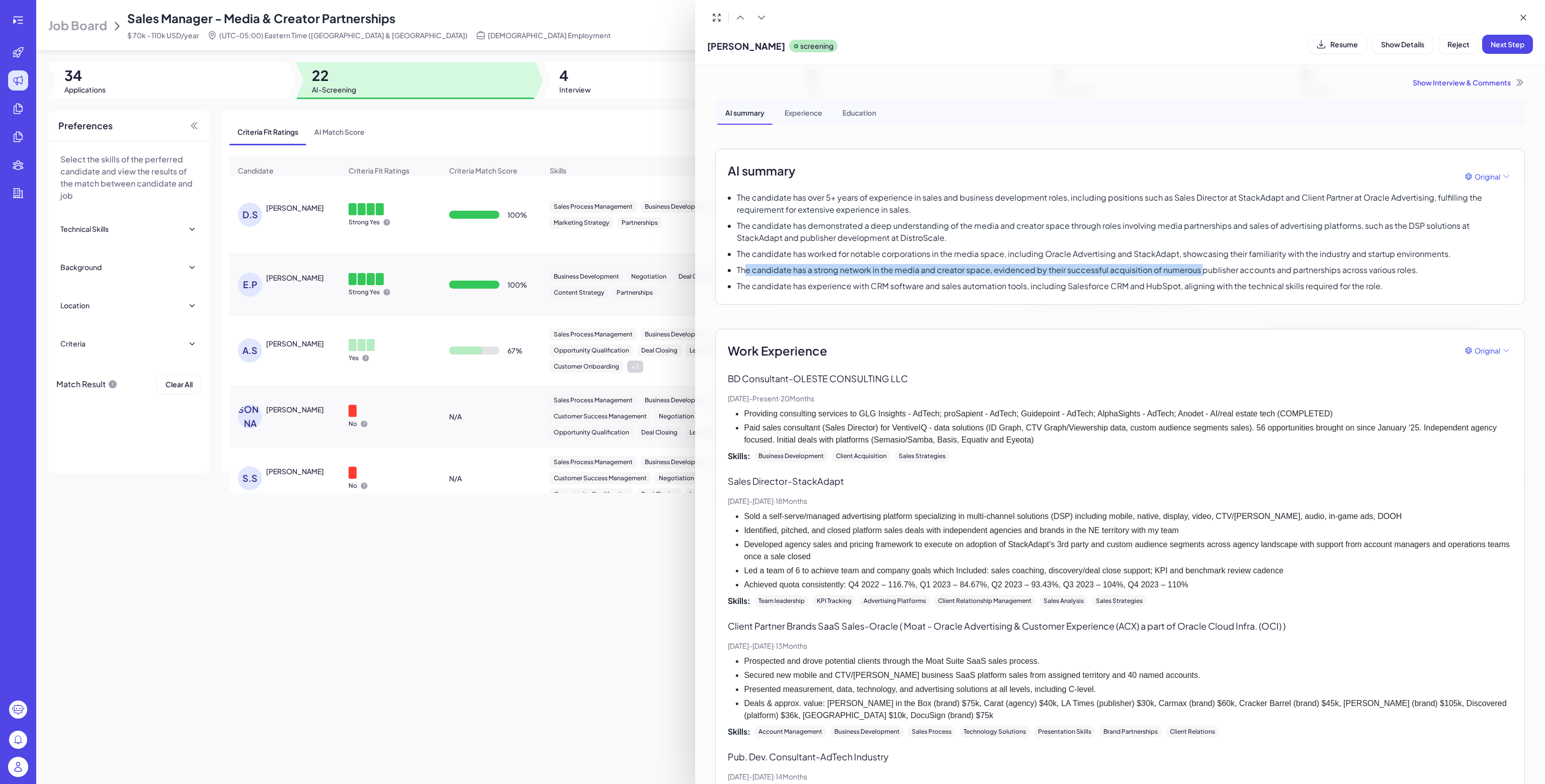
click at [1201, 268] on p "The candidate has a strong network in the media and creator space, evidenced by…" at bounding box center [1077, 270] width 682 height 12
click at [1190, 276] on div "The candidate has over 5+ years of experience in sales and business development…" at bounding box center [1120, 242] width 784 height 101
drag, startPoint x: 763, startPoint y: 281, endPoint x: 1180, endPoint y: 277, distance: 417.0
click at [1180, 277] on div "The candidate has over 5+ years of experience in sales and business development…" at bounding box center [1120, 242] width 784 height 101
click at [1048, 255] on p "The candidate has worked for notable corporations in the media space, including…" at bounding box center [1094, 254] width 714 height 12
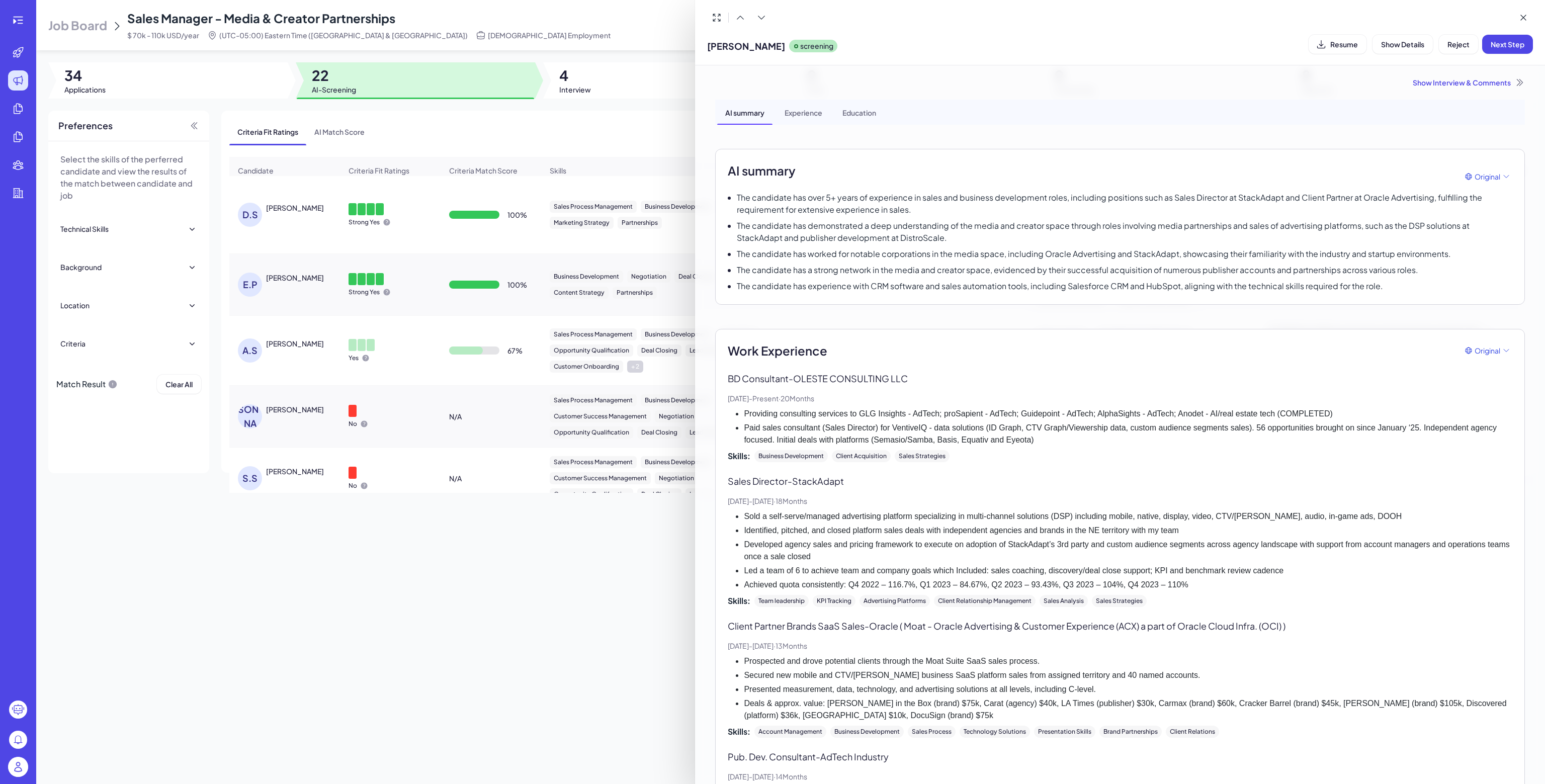
drag, startPoint x: 92, startPoint y: 23, endPoint x: 105, endPoint y: 23, distance: 13.0
click at [92, 23] on div at bounding box center [772, 392] width 1545 height 784
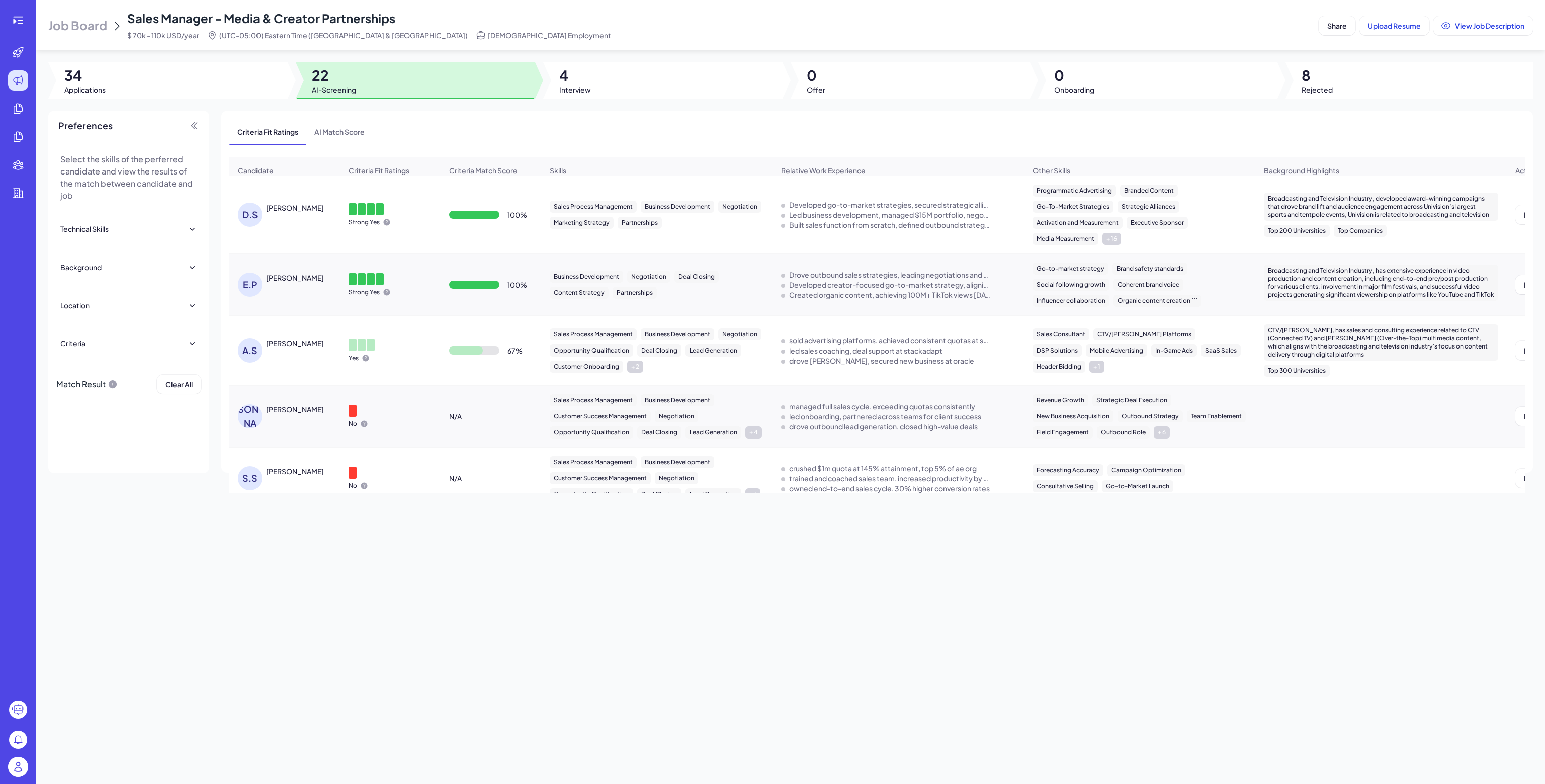
click at [83, 27] on span "Job Board" at bounding box center [77, 25] width 58 height 16
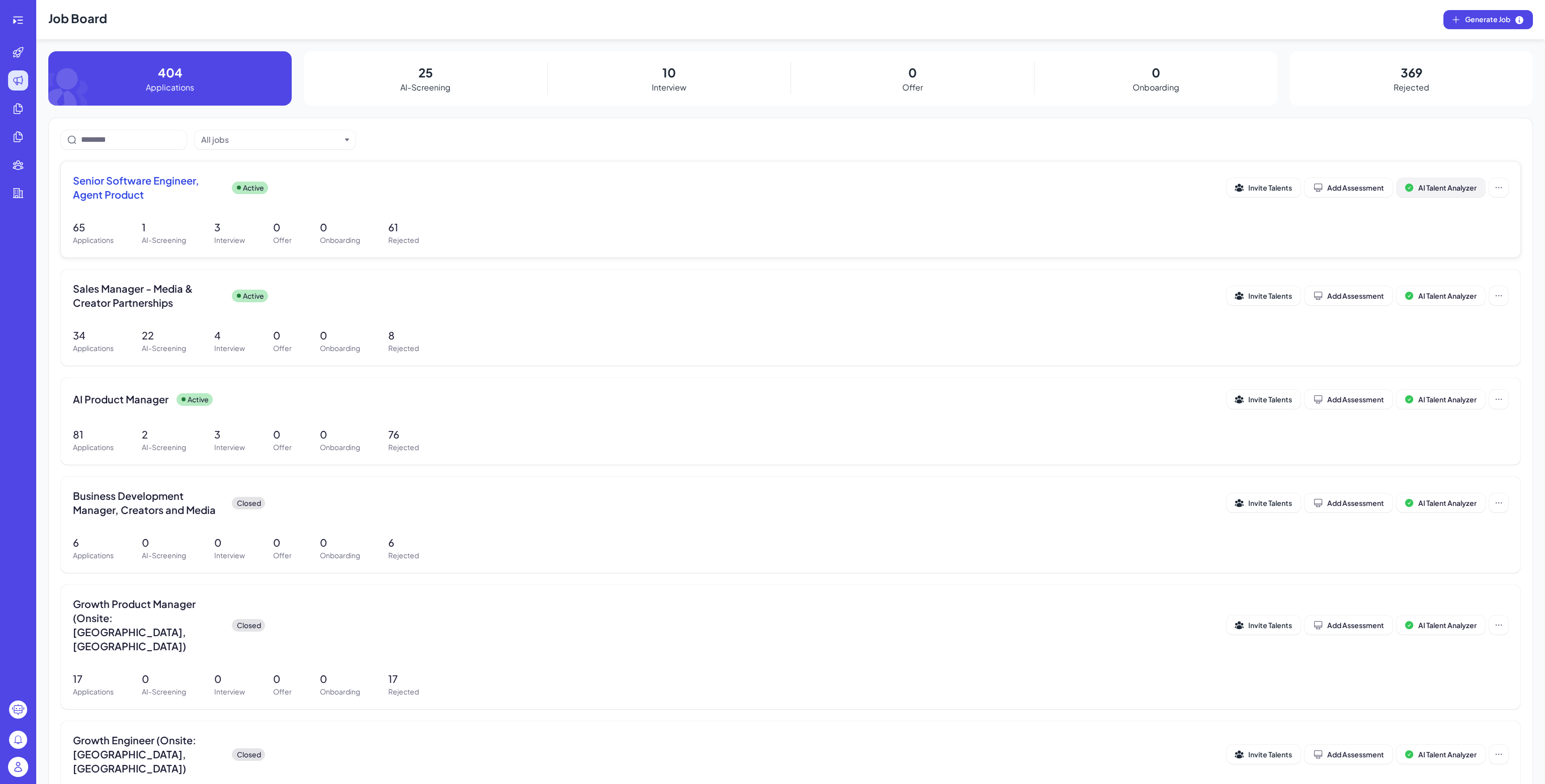
click at [1418, 187] on span "AI Talent Analyzer" at bounding box center [1447, 187] width 58 height 9
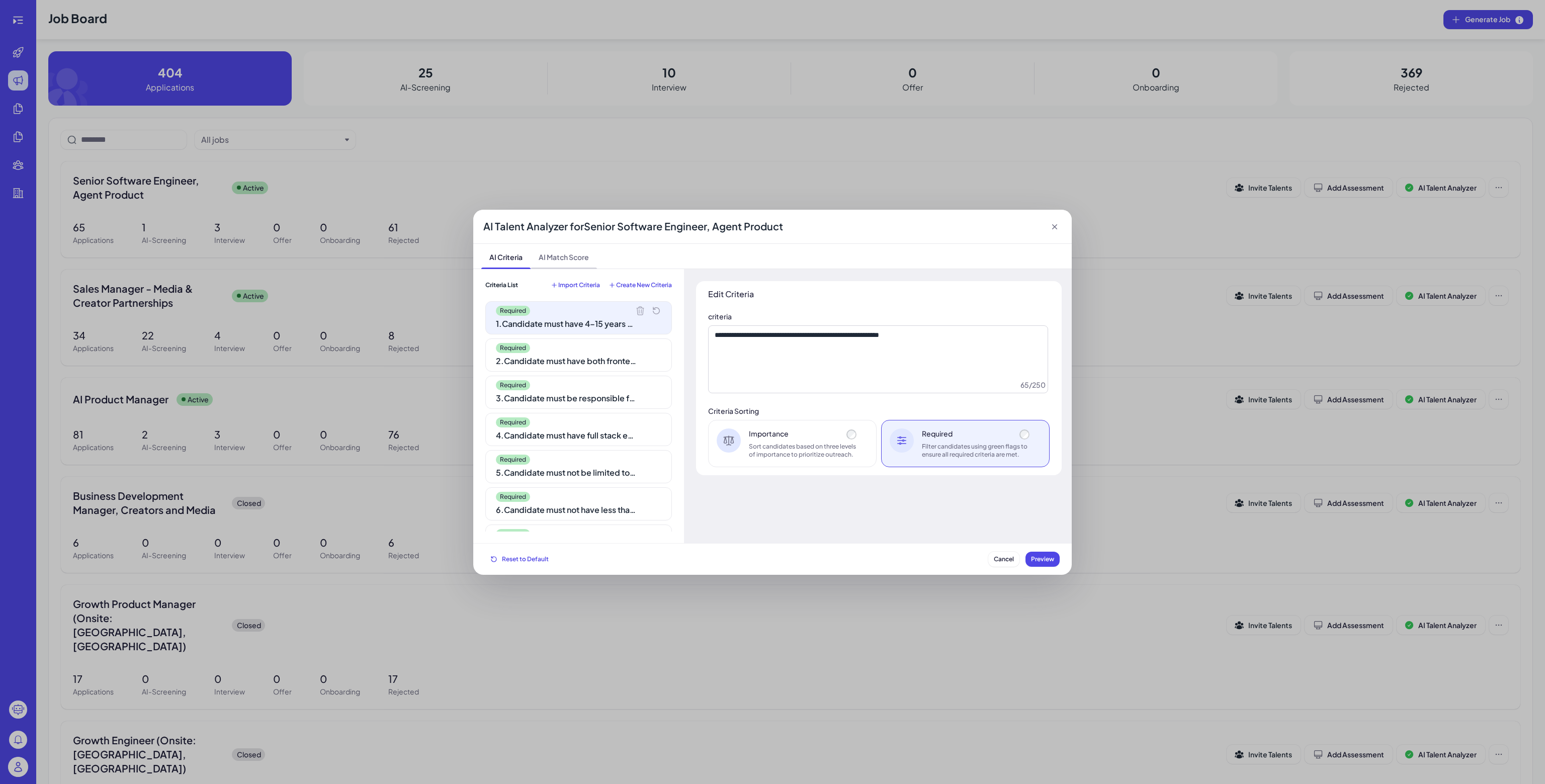
click at [552, 258] on span "AI Match Score" at bounding box center [563, 256] width 66 height 25
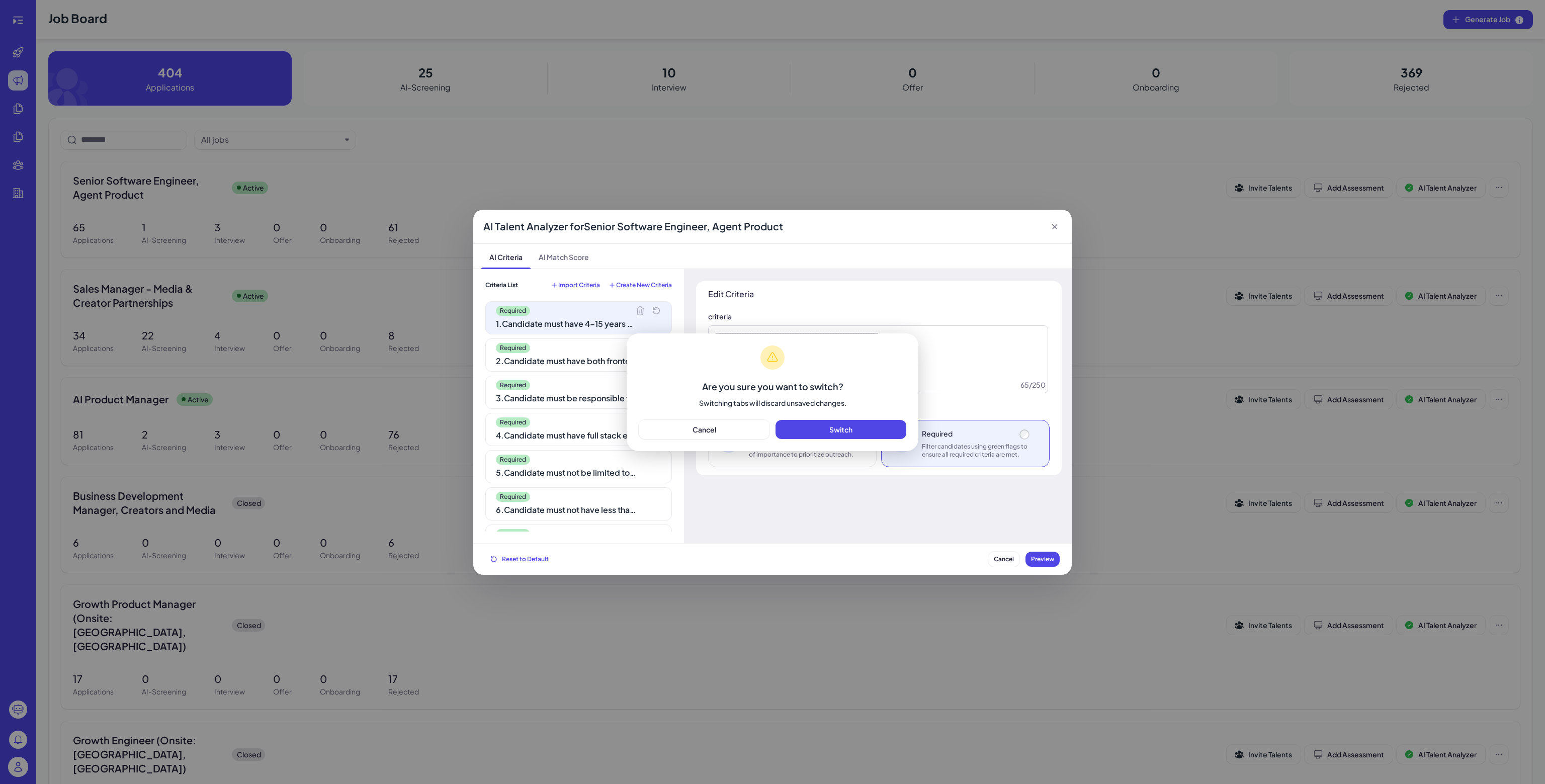
click at [508, 258] on div "Are you sure you want to switch? Switching tabs will discard unsaved changes. C…" at bounding box center [772, 392] width 1545 height 784
click at [718, 426] on button "Cancel" at bounding box center [704, 428] width 131 height 19
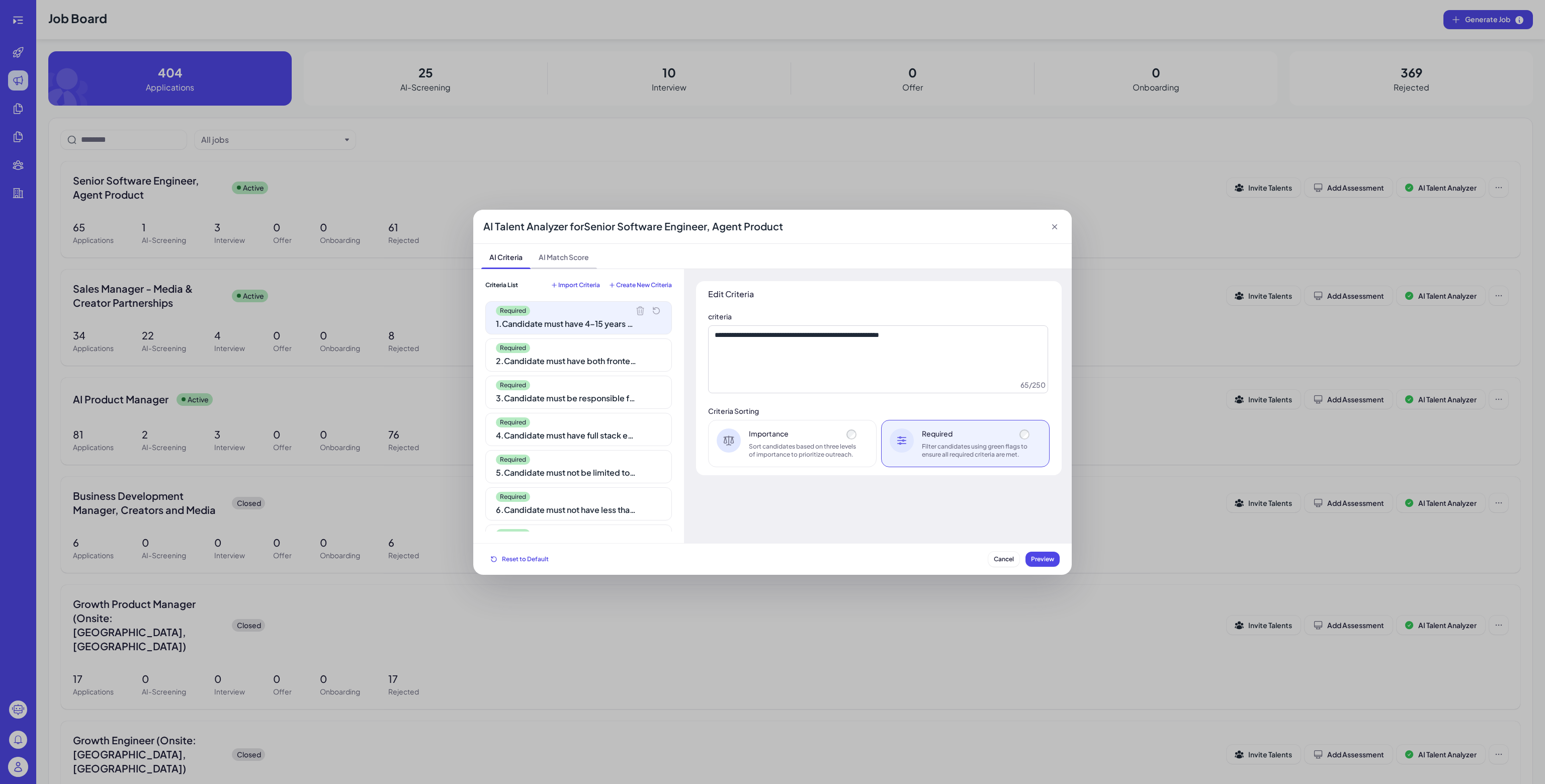
click at [579, 261] on span "AI Match Score" at bounding box center [563, 256] width 66 height 25
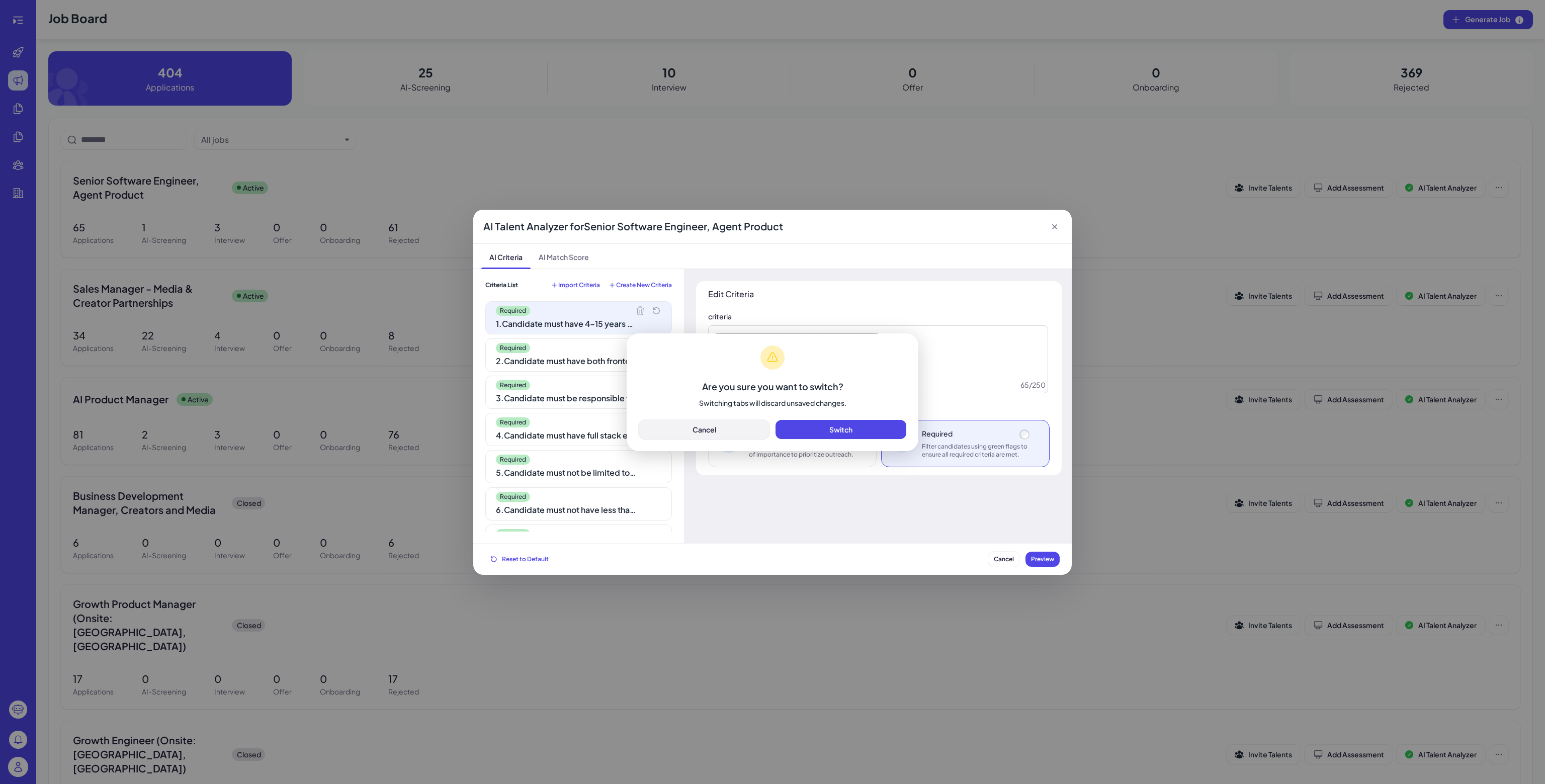
click at [689, 430] on button "Cancel" at bounding box center [704, 428] width 131 height 19
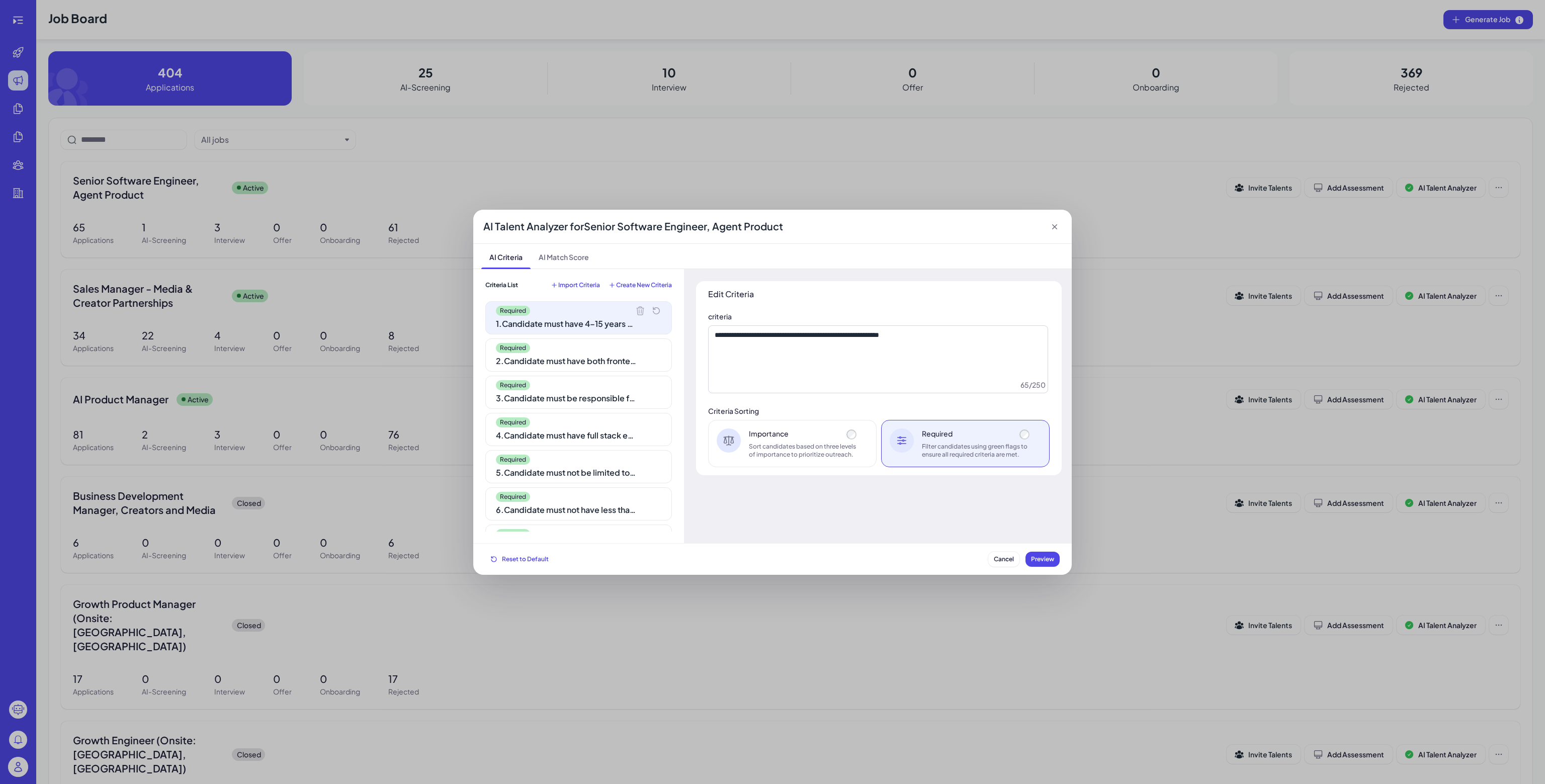
drag, startPoint x: 444, startPoint y: 298, endPoint x: 491, endPoint y: 299, distance: 47.0
click at [444, 298] on div "**********" at bounding box center [772, 392] width 1545 height 784
click at [1002, 560] on span "Cancel" at bounding box center [1004, 559] width 20 height 8
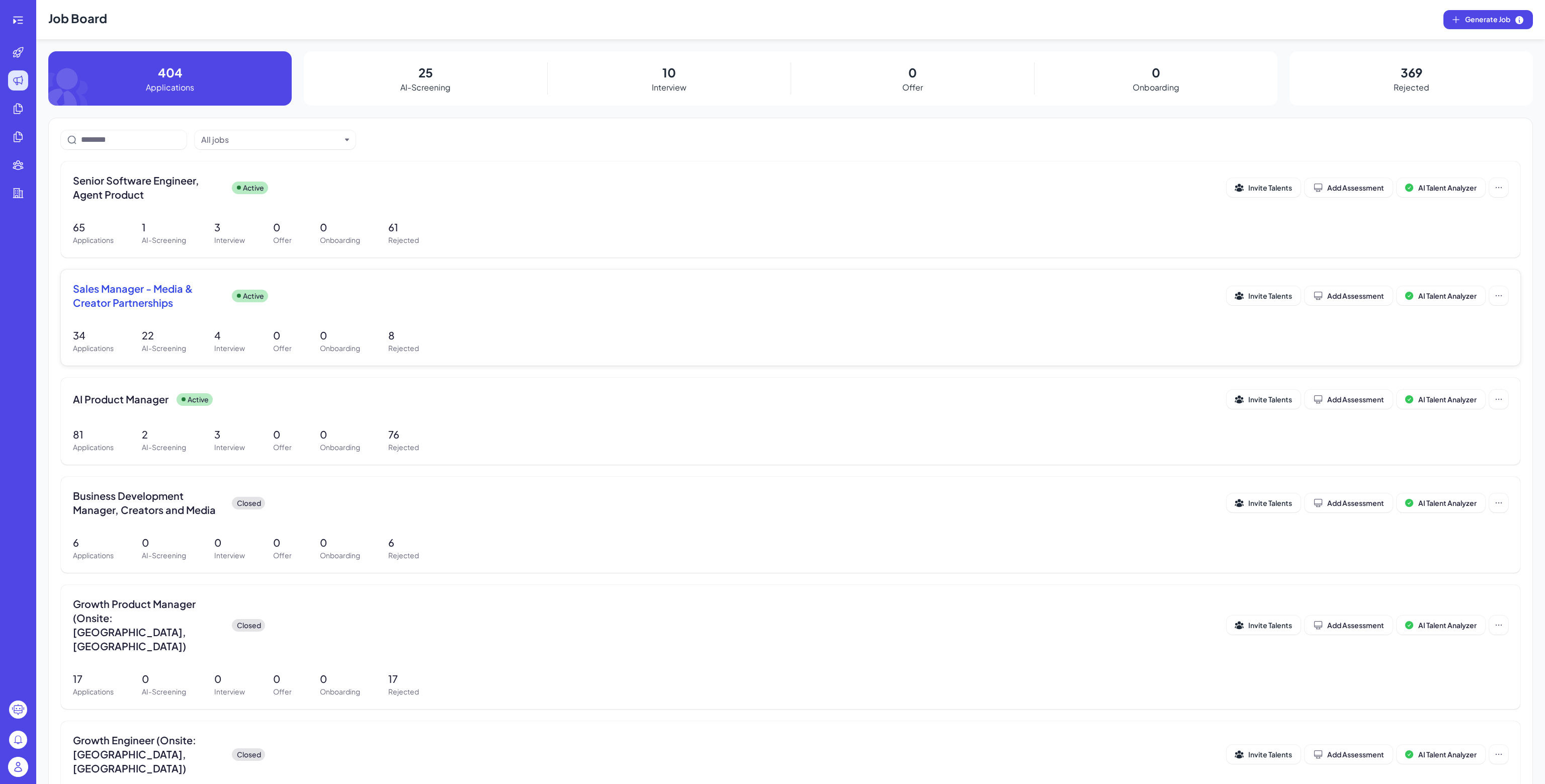
click at [168, 283] on span "Sales Manager - Media & Creator Partnerships" at bounding box center [148, 296] width 151 height 28
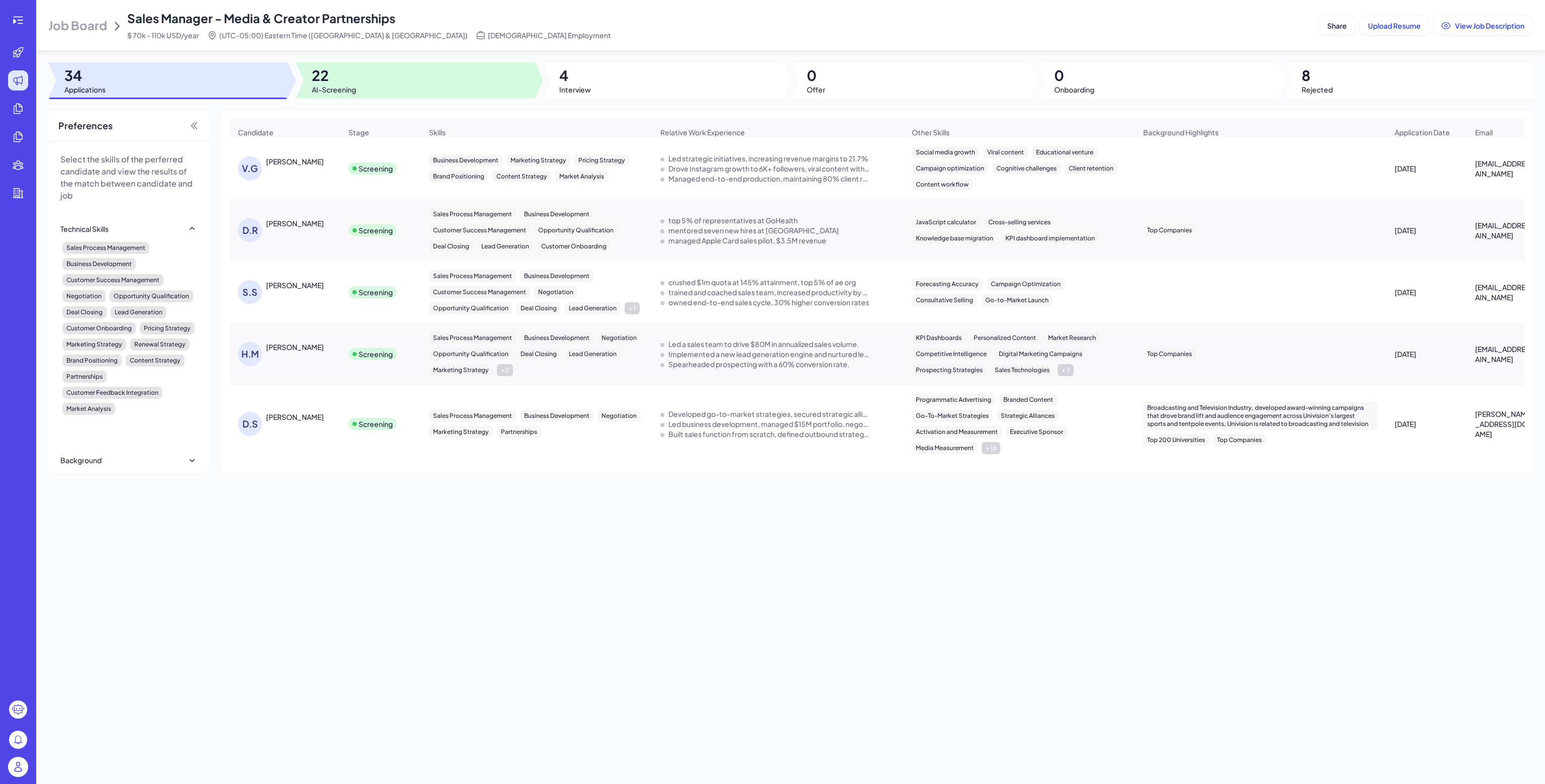
click at [361, 90] on div at bounding box center [415, 80] width 239 height 37
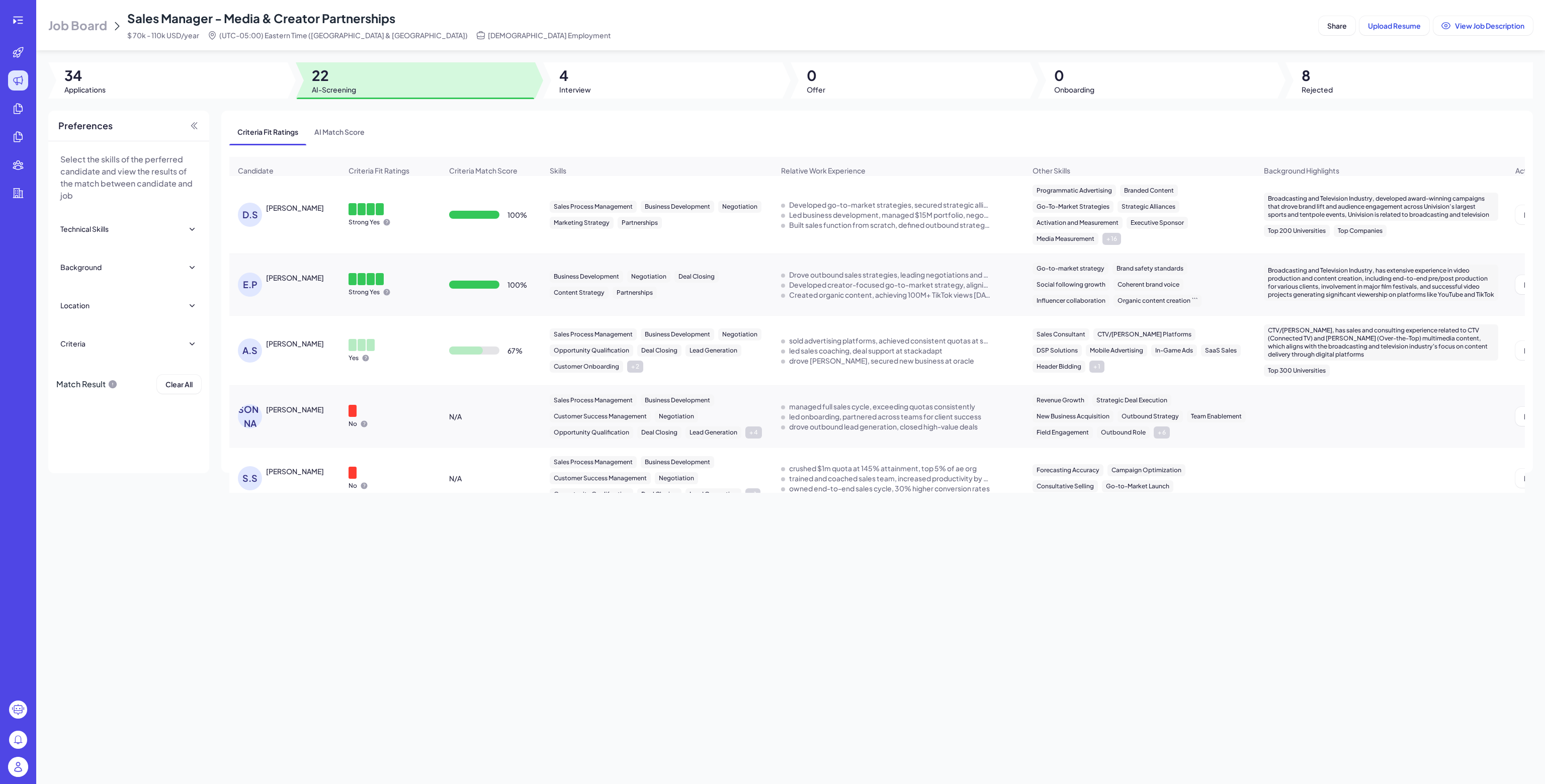
click at [316, 290] on div "E.P [PERSON_NAME]" at bounding box center [289, 285] width 104 height 24
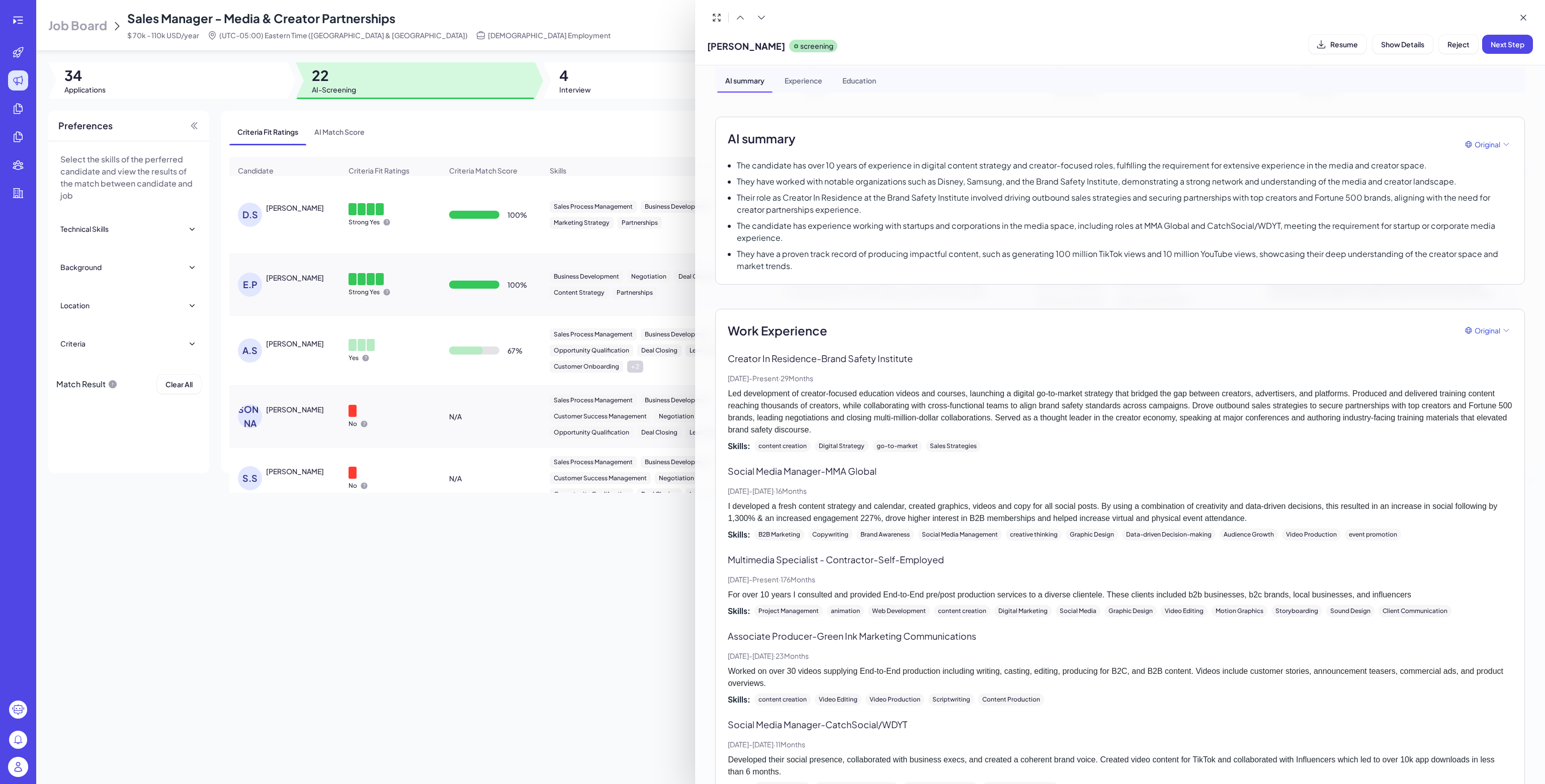
scroll to position [50, 0]
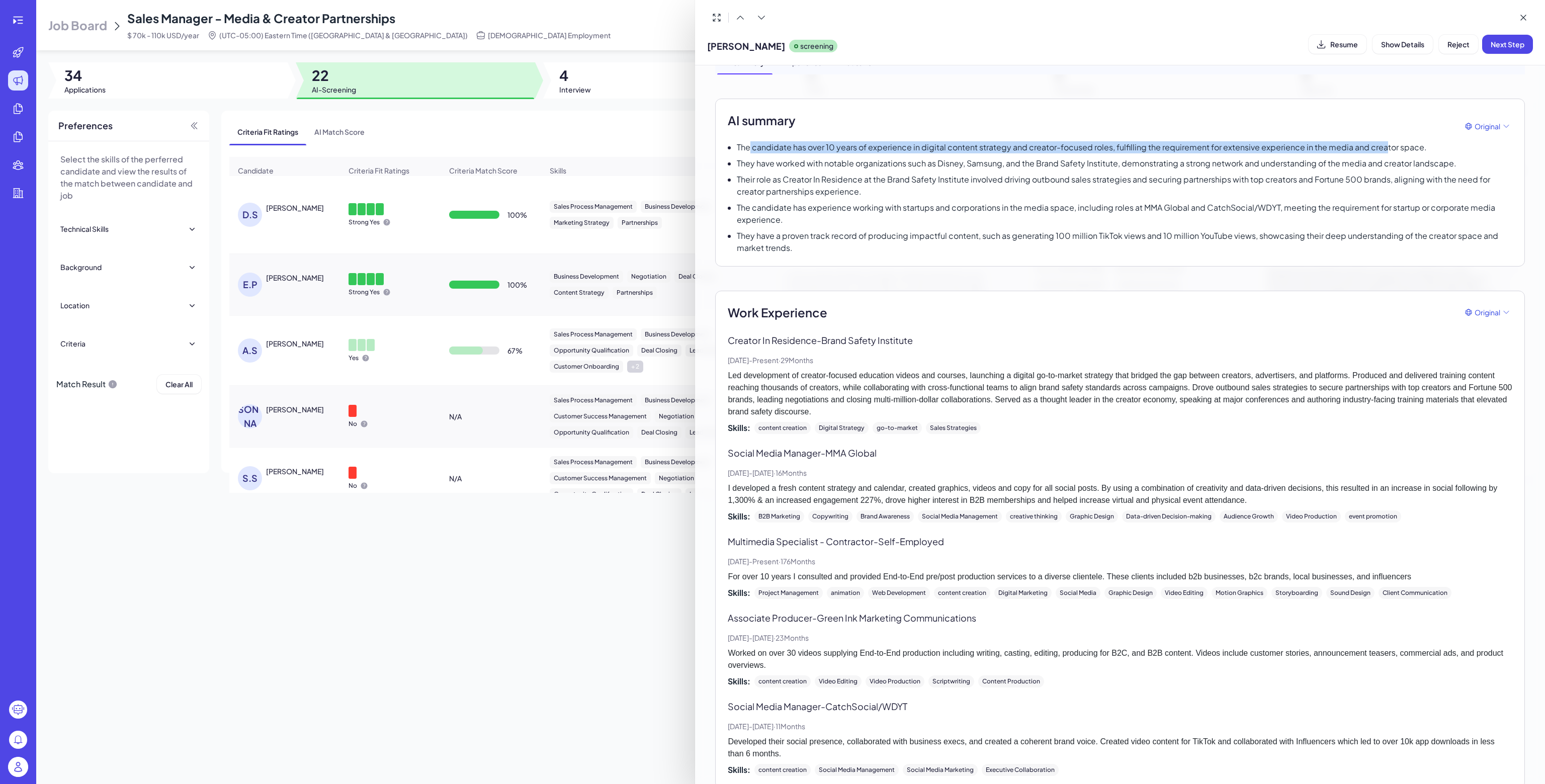
drag, startPoint x: 759, startPoint y: 150, endPoint x: 1379, endPoint y: 142, distance: 620.1
click at [1379, 142] on p "The candidate has over 10 years of experience in digital content strategy and c…" at bounding box center [1081, 147] width 689 height 12
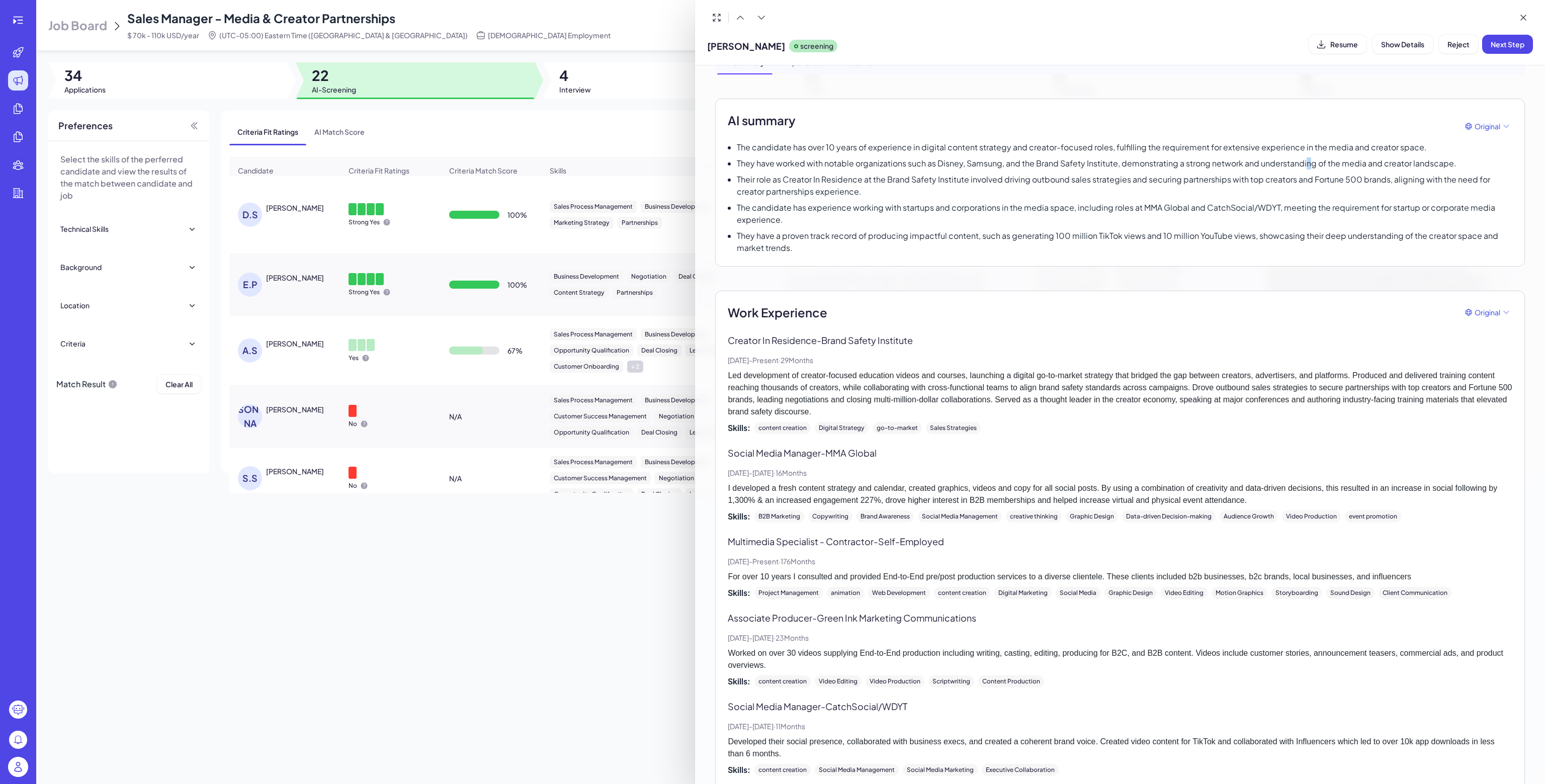
click at [1308, 167] on p "They have worked with notable organizations such as Disney, Samsung, and the Br…" at bounding box center [1096, 163] width 719 height 12
click at [1301, 164] on p "They have worked with notable organizations such as Disney, Samsung, and the Br…" at bounding box center [1096, 163] width 719 height 12
click at [24, 28] on div at bounding box center [772, 392] width 1545 height 784
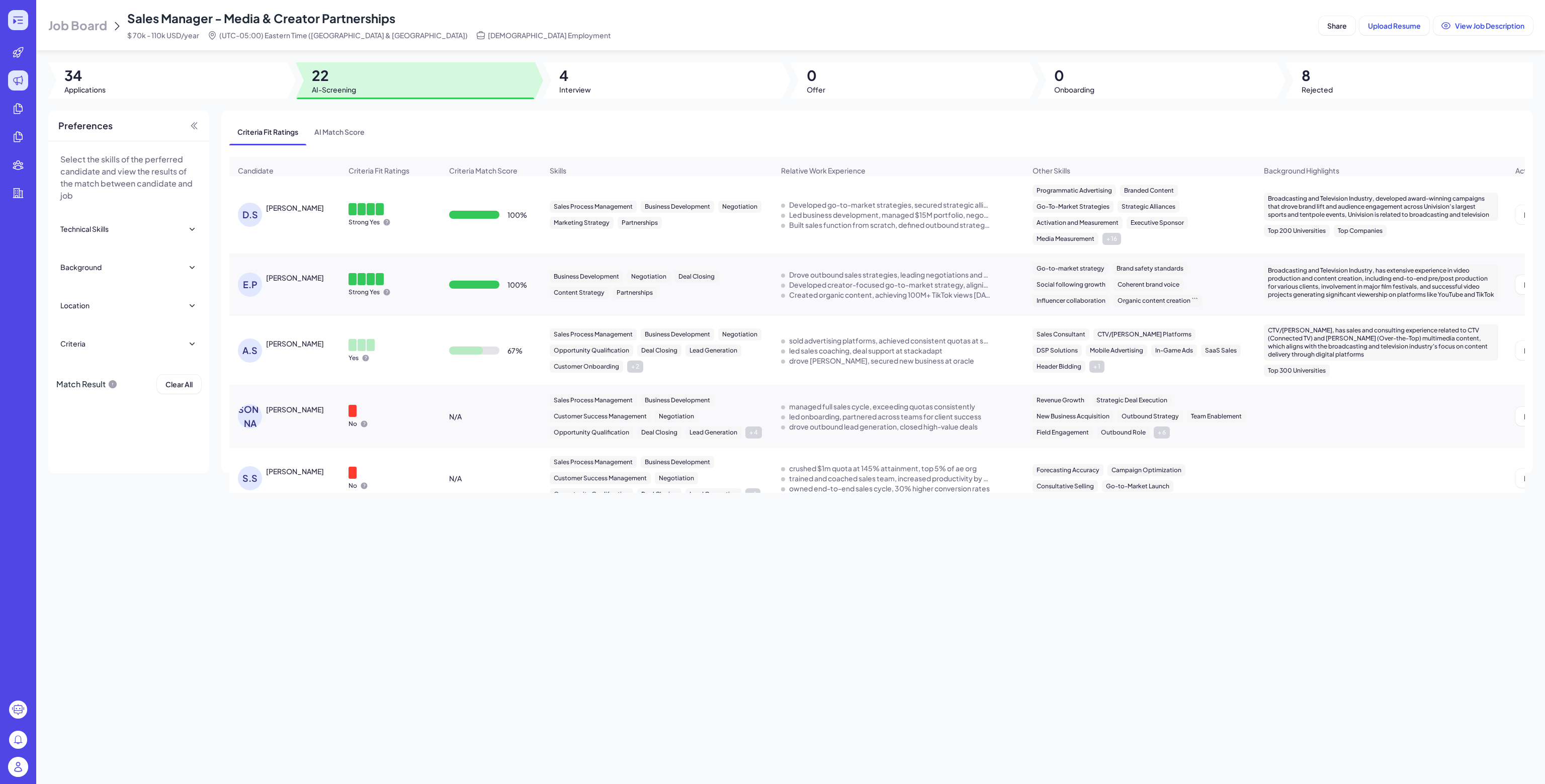
click at [24, 20] on icon at bounding box center [18, 20] width 12 height 12
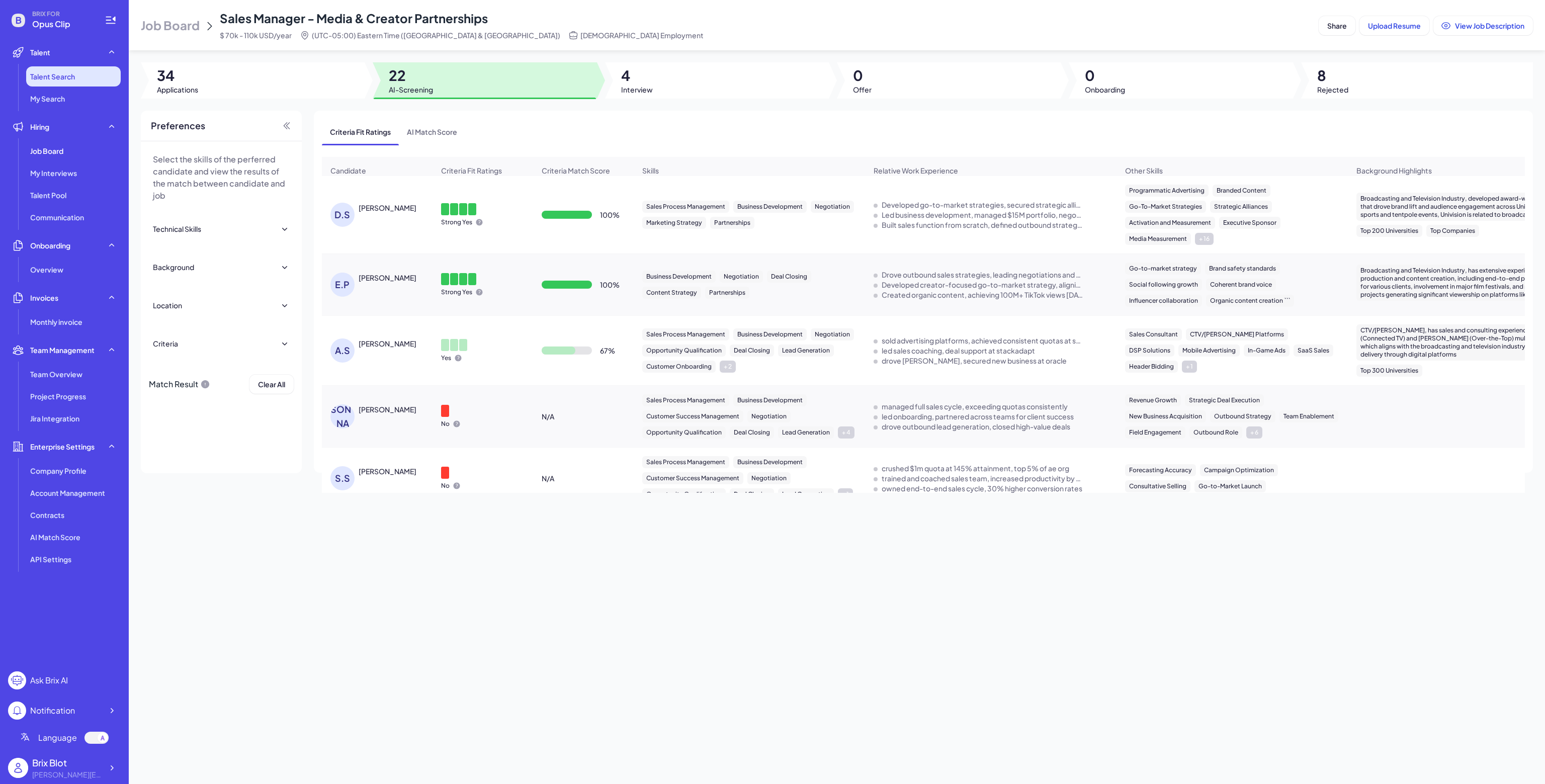
click at [94, 74] on li "Talent Search" at bounding box center [73, 76] width 95 height 20
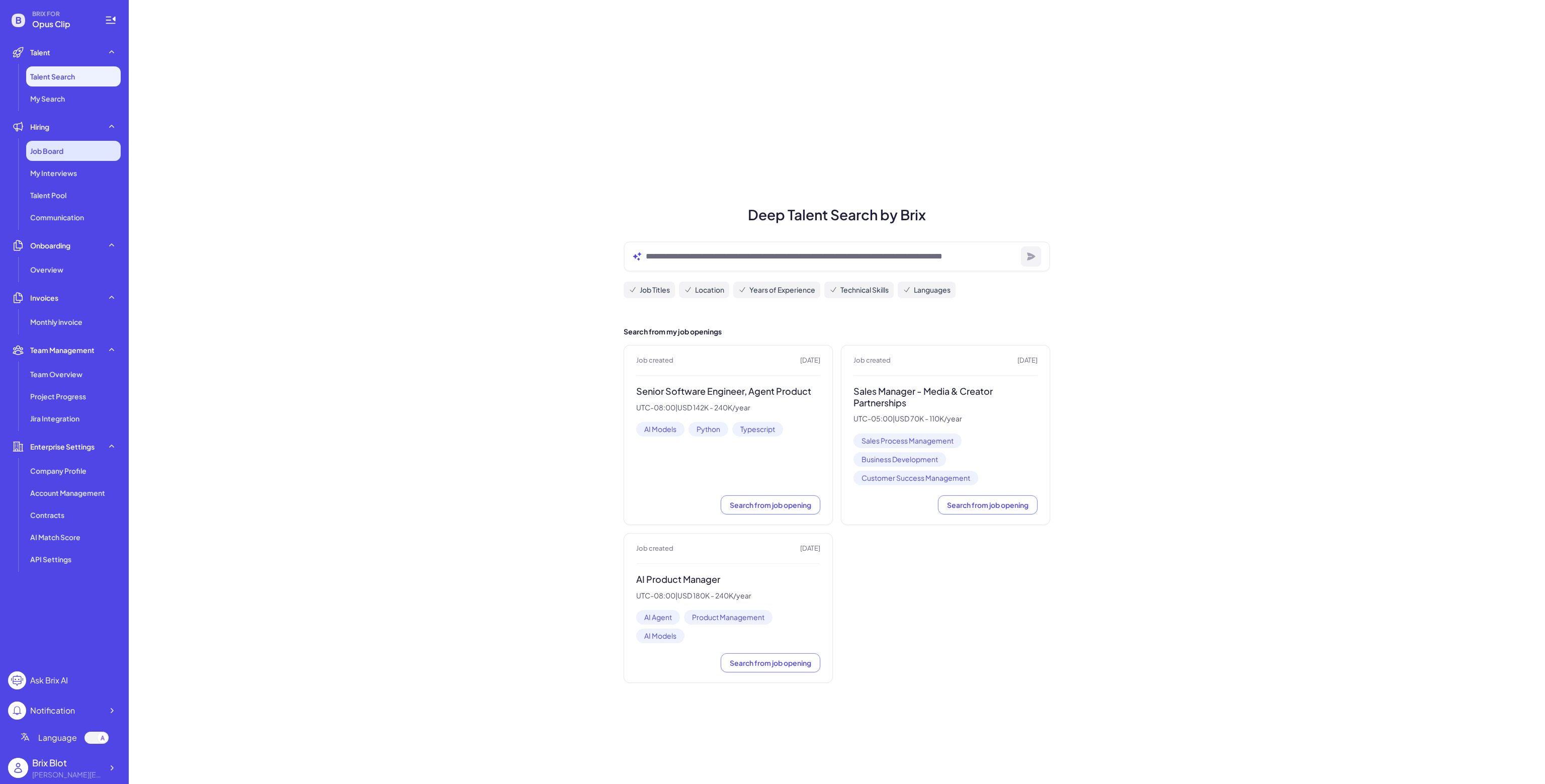
click at [50, 157] on div "Job Board" at bounding box center [73, 150] width 95 height 20
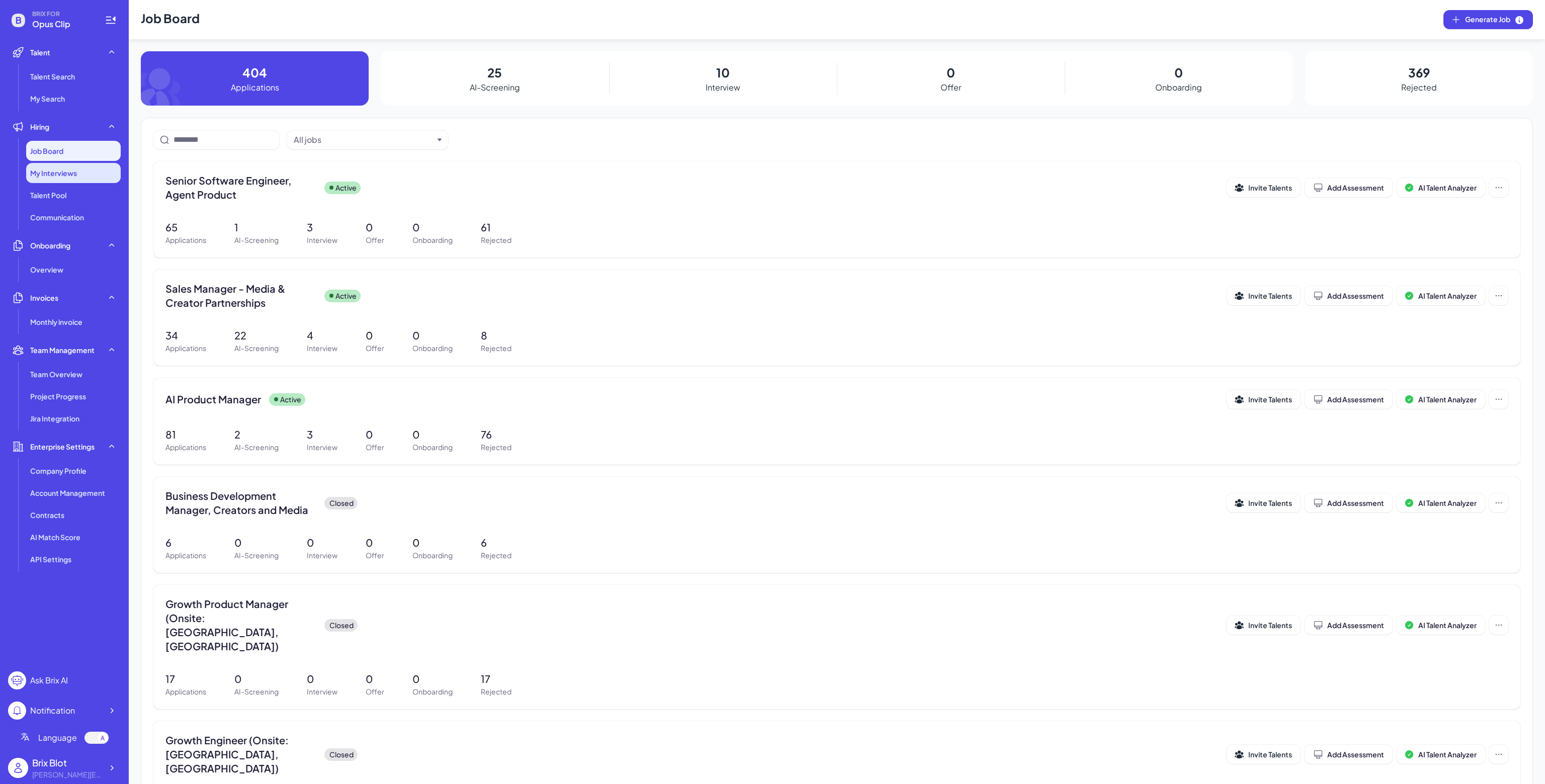
click at [70, 174] on span "My Interviews" at bounding box center [53, 173] width 46 height 10
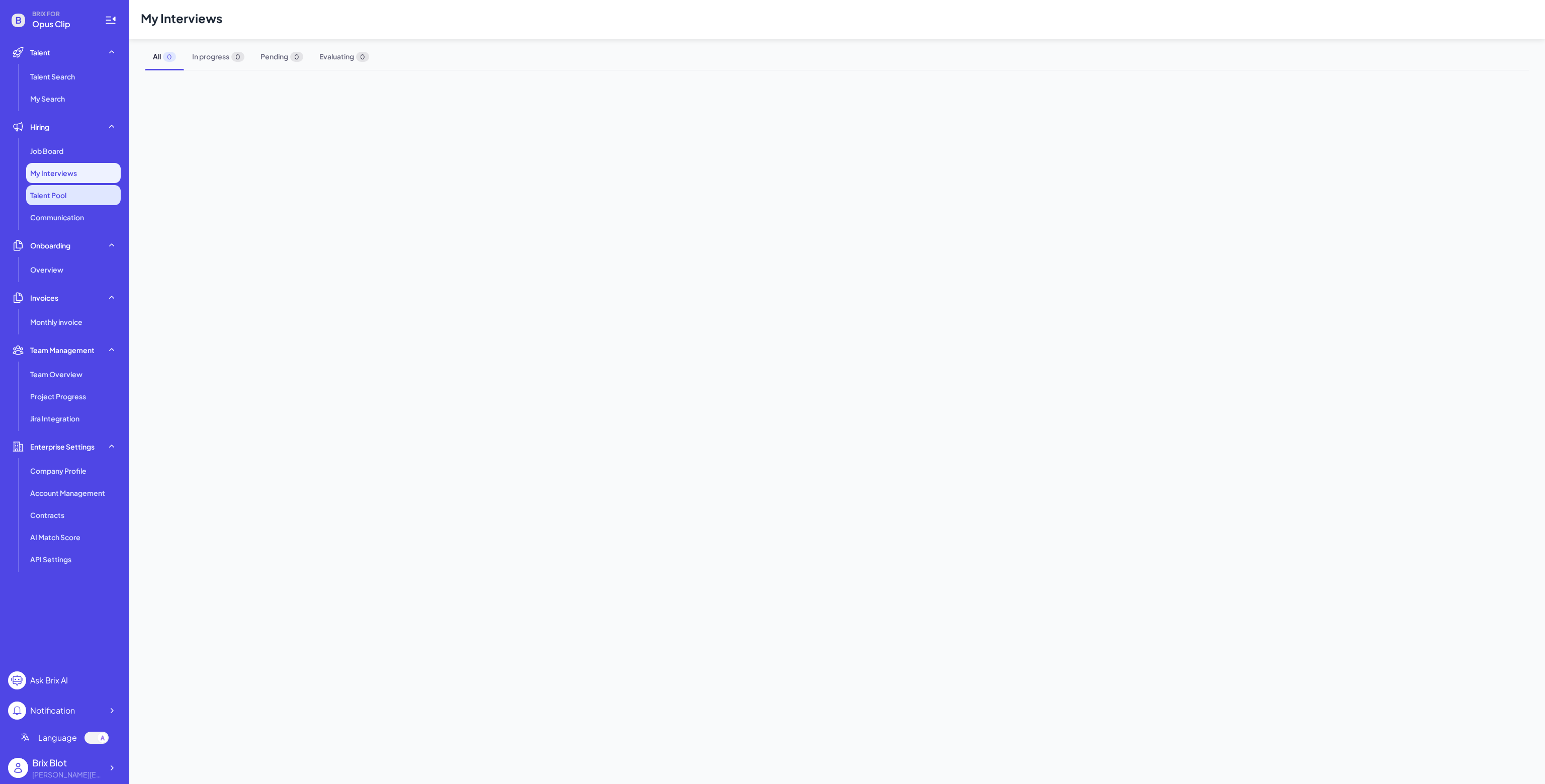
click at [74, 195] on li "Talent Pool" at bounding box center [73, 195] width 95 height 20
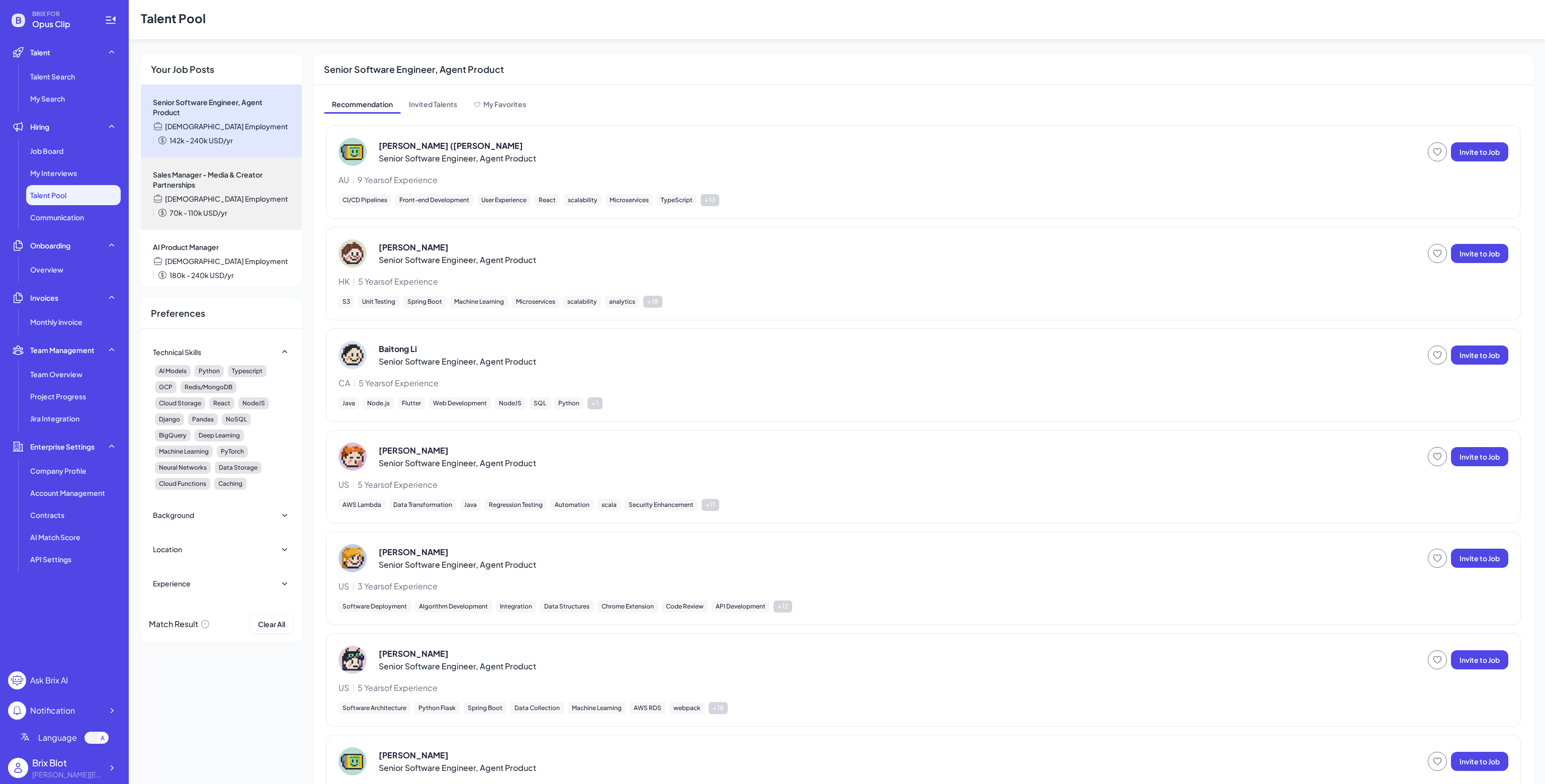
click at [71, 86] on ul "Talent Search My Search" at bounding box center [64, 87] width 113 height 43
click at [68, 95] on li "My Search" at bounding box center [73, 98] width 95 height 20
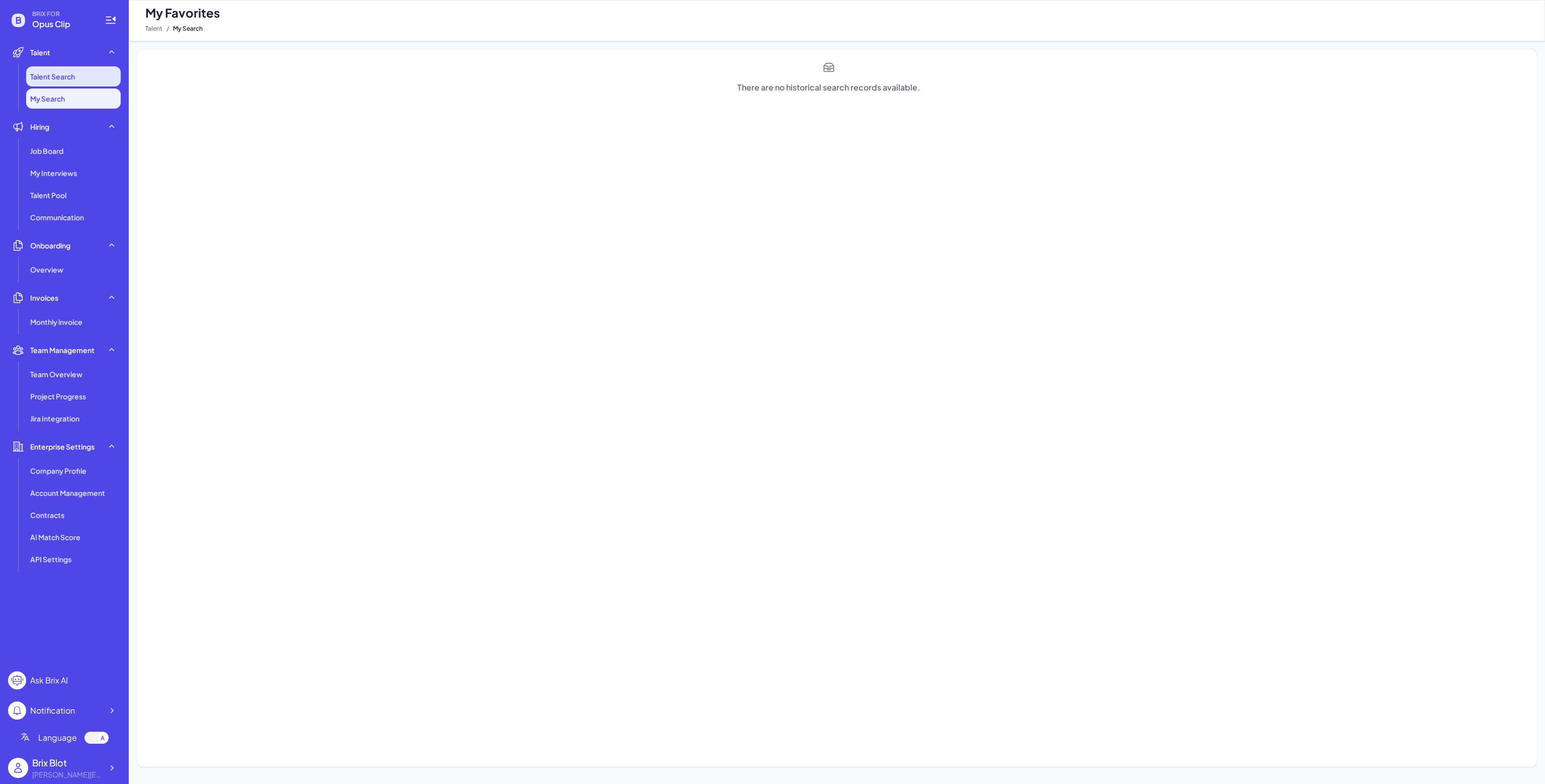
click at [69, 82] on li "Talent Search" at bounding box center [73, 76] width 95 height 20
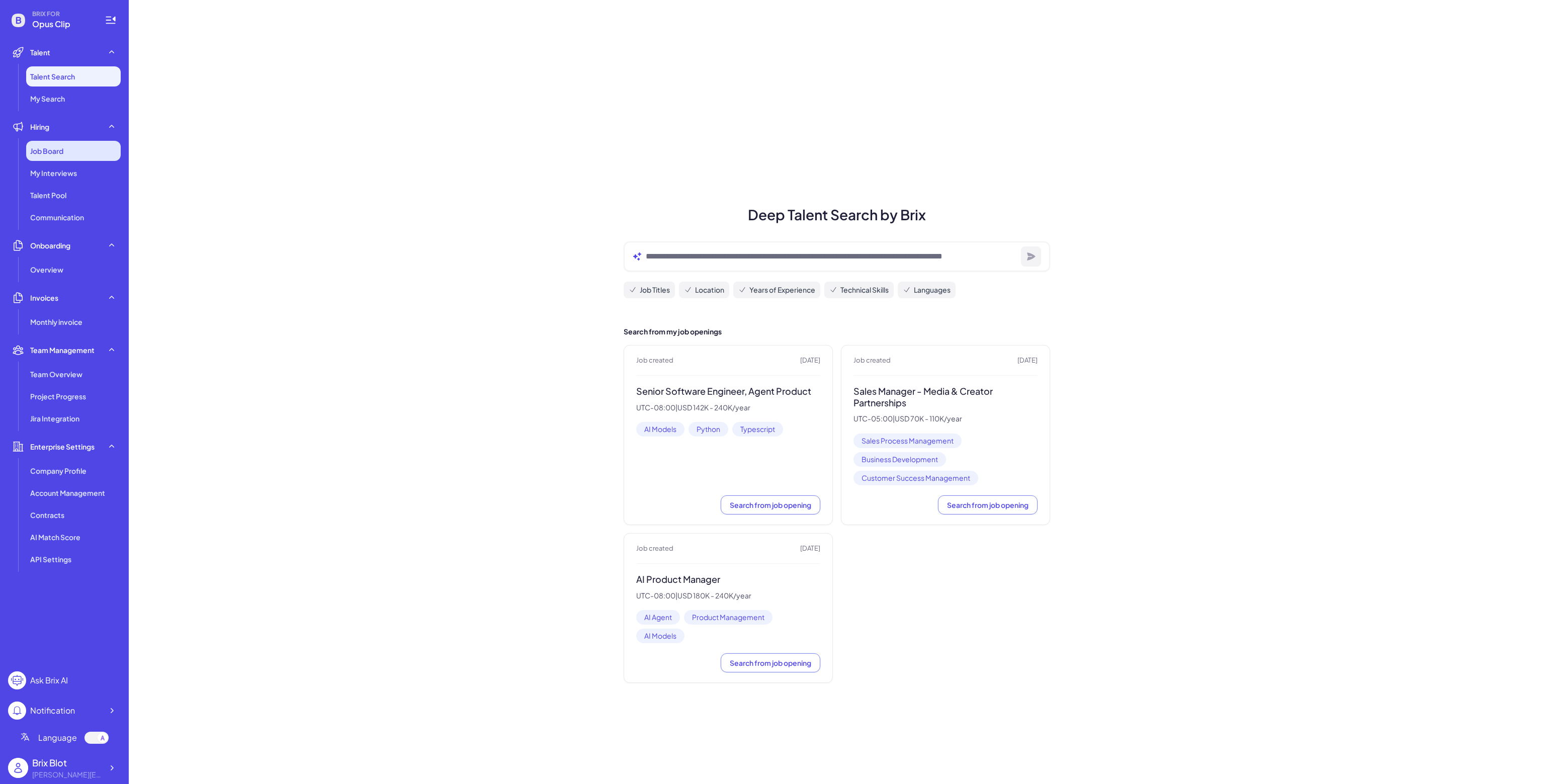
click at [58, 151] on span "Job Board" at bounding box center [47, 150] width 34 height 10
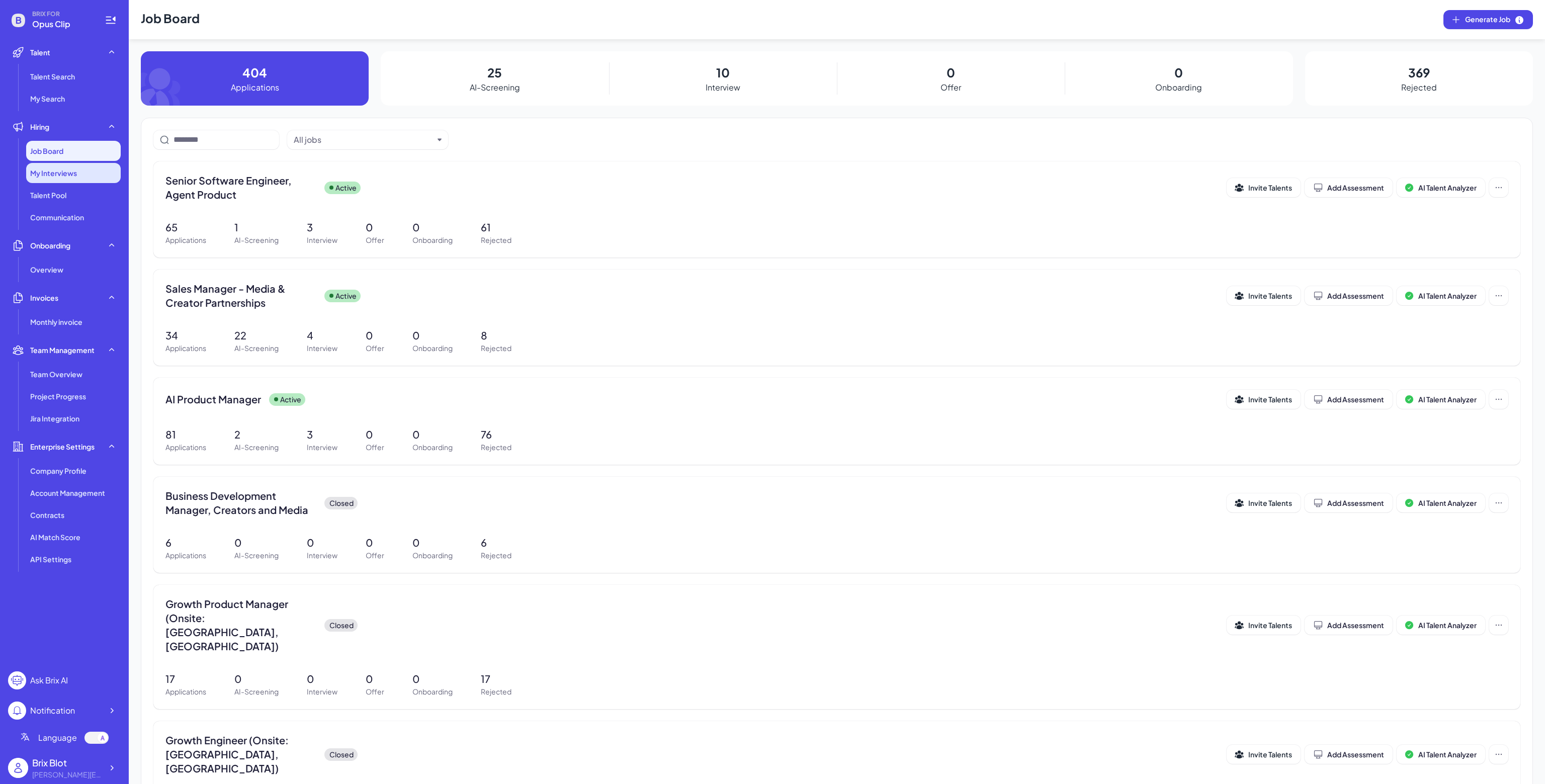
click at [64, 166] on div "My Interviews" at bounding box center [73, 173] width 95 height 20
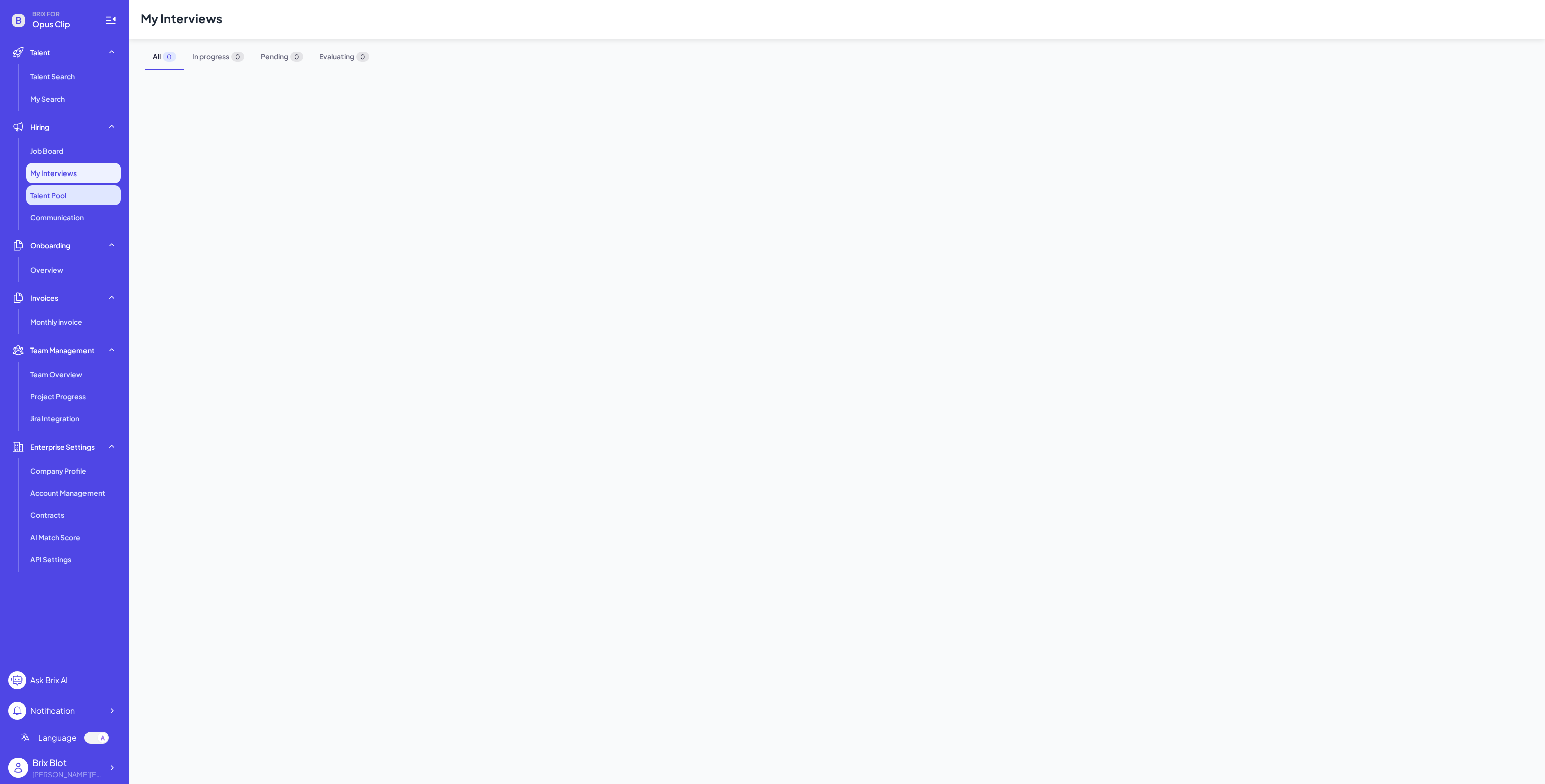
click at [73, 196] on li "Talent Pool" at bounding box center [73, 195] width 95 height 20
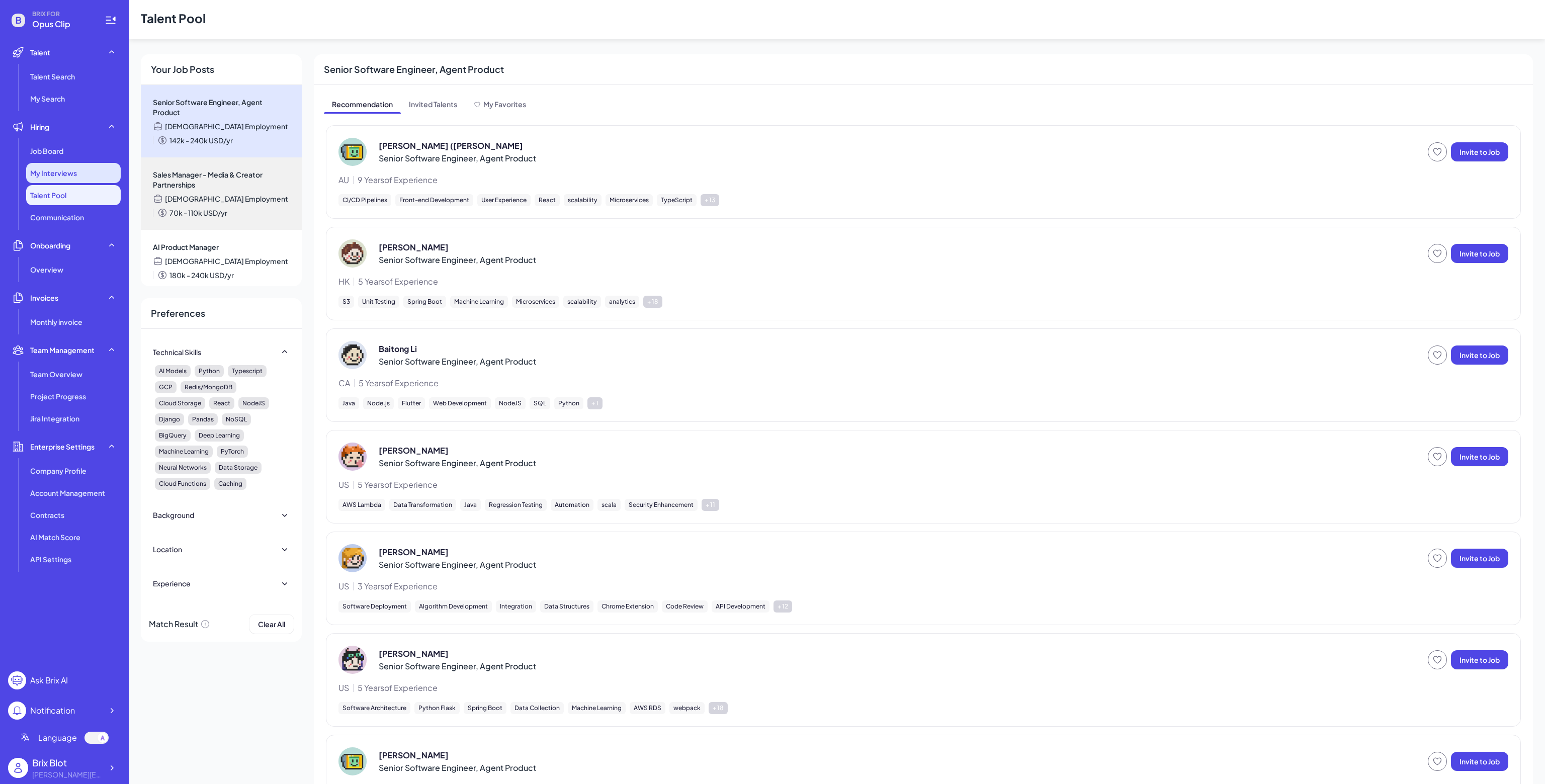
click at [79, 175] on div "My Interviews" at bounding box center [73, 173] width 95 height 20
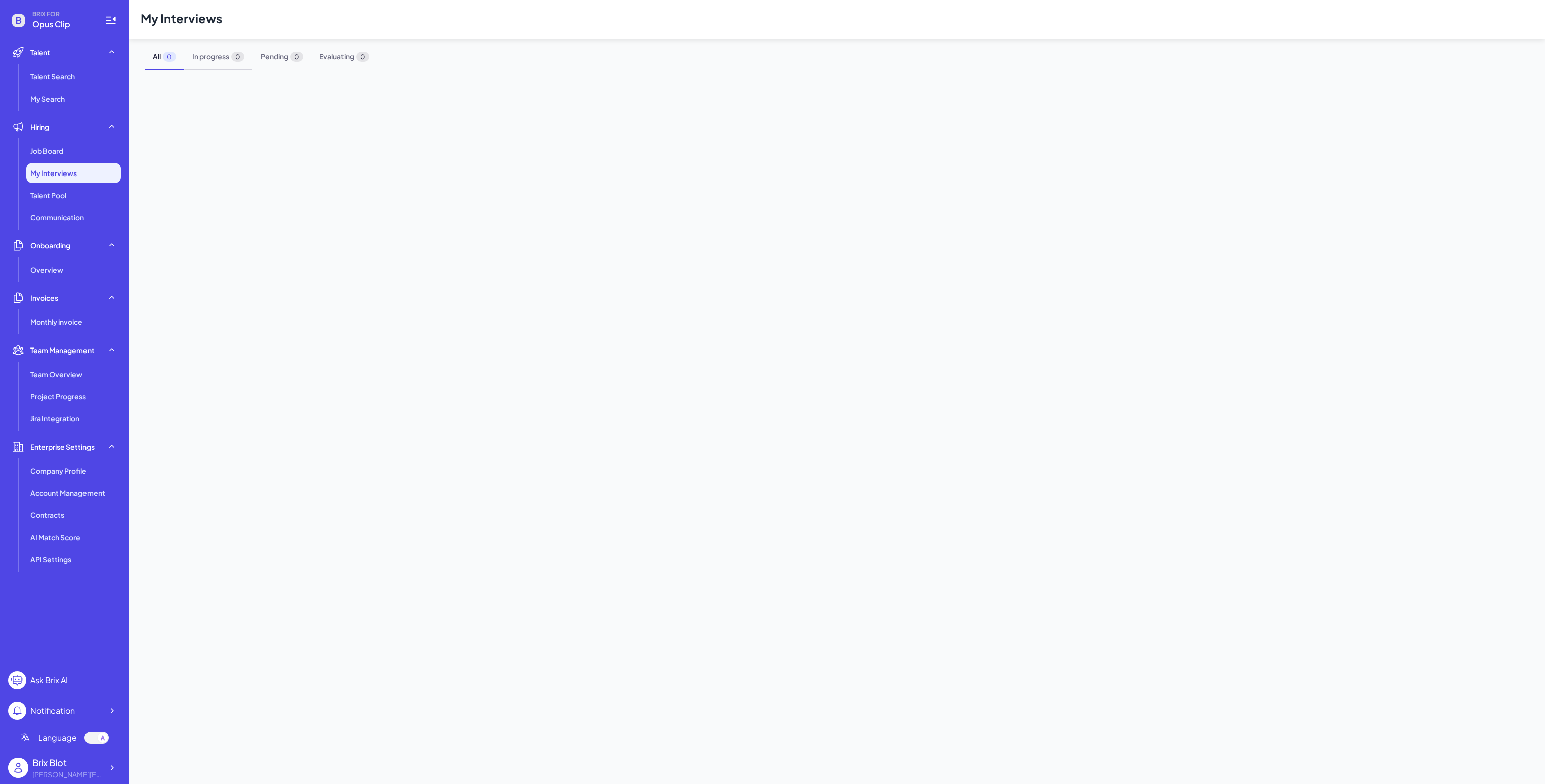
click at [201, 69] on span "In progress 0" at bounding box center [218, 56] width 68 height 27
click at [294, 68] on span "Pending 0" at bounding box center [281, 56] width 58 height 27
click at [348, 62] on span "Evaluating 0" at bounding box center [344, 56] width 66 height 27
click at [240, 52] on span "0" at bounding box center [237, 56] width 13 height 10
click at [164, 55] on span "0" at bounding box center [169, 56] width 13 height 10
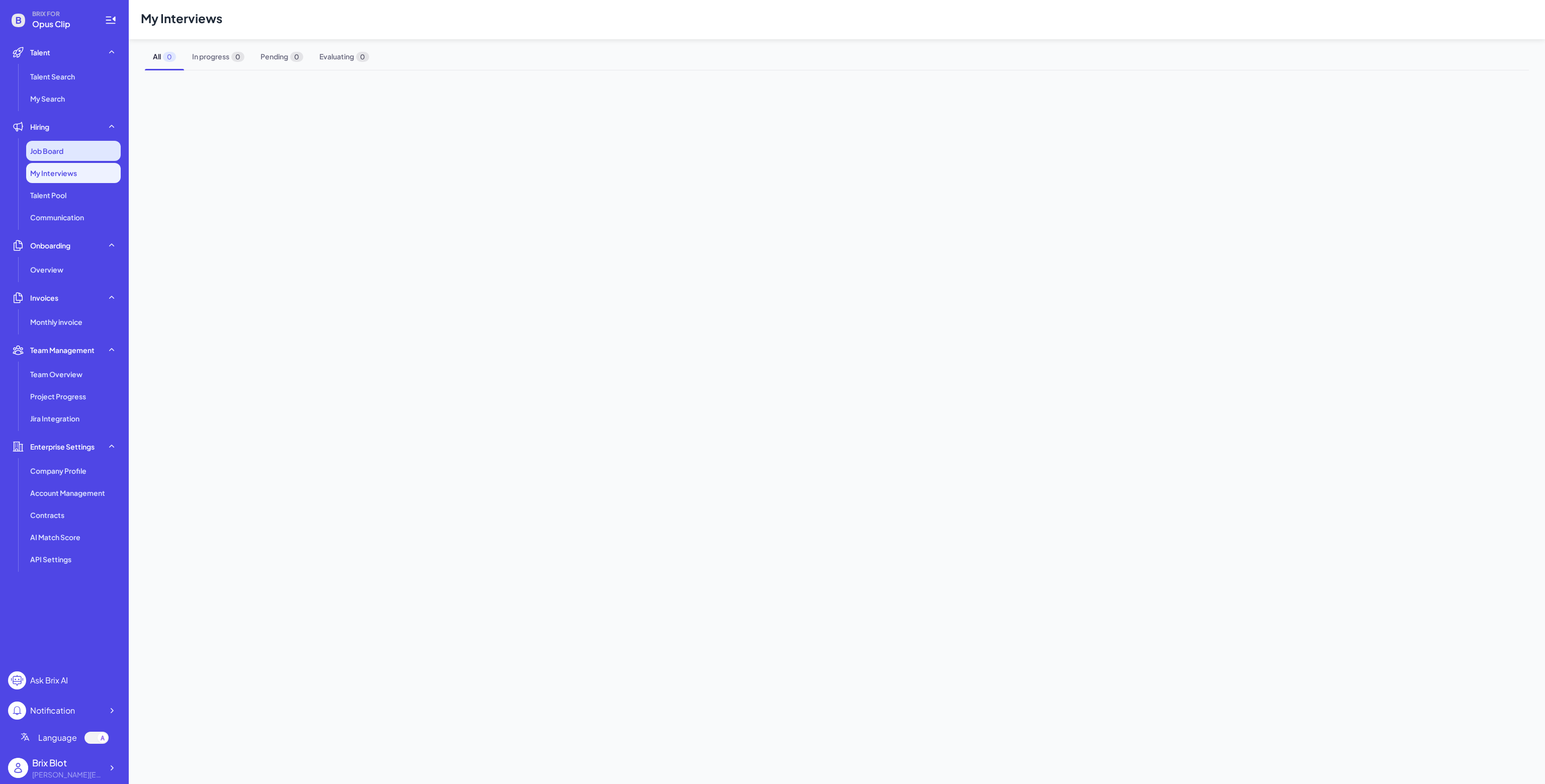
click at [64, 143] on div "Job Board" at bounding box center [73, 150] width 95 height 20
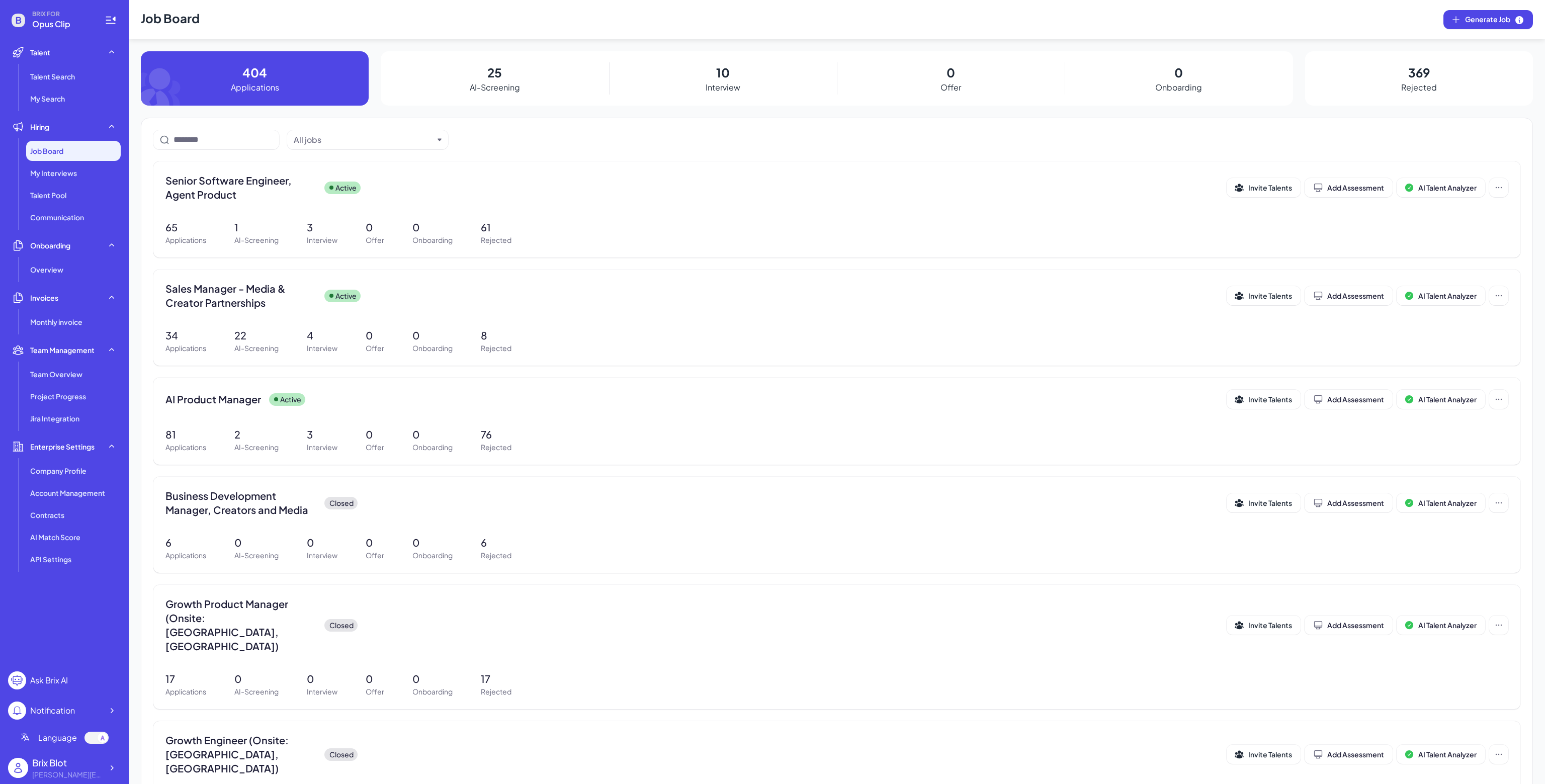
click at [88, 160] on div "Job Board" at bounding box center [73, 150] width 95 height 20
click at [84, 170] on div "My Interviews" at bounding box center [73, 173] width 95 height 20
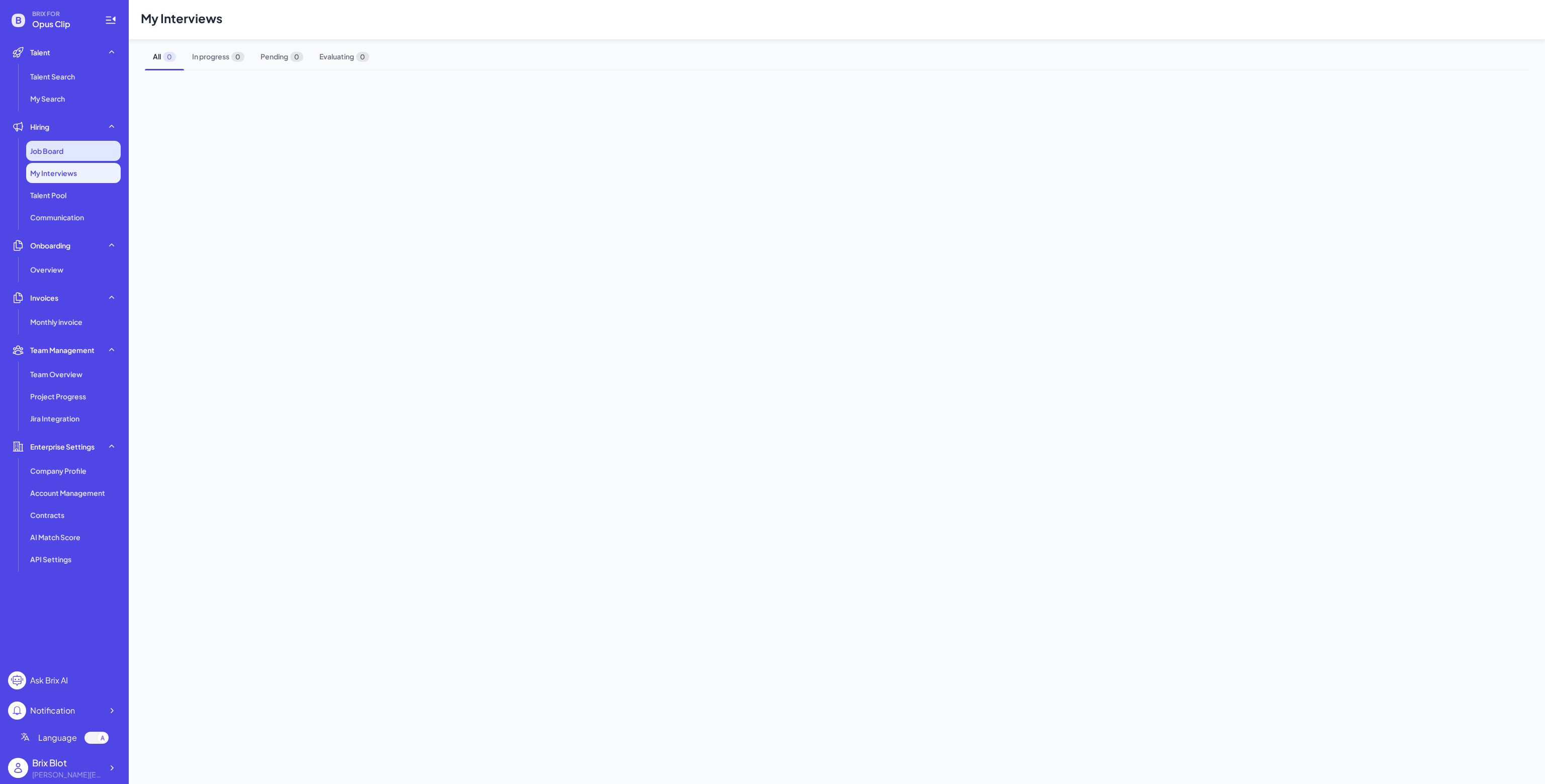
click at [88, 159] on div "Job Board" at bounding box center [73, 150] width 95 height 20
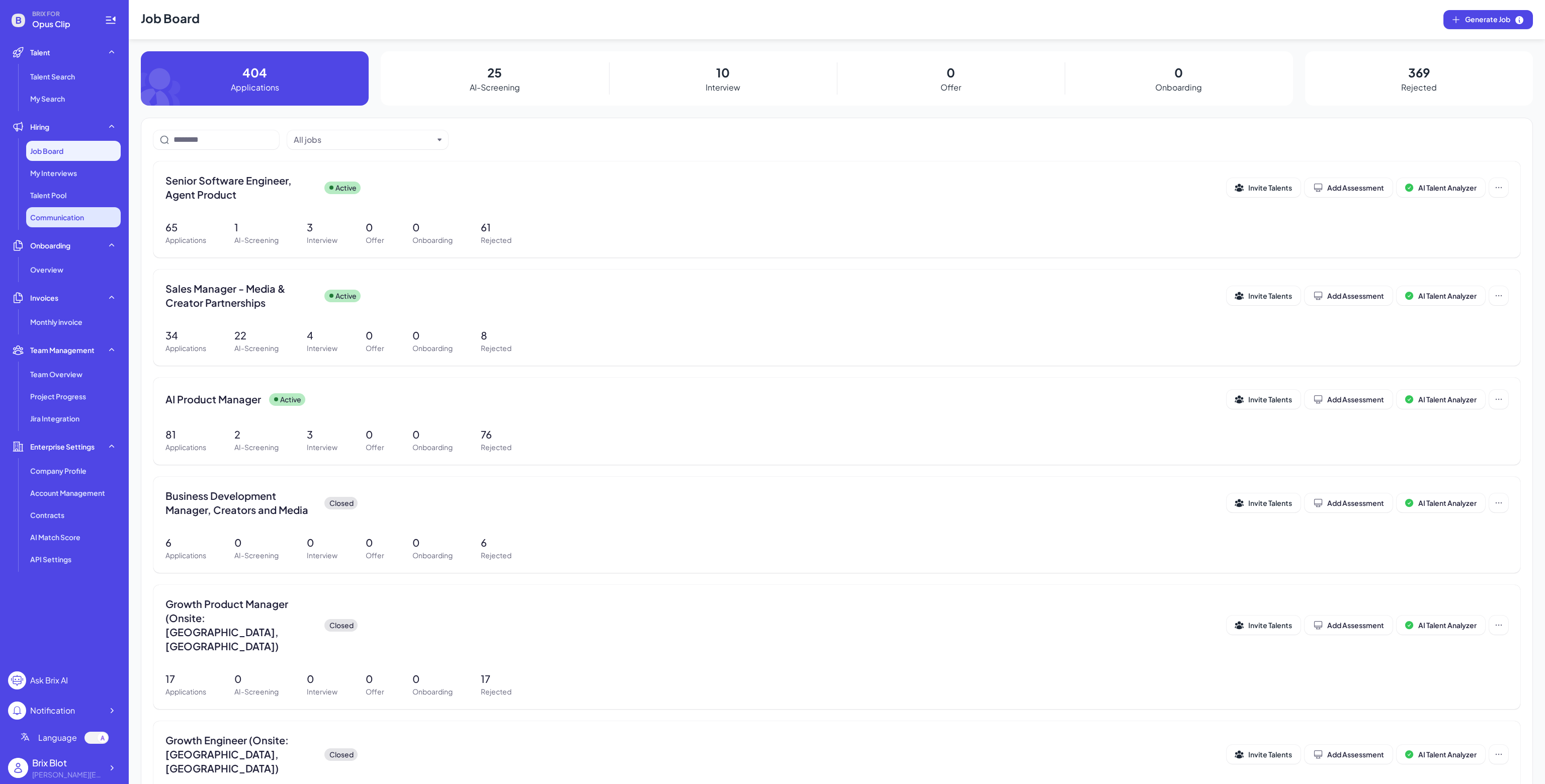
click at [31, 208] on li "Communication" at bounding box center [73, 217] width 95 height 20
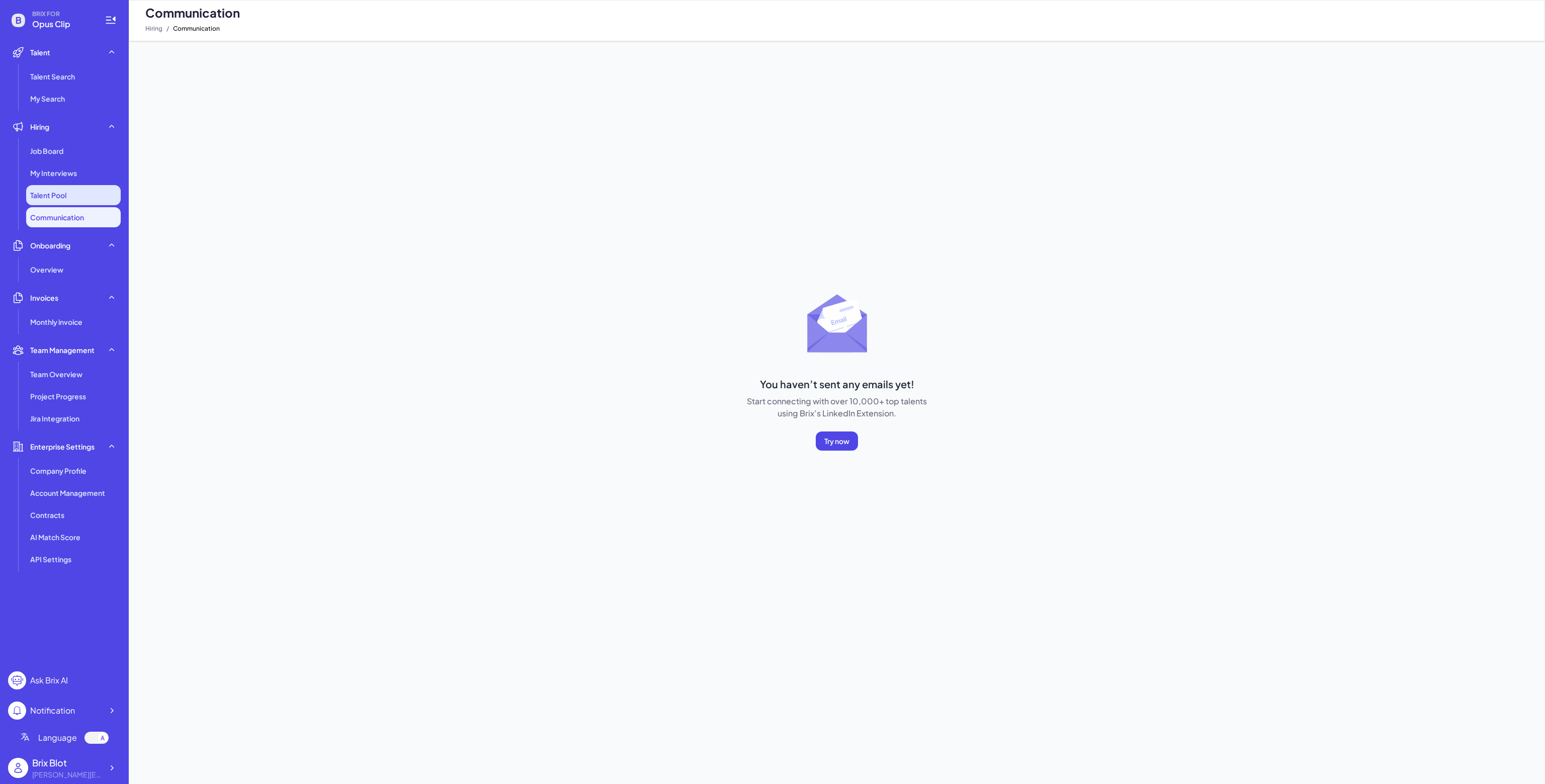
click at [83, 193] on li "Talent Pool" at bounding box center [73, 195] width 95 height 20
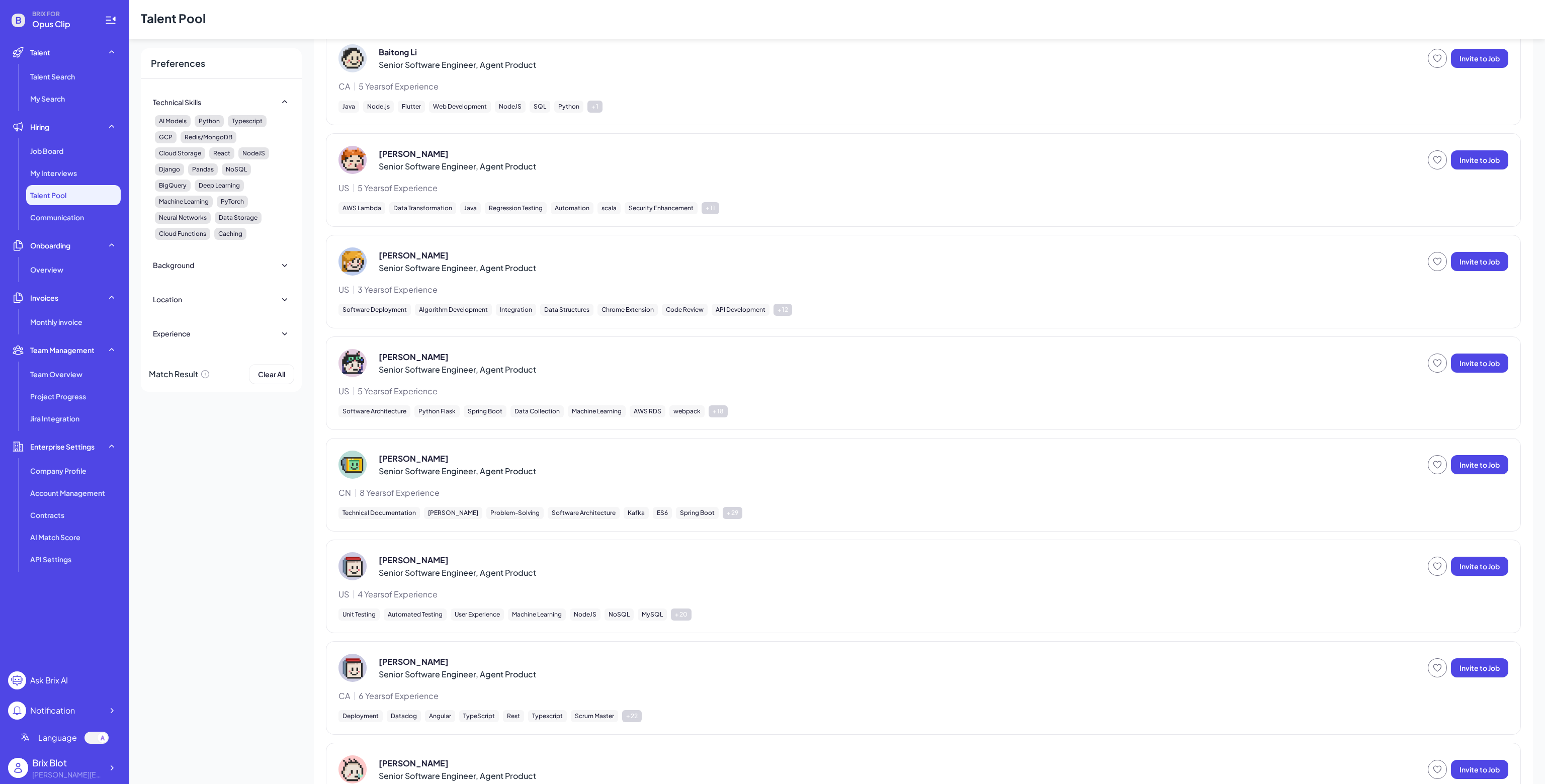
scroll to position [473, 0]
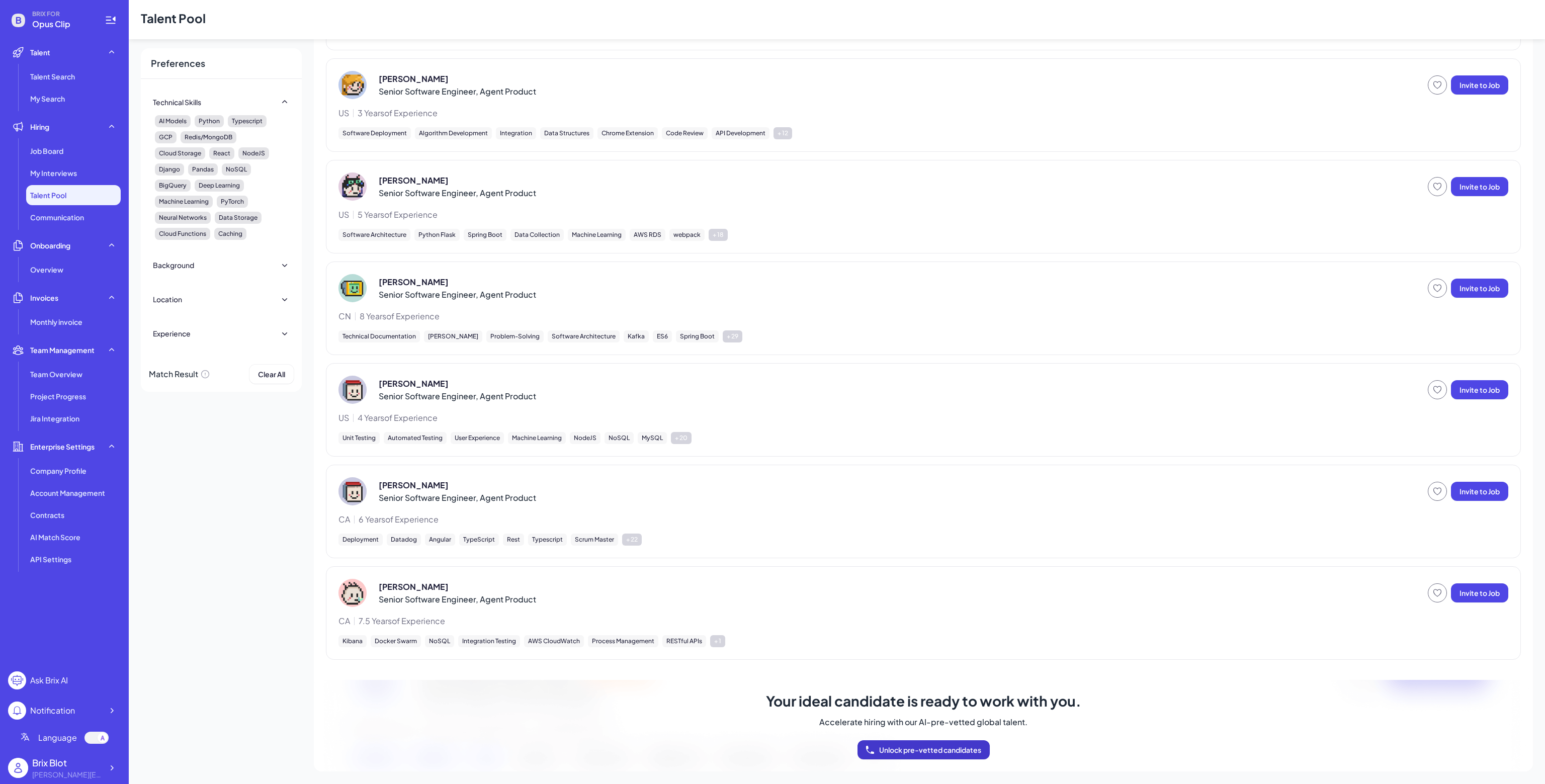
click at [926, 748] on span "Unlock pre-vetted candidates" at bounding box center [930, 748] width 102 height 9
